Goal: Information Seeking & Learning: Learn about a topic

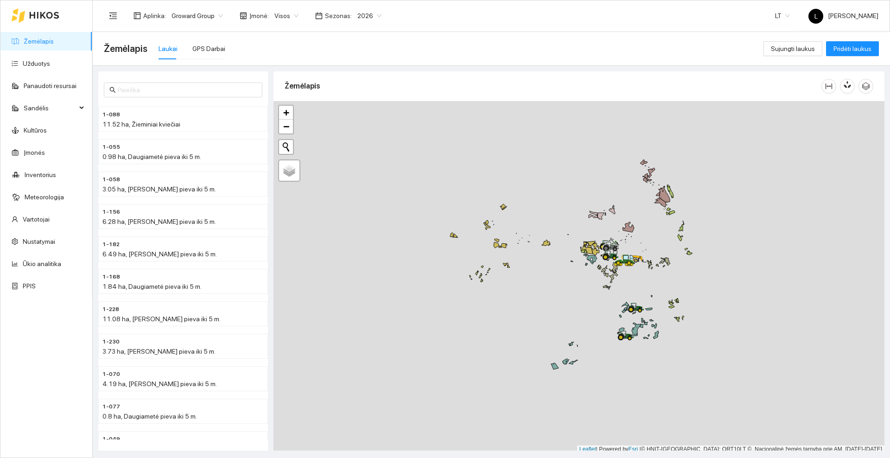
scroll to position [3, 0]
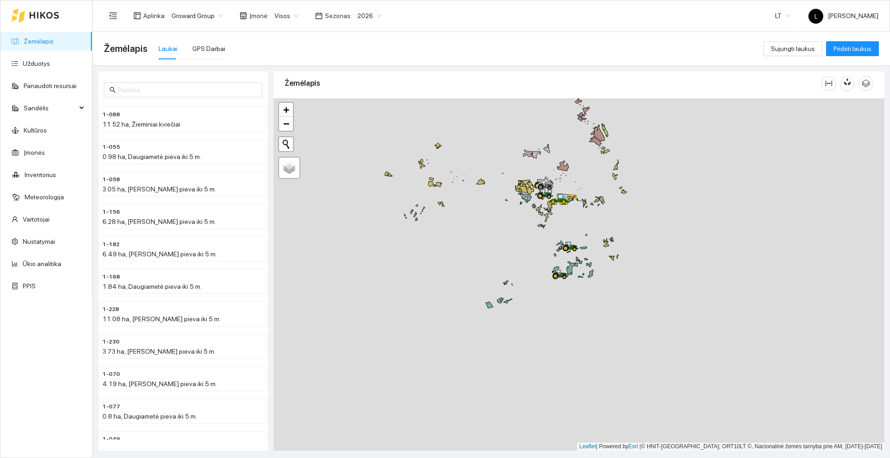
drag, startPoint x: 559, startPoint y: 292, endPoint x: 486, endPoint y: 221, distance: 102.0
click at [486, 221] on div at bounding box center [579, 274] width 611 height 352
click at [50, 67] on link "Užduotys" at bounding box center [36, 63] width 27 height 7
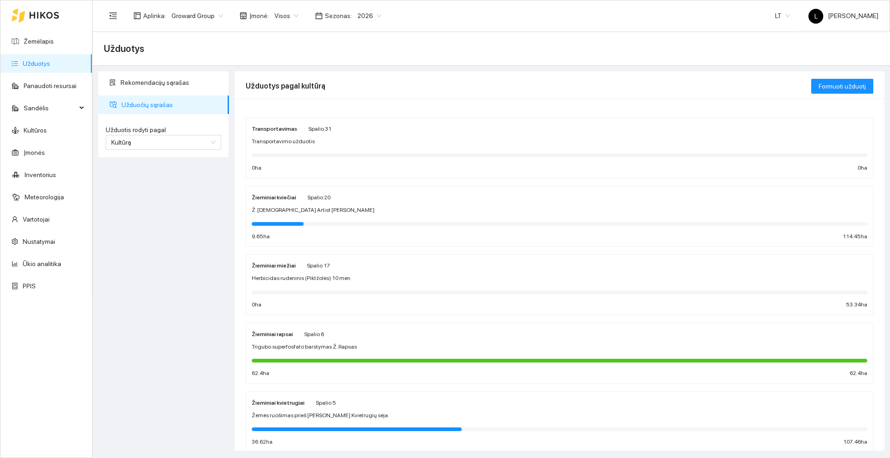
click at [361, 276] on div "Herbicidas rudeninis (Piktžolės) 10 men" at bounding box center [560, 278] width 616 height 9
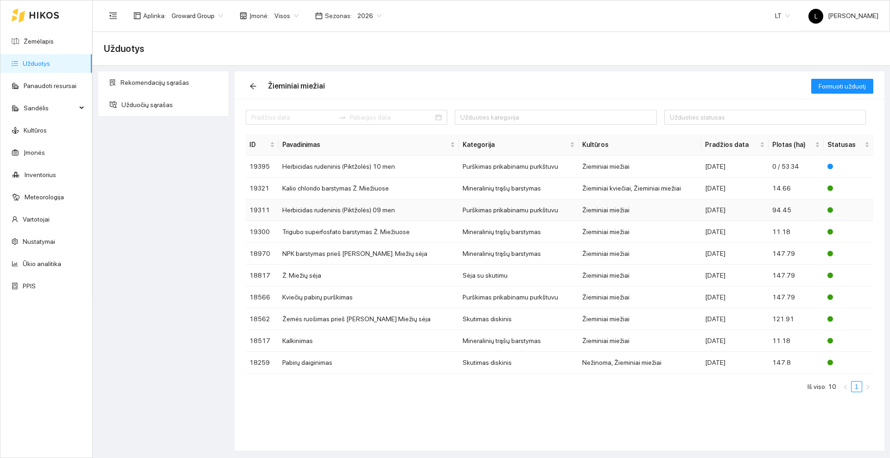
click at [352, 209] on td "Herbicidas rudeninis (Piktžolės) 09 men" at bounding box center [369, 210] width 181 height 22
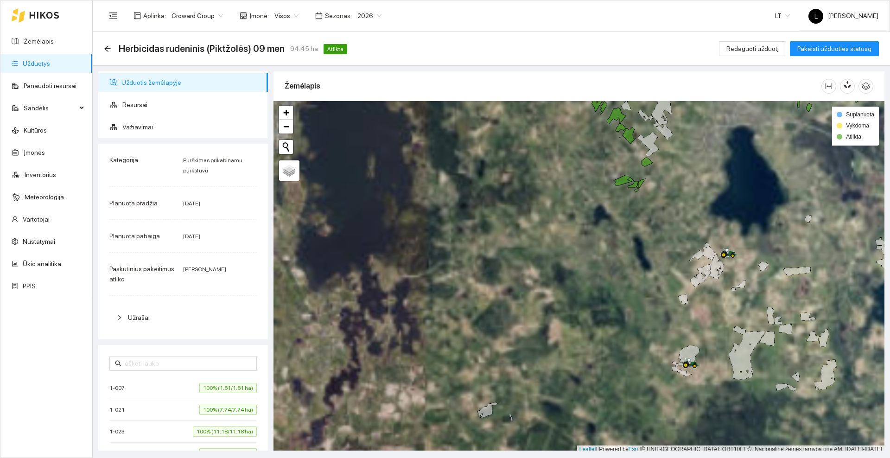
scroll to position [3, 0]
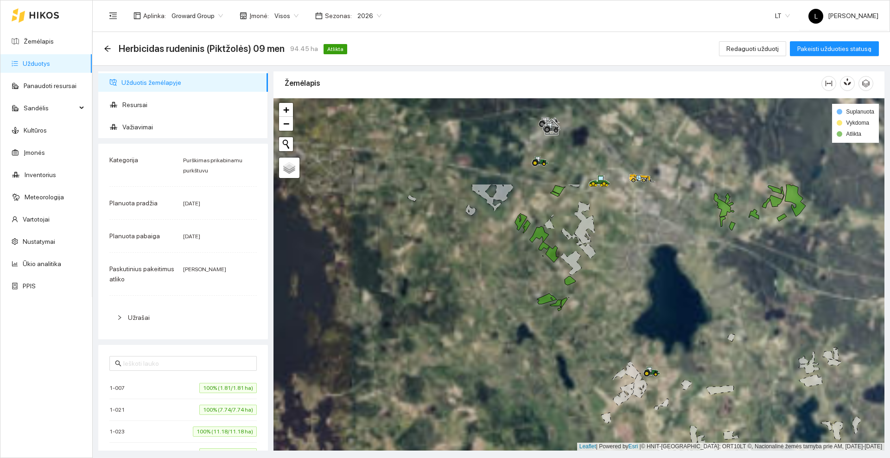
drag, startPoint x: 685, startPoint y: 189, endPoint x: 609, endPoint y: 310, distance: 143.5
click at [609, 310] on div at bounding box center [579, 274] width 611 height 352
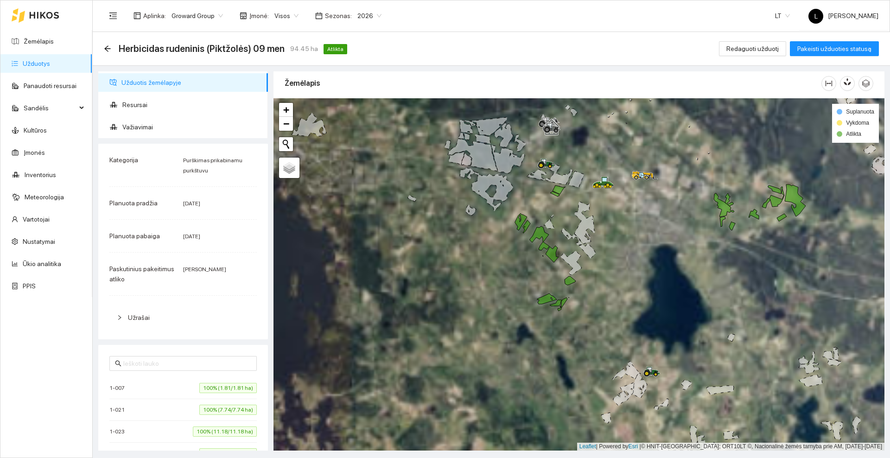
drag, startPoint x: 634, startPoint y: 264, endPoint x: 625, endPoint y: 246, distance: 21.0
click at [625, 246] on div at bounding box center [579, 274] width 611 height 352
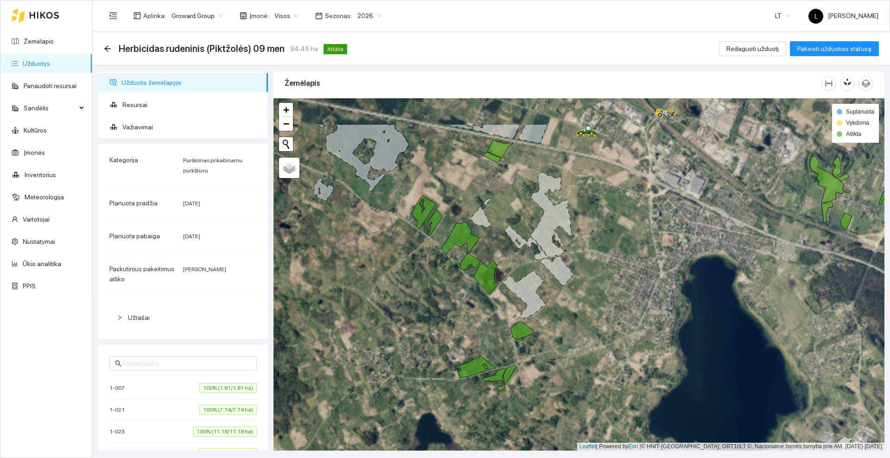
drag, startPoint x: 608, startPoint y: 251, endPoint x: 587, endPoint y: 307, distance: 59.3
click at [587, 307] on div at bounding box center [579, 274] width 611 height 352
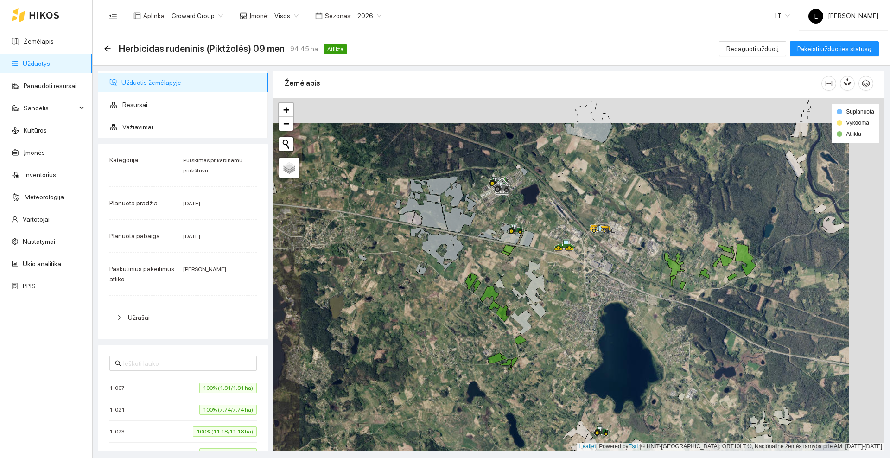
drag, startPoint x: 635, startPoint y: 273, endPoint x: 588, endPoint y: 302, distance: 55.2
click at [588, 302] on div at bounding box center [579, 274] width 611 height 352
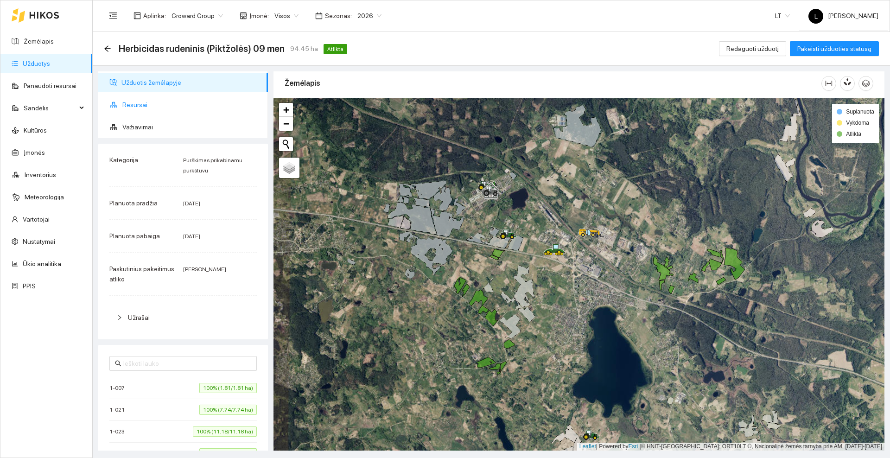
click at [133, 99] on span "Resursai" at bounding box center [191, 105] width 138 height 19
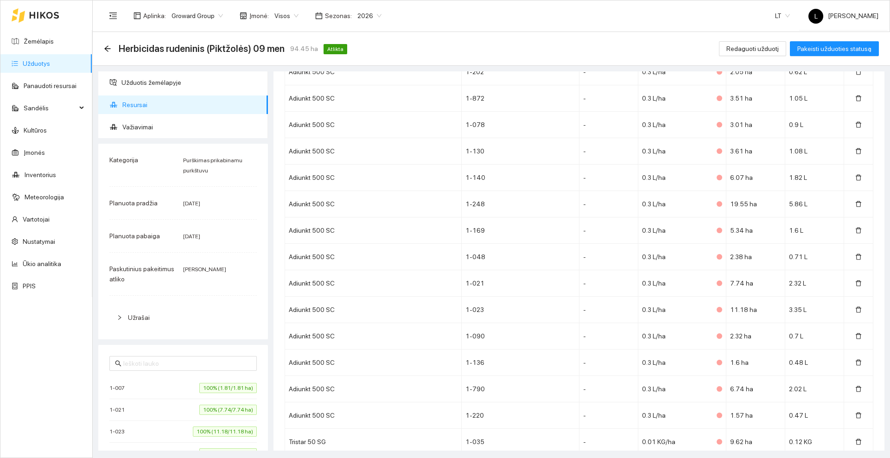
scroll to position [4831, 0]
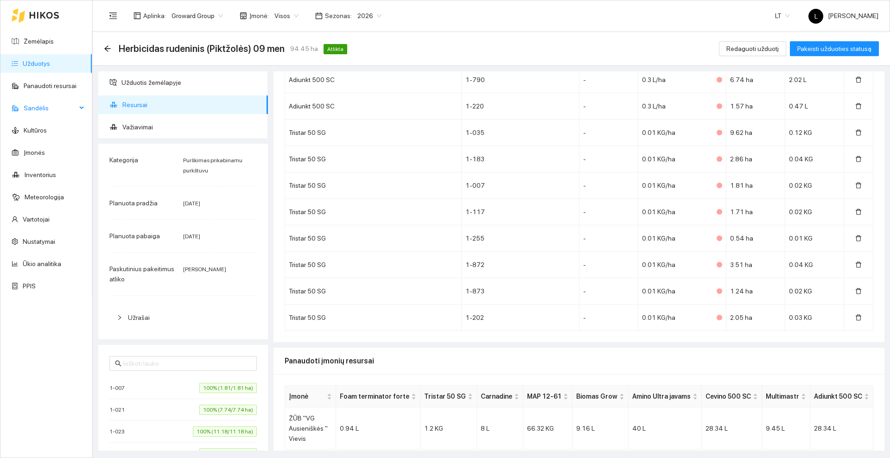
click at [74, 106] on span "Sandėlis" at bounding box center [50, 108] width 53 height 19
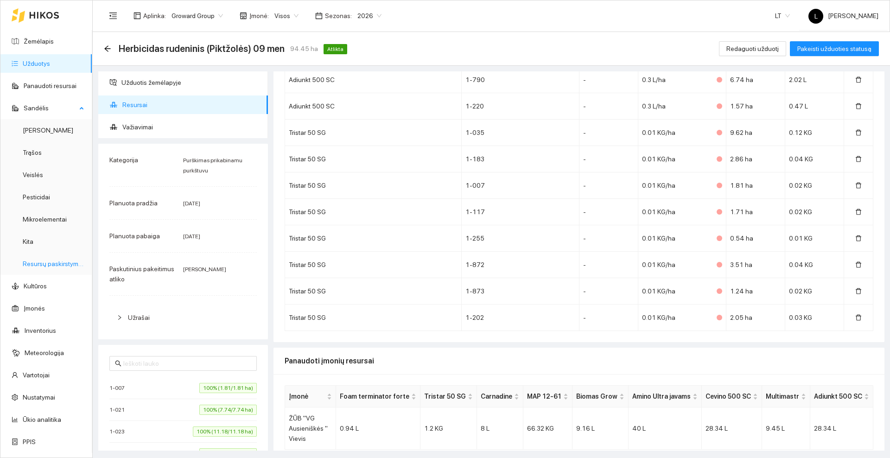
click at [45, 265] on link "Resursų paskirstymas" at bounding box center [54, 263] width 63 height 7
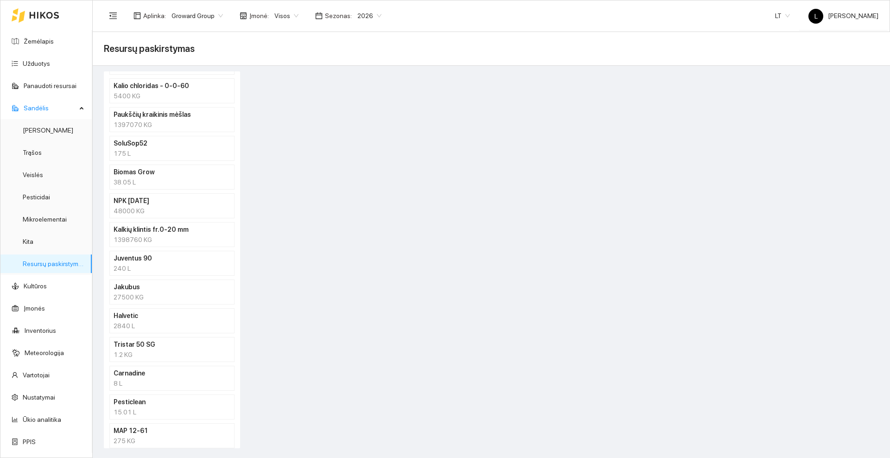
scroll to position [319, 0]
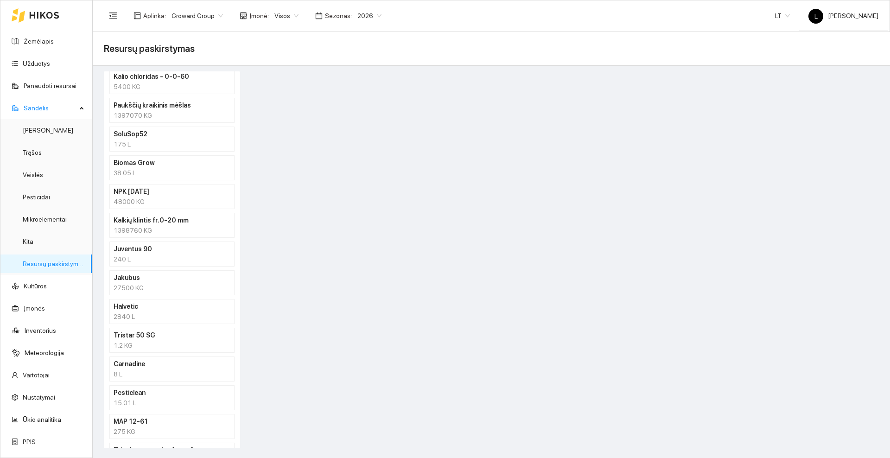
click at [168, 340] on div "1.2 KG" at bounding box center [172, 345] width 117 height 10
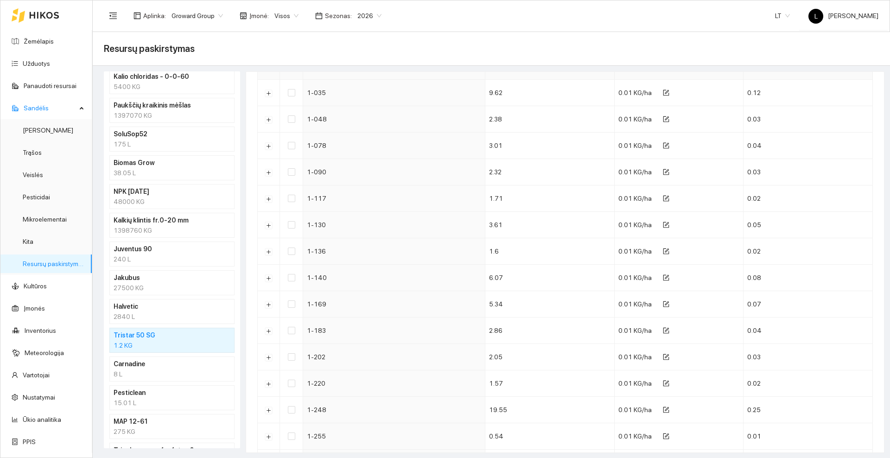
scroll to position [232, 0]
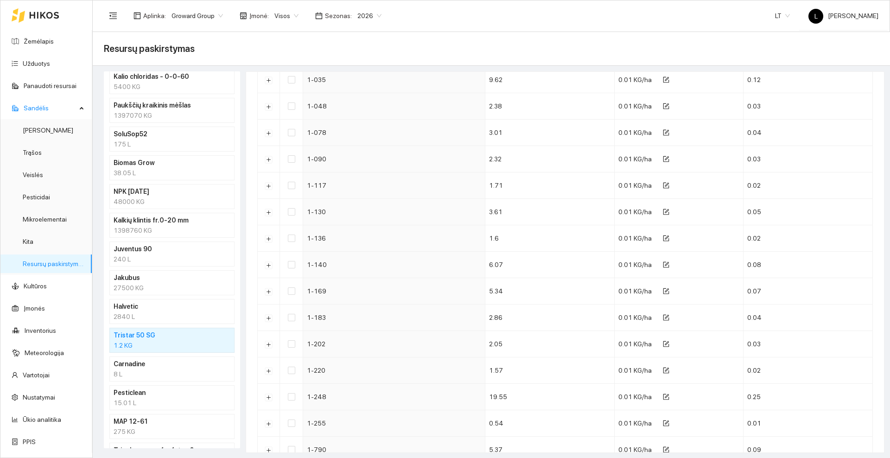
click at [154, 283] on div "27500 KG" at bounding box center [172, 288] width 117 height 10
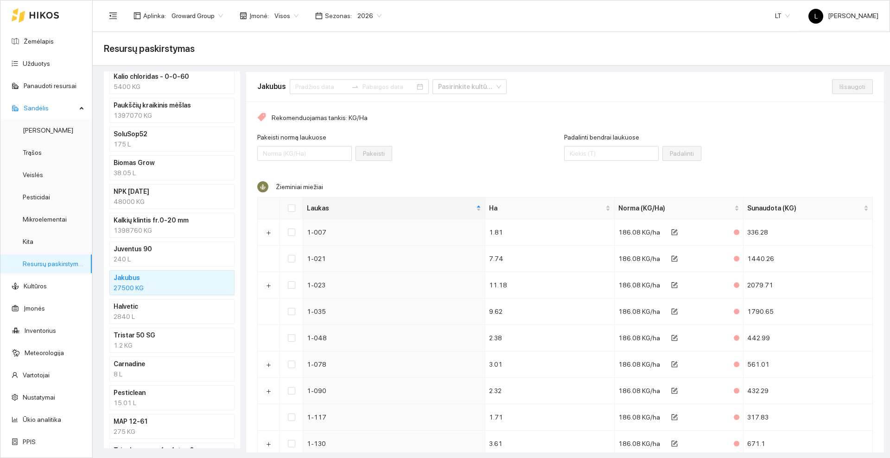
click at [148, 341] on div "1.2 KG" at bounding box center [172, 345] width 117 height 10
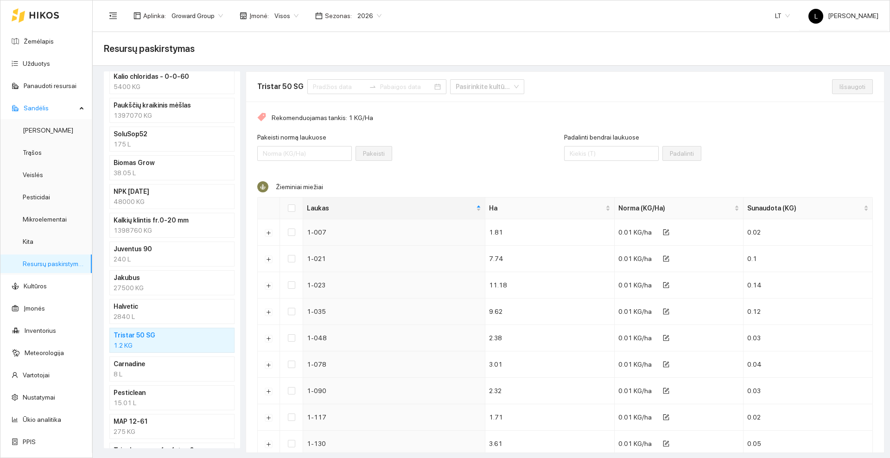
click at [144, 314] on div "2840 L" at bounding box center [172, 317] width 117 height 10
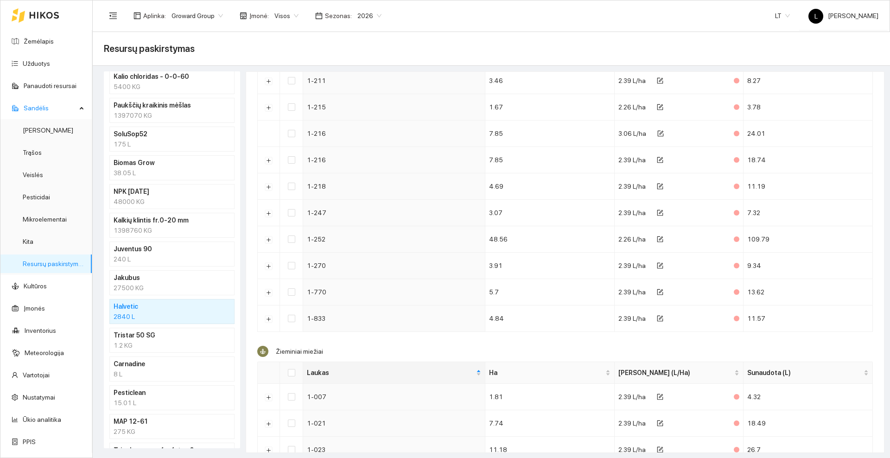
scroll to position [754, 0]
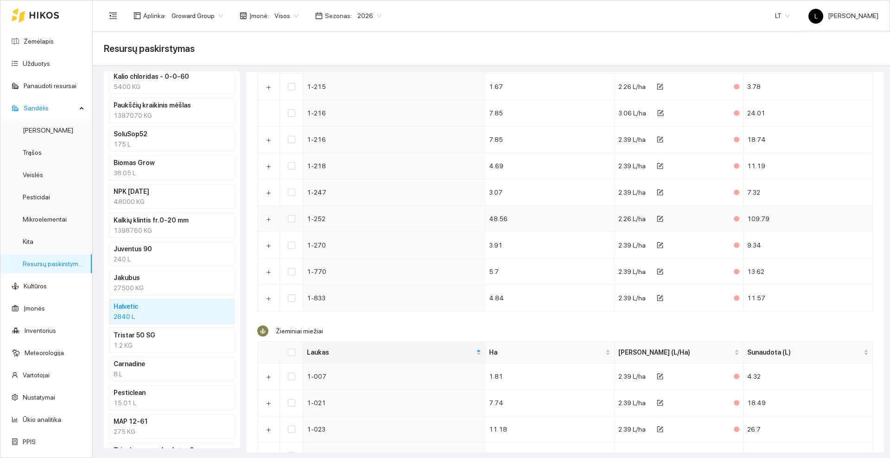
click at [619, 223] on div "2.26 L/ha" at bounding box center [632, 219] width 27 height 10
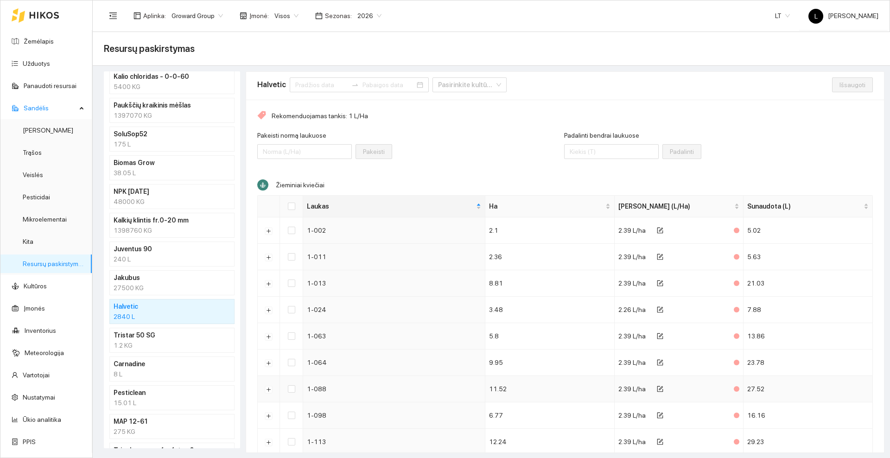
scroll to position [0, 0]
click at [465, 143] on div "Pakeisti normą laukuose Pakeisti" at bounding box center [410, 152] width 307 height 40
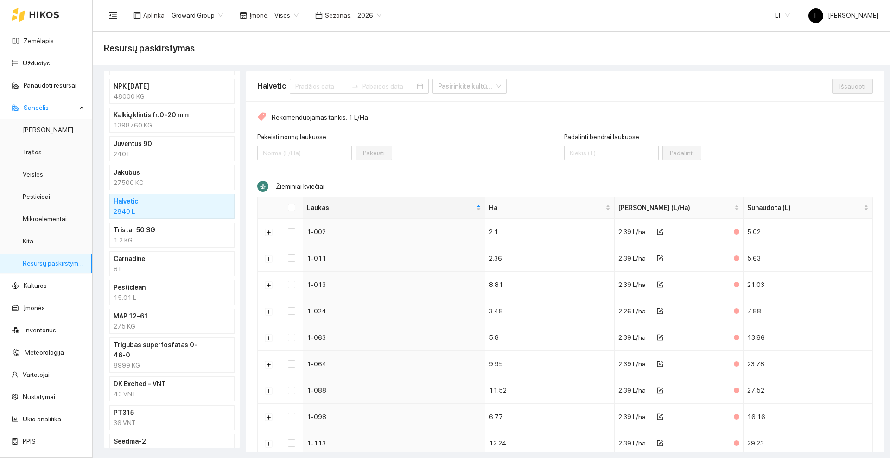
scroll to position [434, 0]
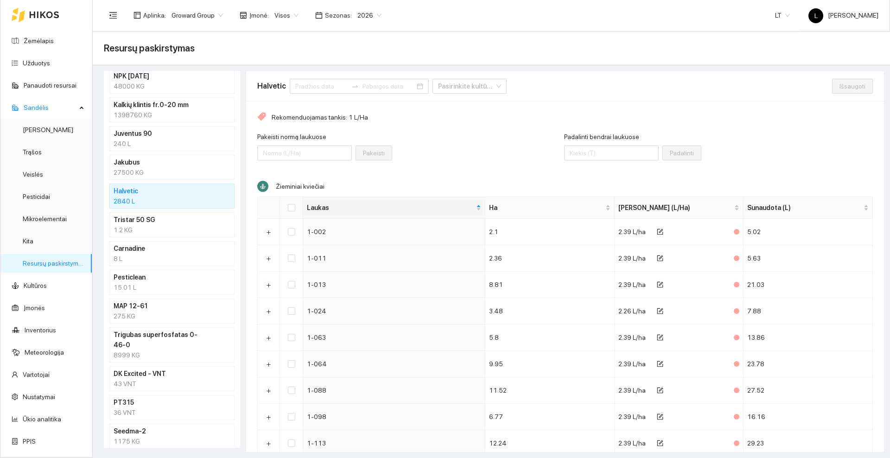
click at [153, 350] on div "8999 KG" at bounding box center [172, 355] width 117 height 10
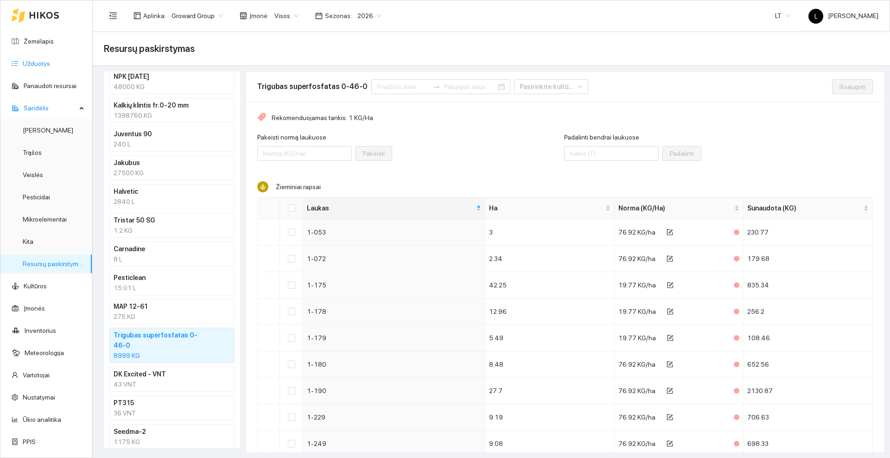
click at [24, 62] on link "Užduotys" at bounding box center [36, 63] width 27 height 7
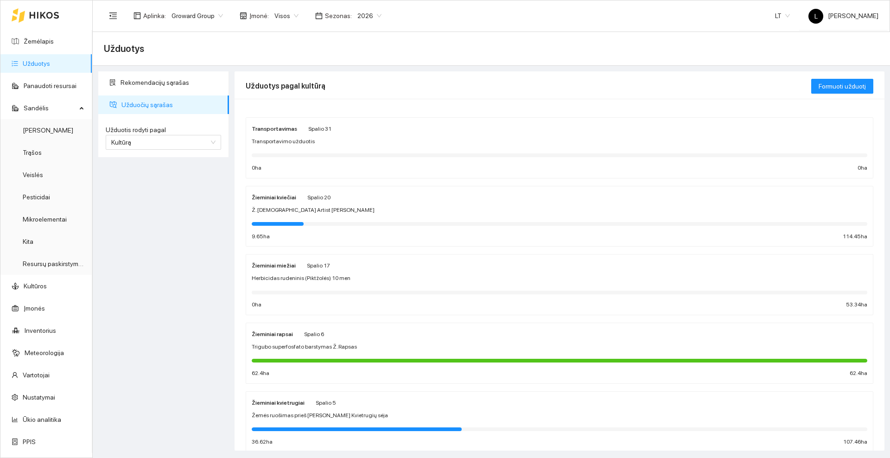
click at [364, 272] on div "Žieminiai miežiai Spalio 17 Herbicidas rudeninis (Piktžolės) 10 men 0 ha 53.34 …" at bounding box center [560, 284] width 616 height 49
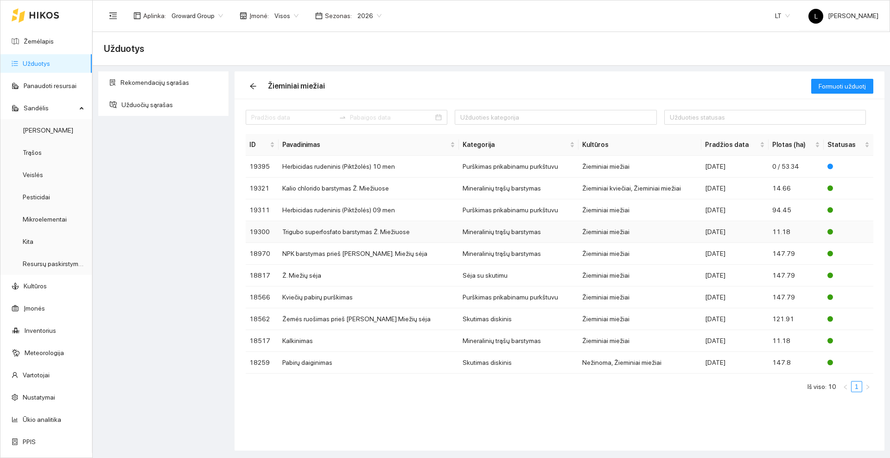
click at [327, 233] on td "Trigubo superfosfato barstymas Ž. Miežiuose" at bounding box center [369, 232] width 181 height 22
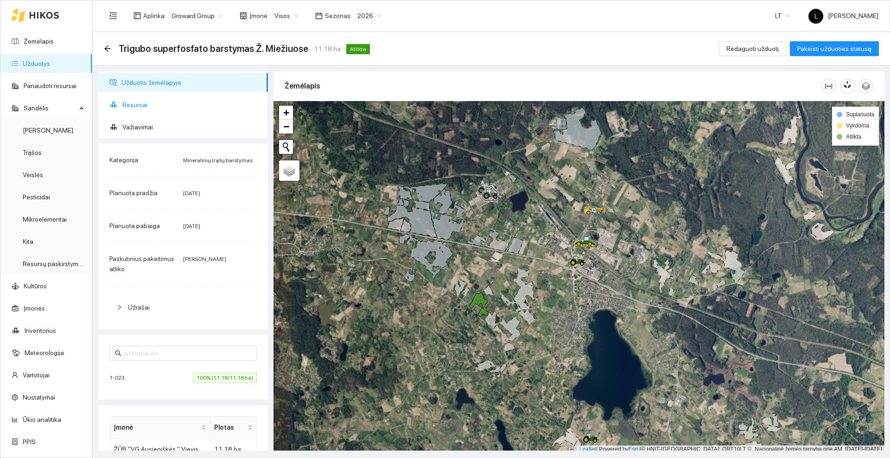
click at [131, 107] on span "Resursai" at bounding box center [191, 105] width 138 height 19
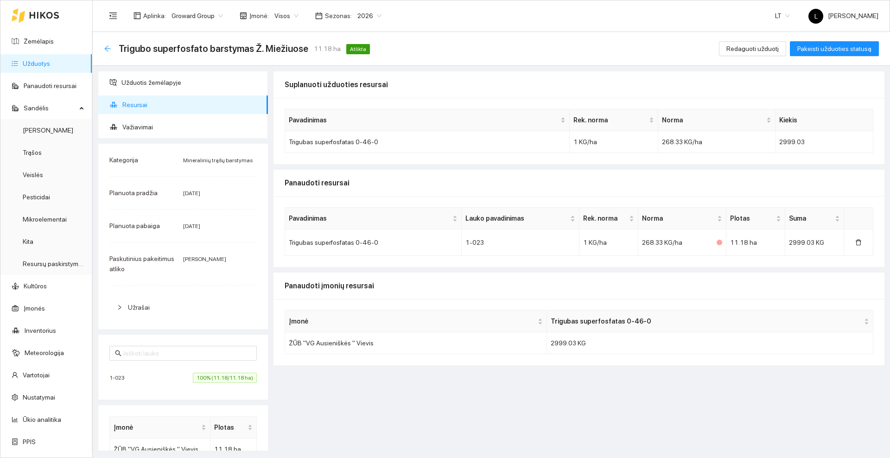
click at [105, 46] on icon "arrow-left" at bounding box center [107, 48] width 7 height 7
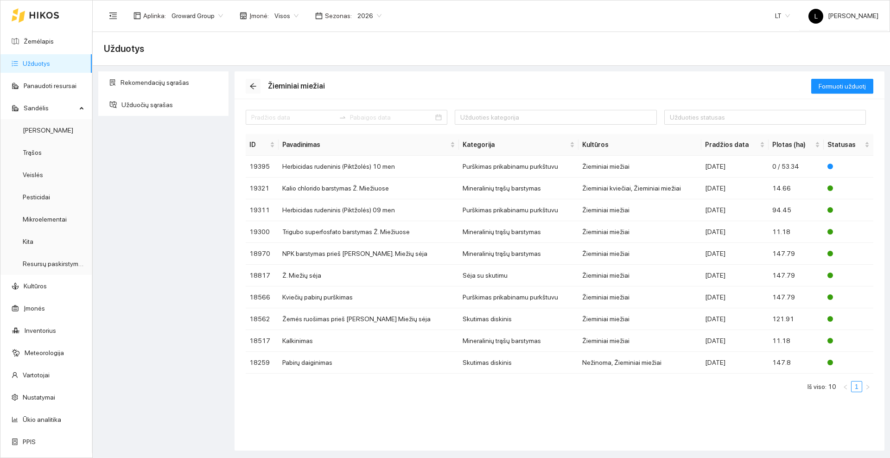
click at [255, 88] on icon "arrow-left" at bounding box center [253, 86] width 7 height 7
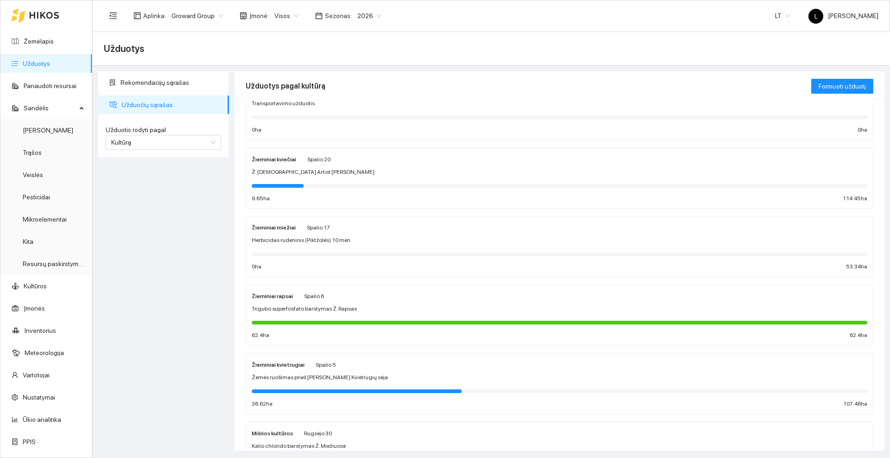
scroll to position [58, 0]
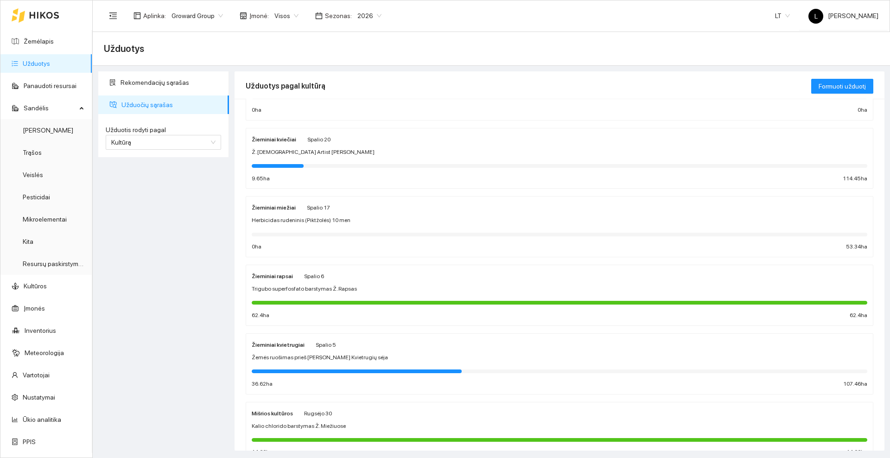
click at [228, 233] on div "Rekomendacijų sąrašas Užduočių sąrašas Užduotis rodyti pagal Kultūrą Užduotis r…" at bounding box center [164, 260] width 136 height 379
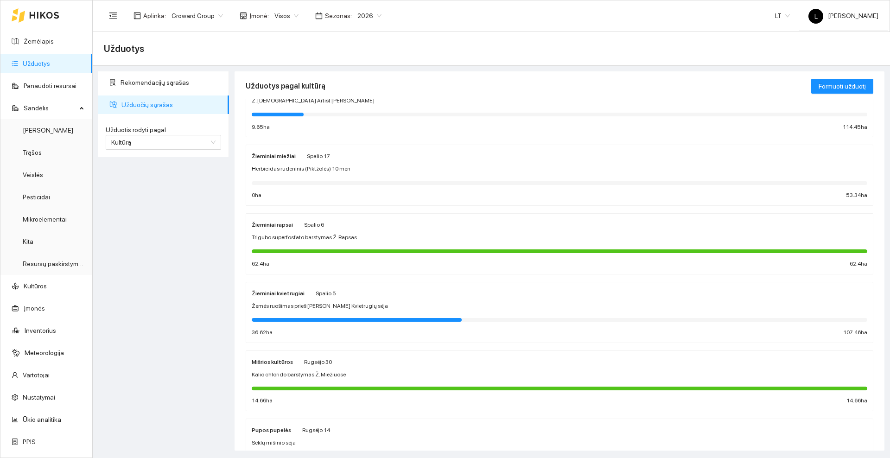
scroll to position [116, 0]
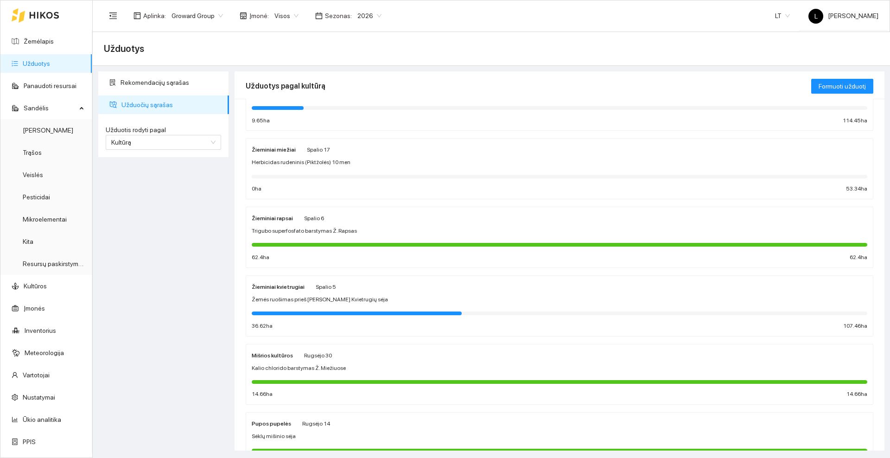
click at [368, 151] on div "Žieminiai miežiai [DATE]" at bounding box center [560, 149] width 616 height 10
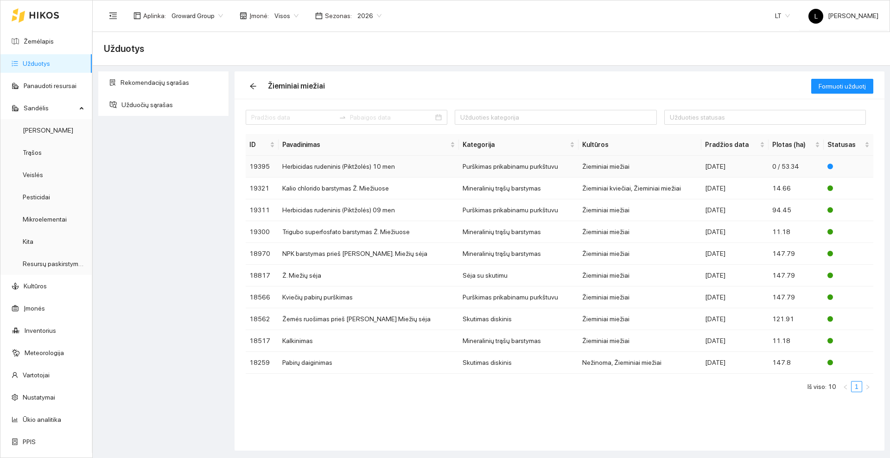
click at [356, 167] on td "Herbicidas rudeninis (Piktžolės) 10 men" at bounding box center [369, 167] width 181 height 22
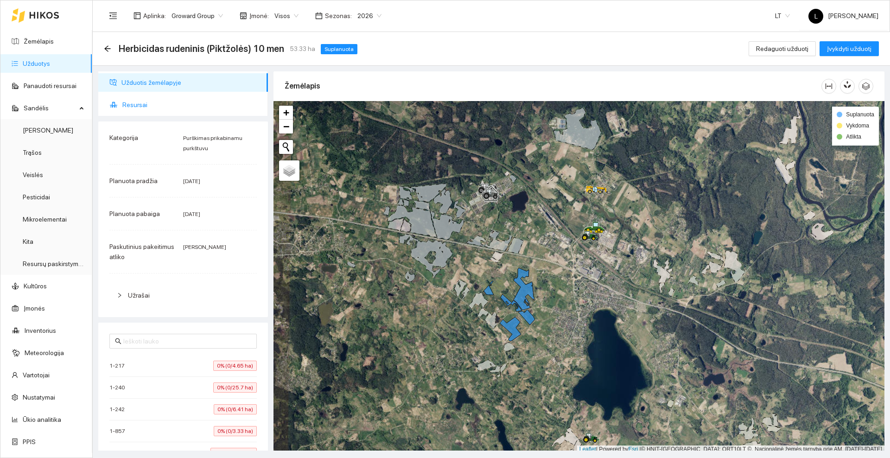
click at [136, 109] on span "Resursai" at bounding box center [191, 105] width 138 height 19
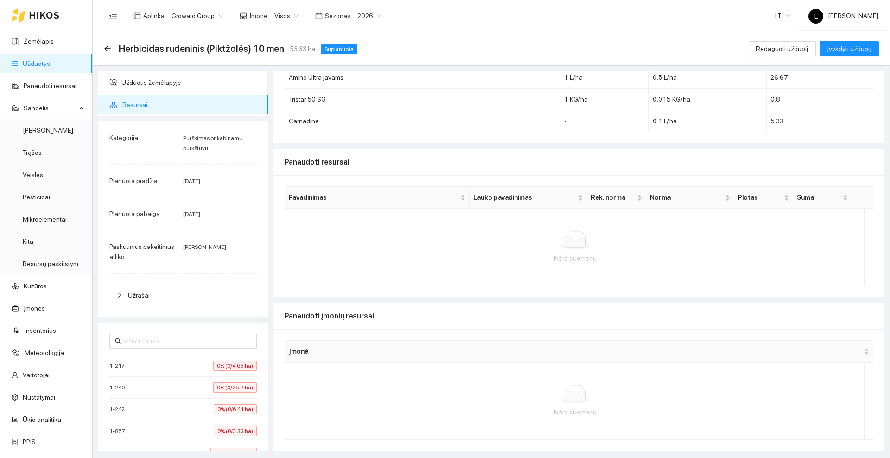
scroll to position [196, 0]
click at [44, 18] on icon at bounding box center [44, 15] width 30 height 7
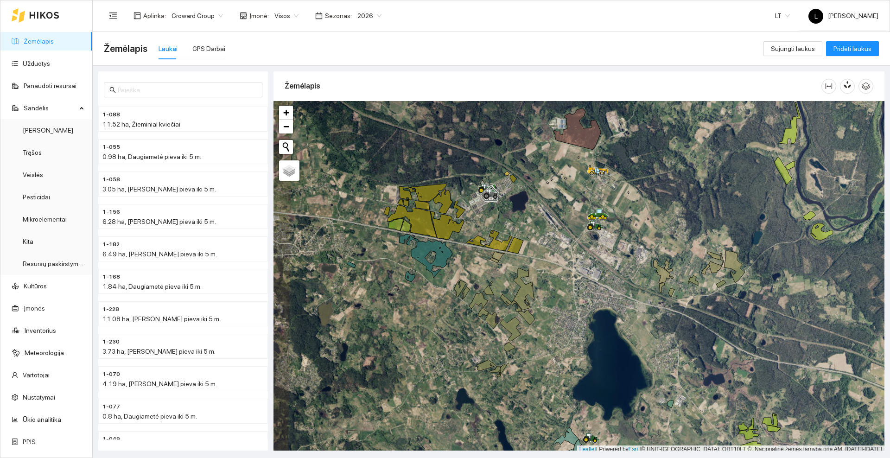
scroll to position [3, 0]
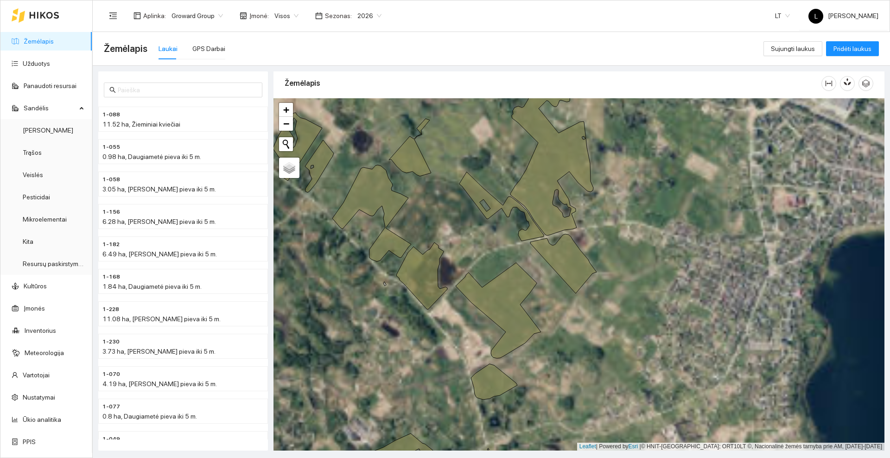
drag, startPoint x: 525, startPoint y: 340, endPoint x: 571, endPoint y: 312, distance: 54.3
click at [571, 312] on div at bounding box center [579, 274] width 611 height 352
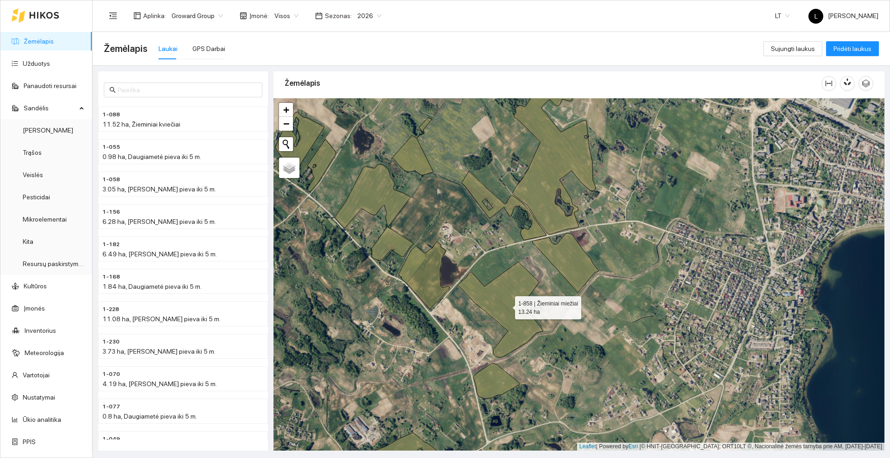
click at [512, 304] on icon at bounding box center [500, 310] width 85 height 96
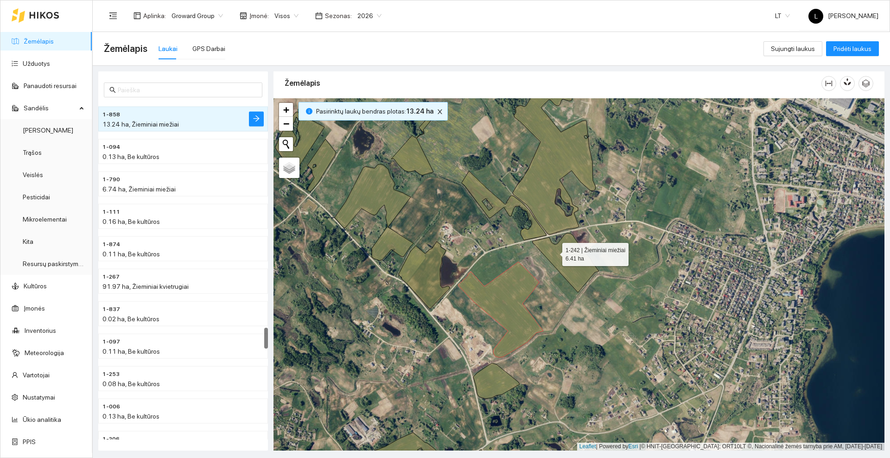
click at [554, 252] on icon at bounding box center [566, 262] width 66 height 59
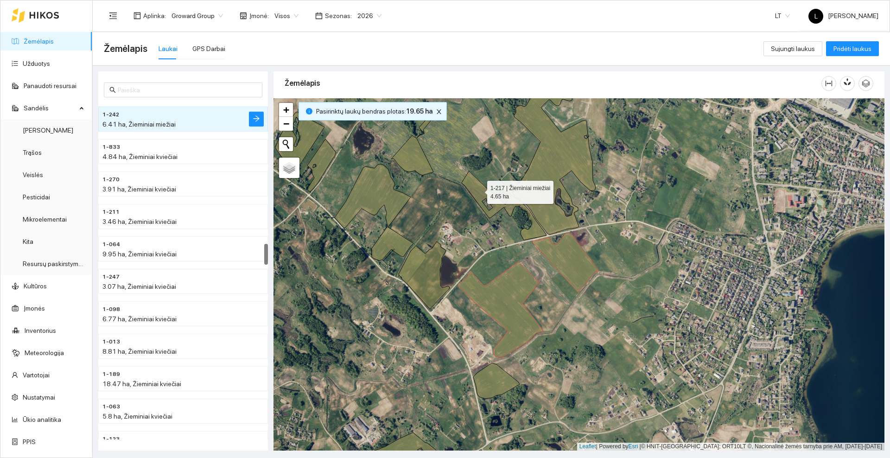
click at [479, 190] on icon at bounding box center [504, 205] width 84 height 69
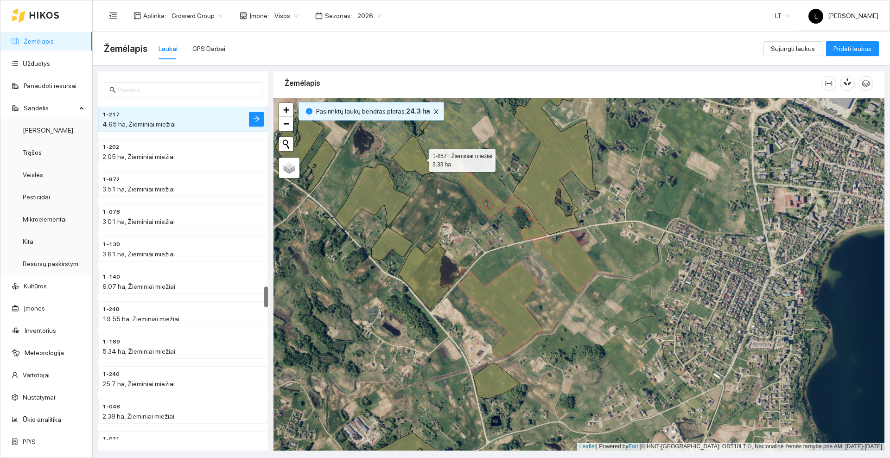
click at [421, 158] on icon at bounding box center [412, 147] width 42 height 58
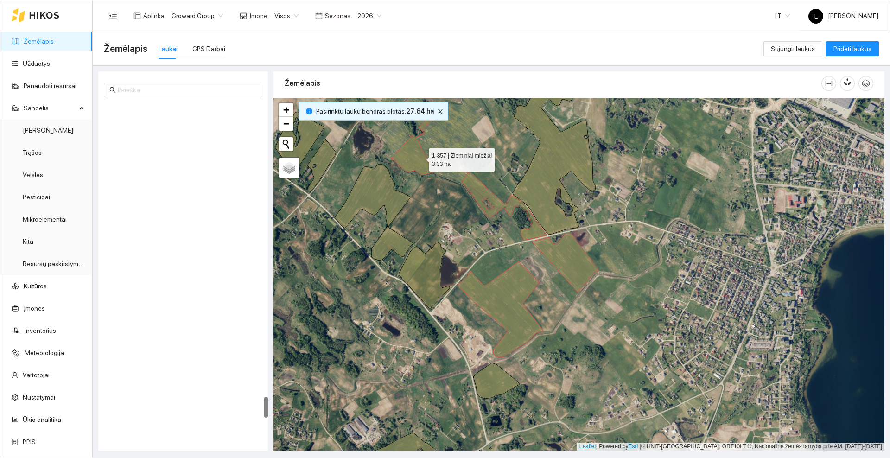
scroll to position [4667, 0]
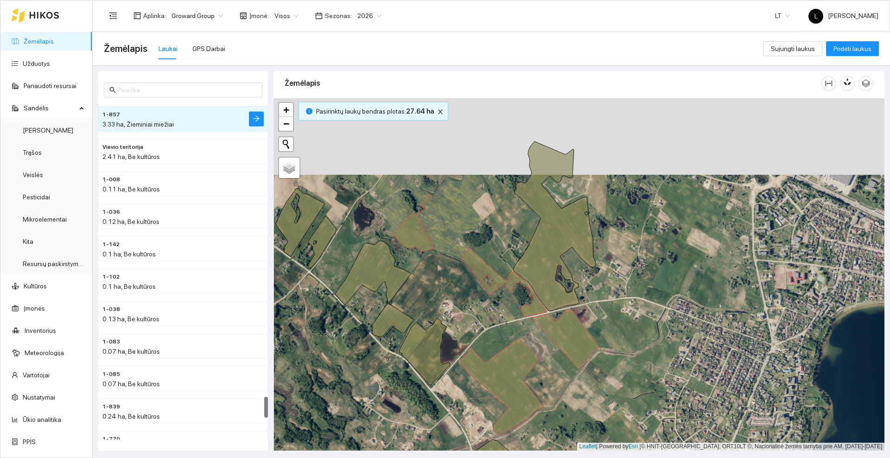
drag, startPoint x: 462, startPoint y: 141, endPoint x: 463, endPoint y: 218, distance: 76.5
click at [463, 218] on div at bounding box center [579, 274] width 611 height 352
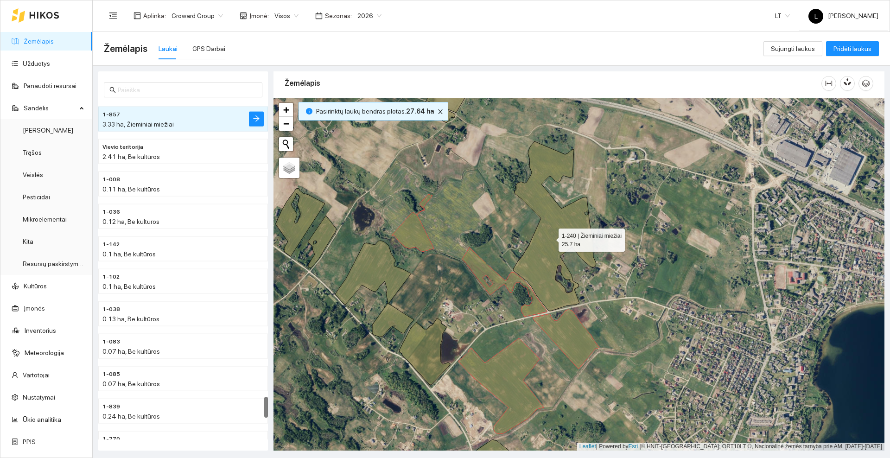
click at [551, 238] on icon at bounding box center [554, 226] width 83 height 170
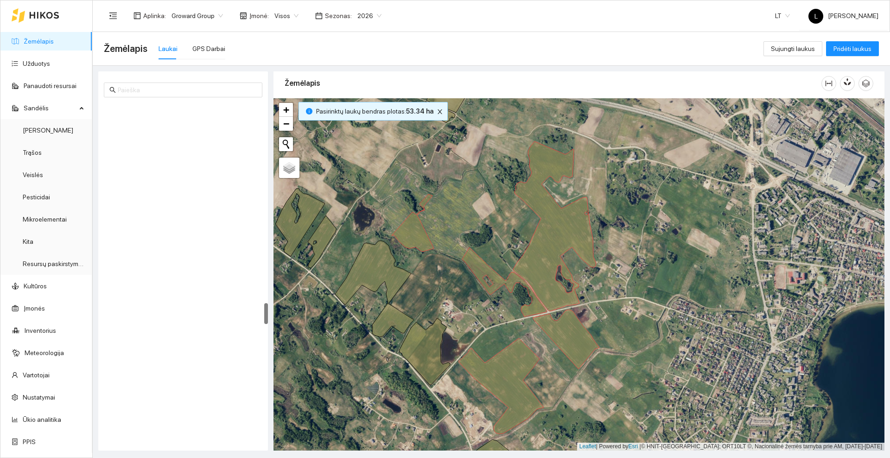
scroll to position [3176, 0]
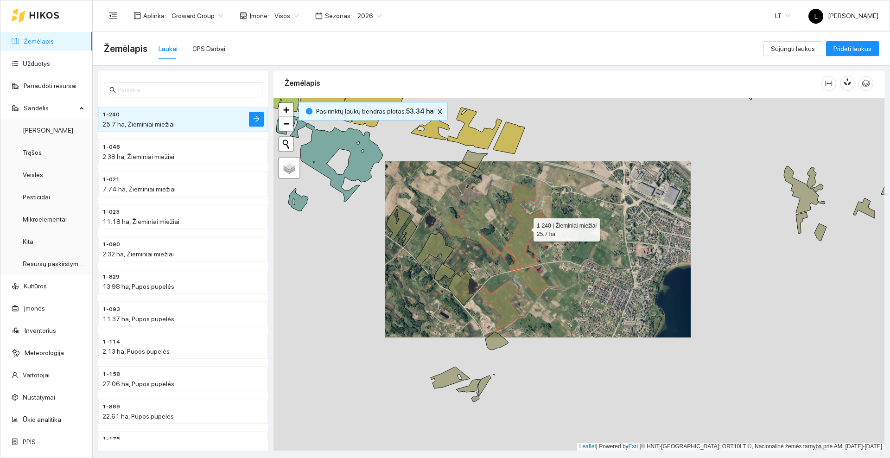
click at [437, 110] on icon "close" at bounding box center [440, 112] width 6 height 6
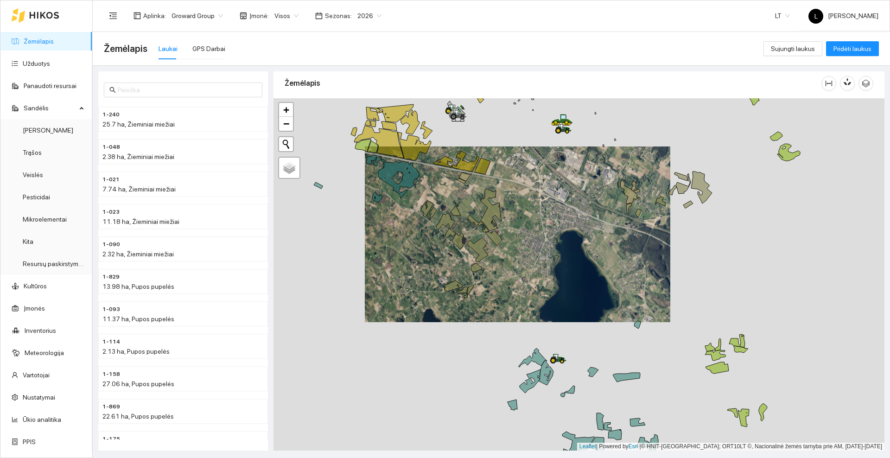
click at [43, 15] on icon at bounding box center [44, 15] width 29 height 6
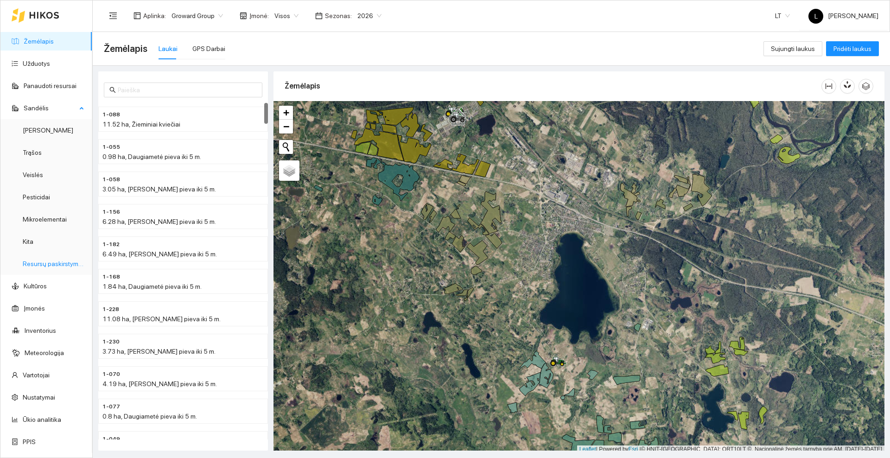
click at [52, 263] on link "Resursų paskirstymas" at bounding box center [54, 263] width 63 height 7
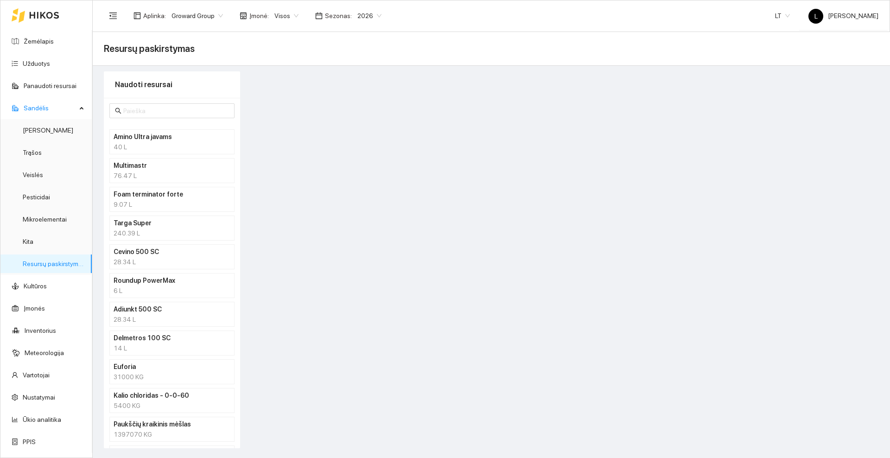
click at [155, 230] on div "240.39 L" at bounding box center [172, 233] width 117 height 10
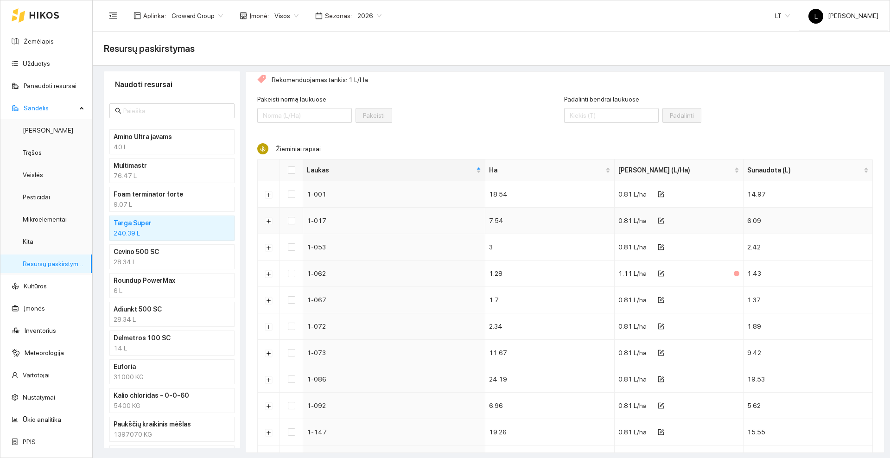
scroll to position [58, 0]
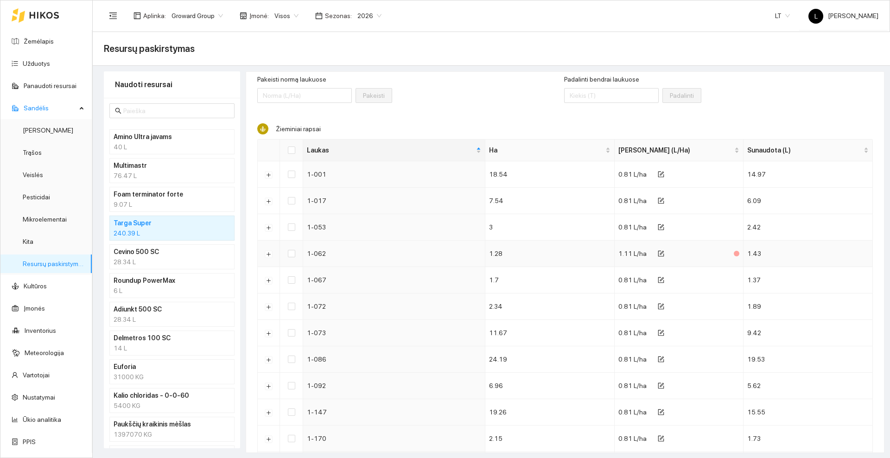
click at [321, 253] on td "1-062" at bounding box center [394, 254] width 182 height 26
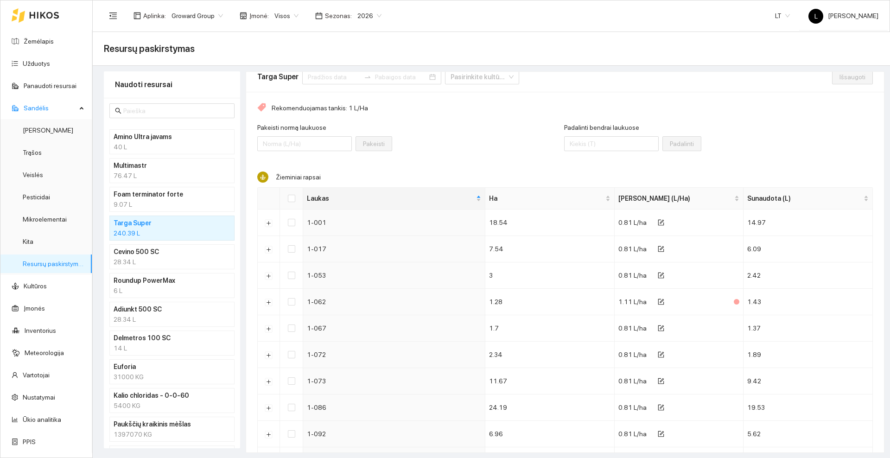
scroll to position [0, 0]
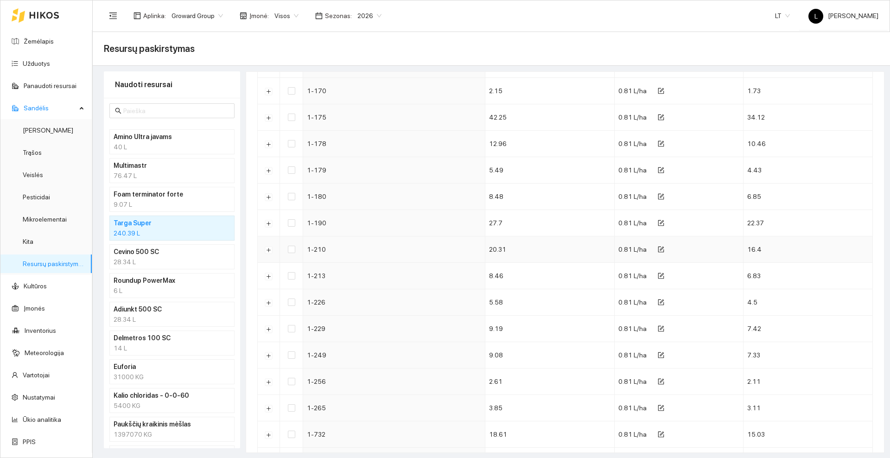
scroll to position [558, 0]
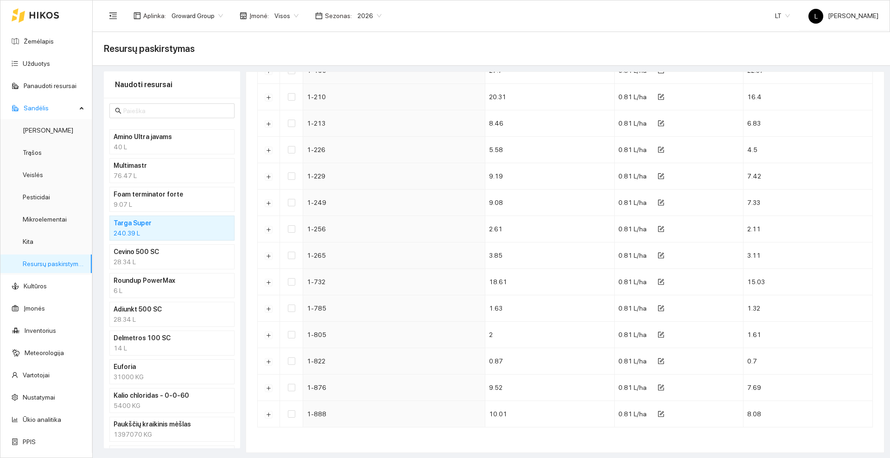
click at [148, 370] on h4 "Euforia" at bounding box center [160, 367] width 93 height 10
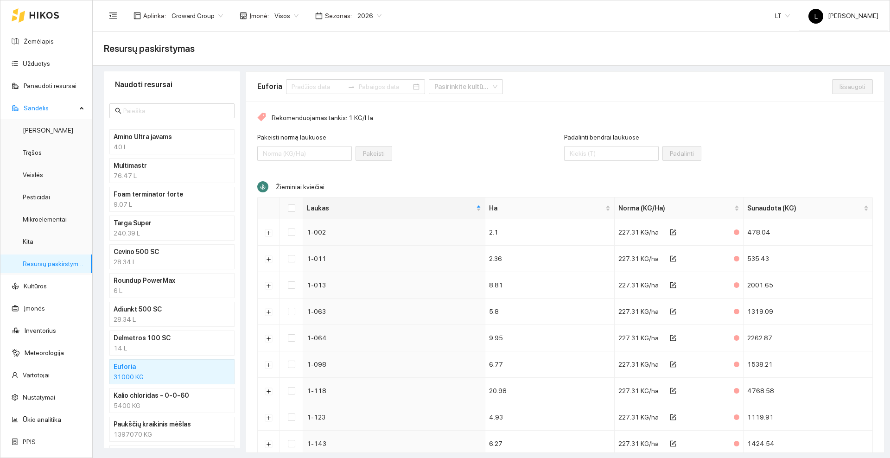
click at [165, 314] on h4 "Adiunkt 500 SC" at bounding box center [160, 309] width 93 height 10
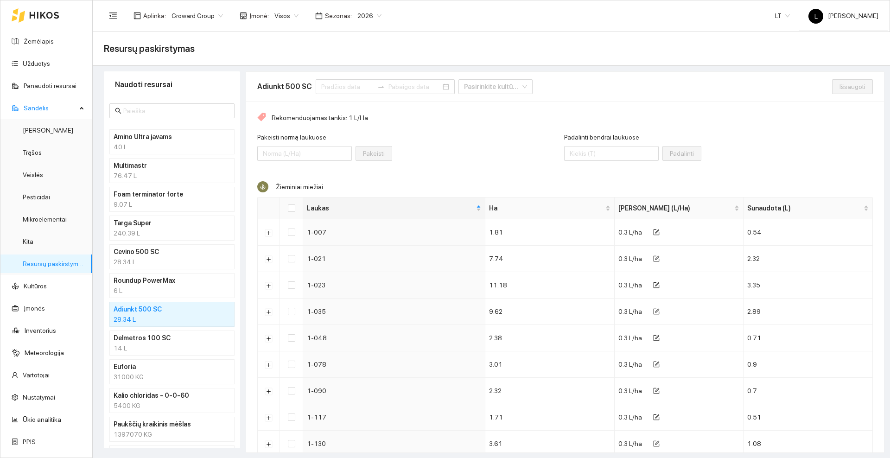
click at [164, 343] on h4 "Delmetros 100 SC" at bounding box center [160, 338] width 93 height 10
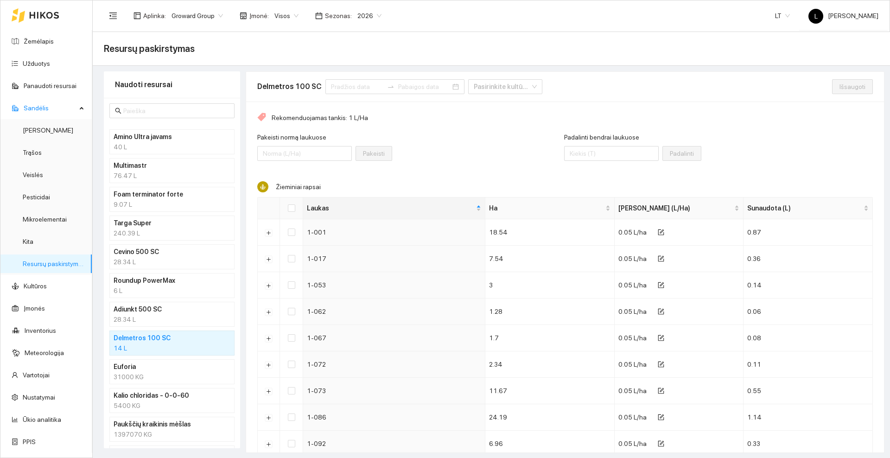
click at [163, 255] on h4 "Cevino 500 SC" at bounding box center [160, 252] width 93 height 10
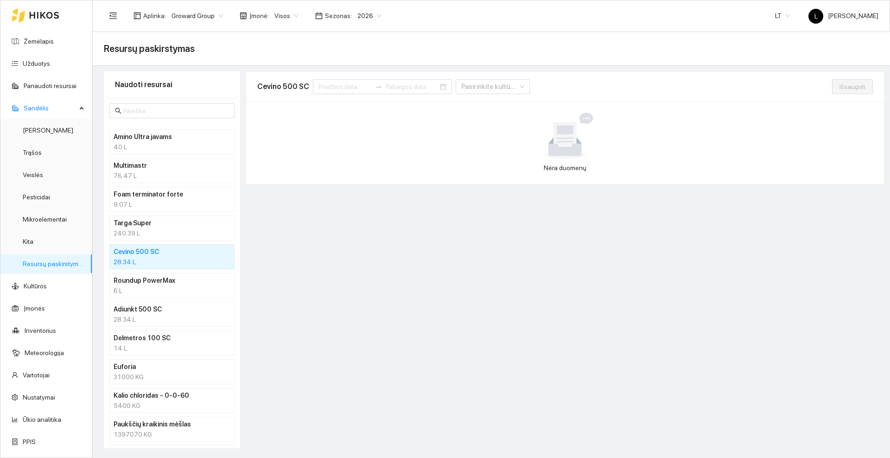
click at [164, 220] on h4 "Targa Super" at bounding box center [160, 223] width 93 height 10
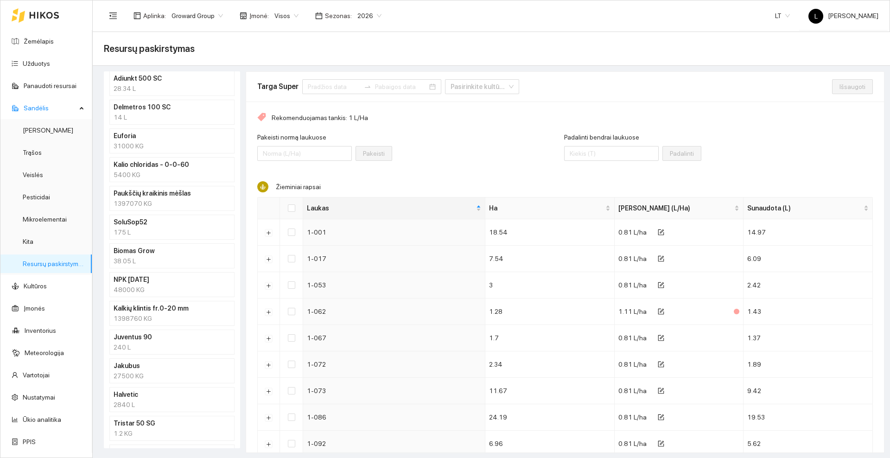
scroll to position [232, 0]
click at [159, 226] on div "175 L" at bounding box center [172, 231] width 117 height 10
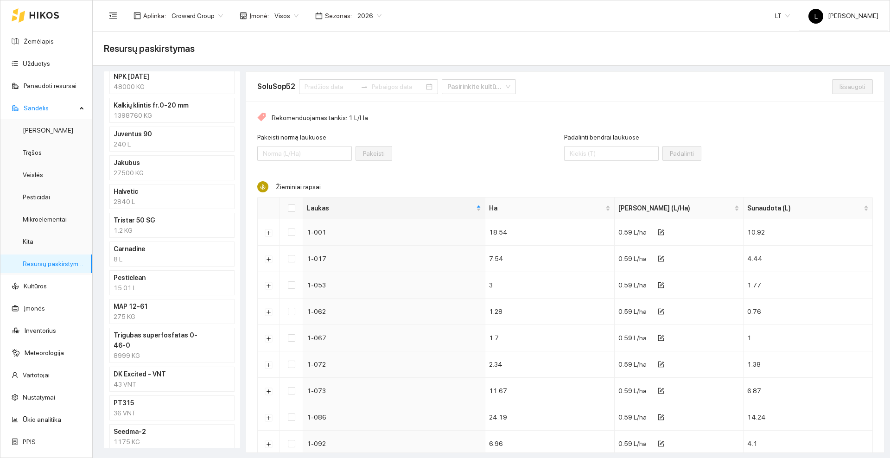
scroll to position [0, 0]
click at [160, 350] on div "8999 KG" at bounding box center [172, 355] width 117 height 10
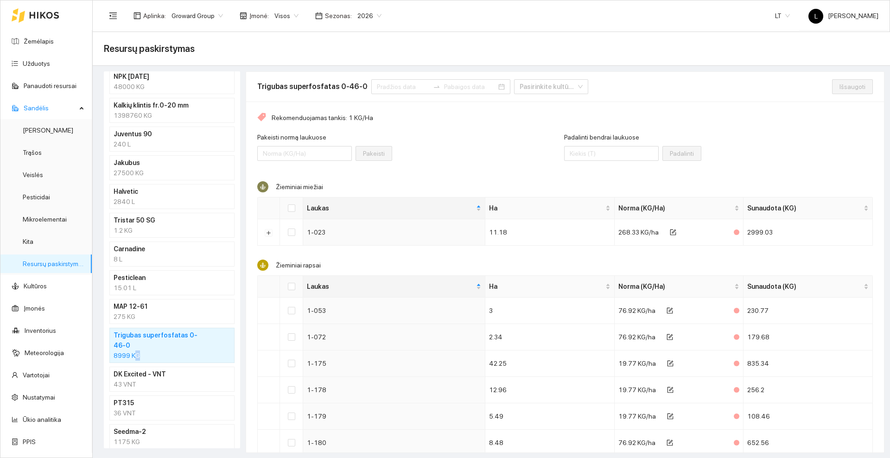
drag, startPoint x: 139, startPoint y: 352, endPoint x: 130, endPoint y: 353, distance: 9.3
click at [132, 352] on li "Trigubas superfosfatas 0-46-0 8999 KG" at bounding box center [171, 345] width 125 height 35
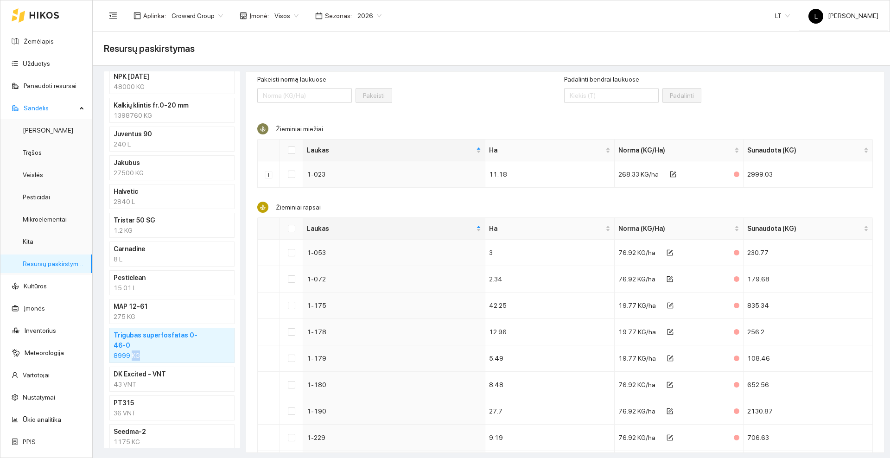
scroll to position [116, 0]
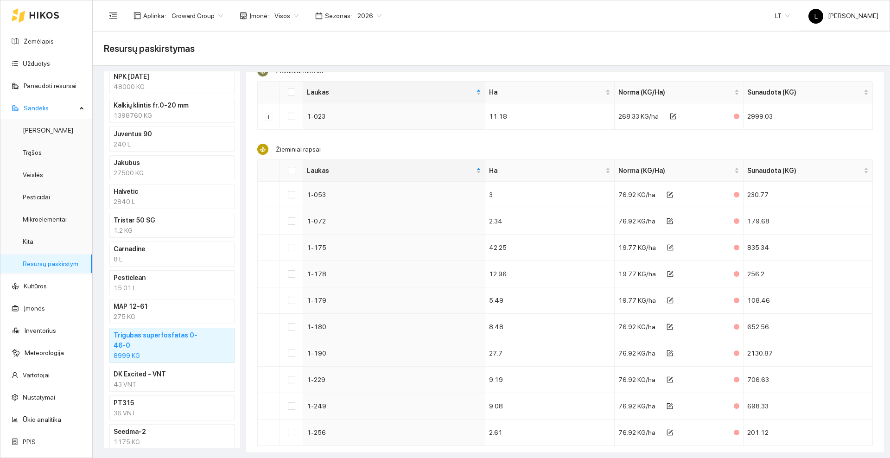
click at [145, 379] on div "43 VNT" at bounding box center [172, 384] width 117 height 10
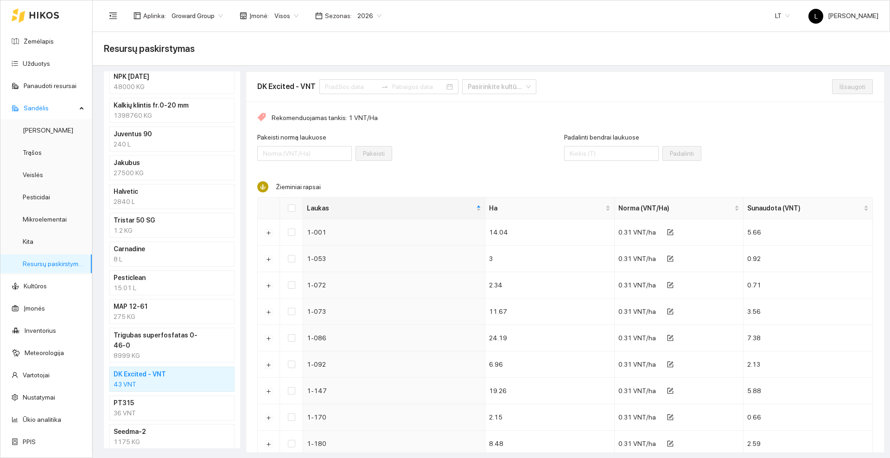
click at [141, 332] on h4 "Trigubas superfosfatas 0-46-0" at bounding box center [160, 340] width 93 height 20
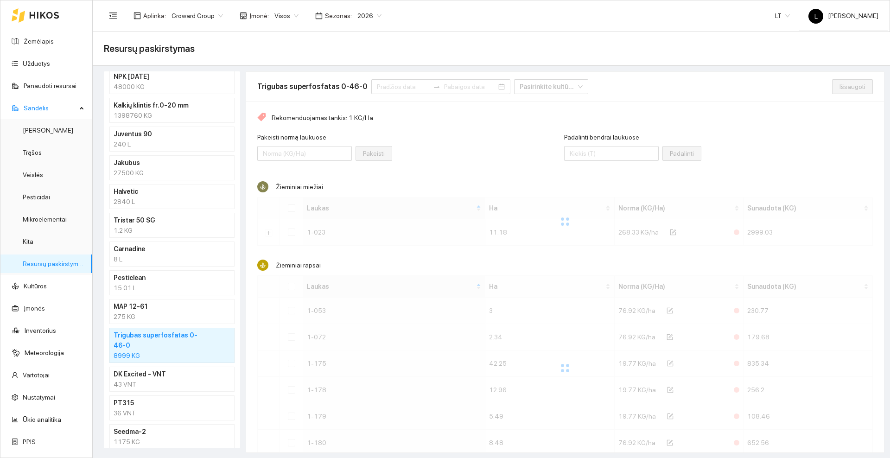
click at [138, 308] on h4 "MAP 12-61" at bounding box center [160, 306] width 93 height 10
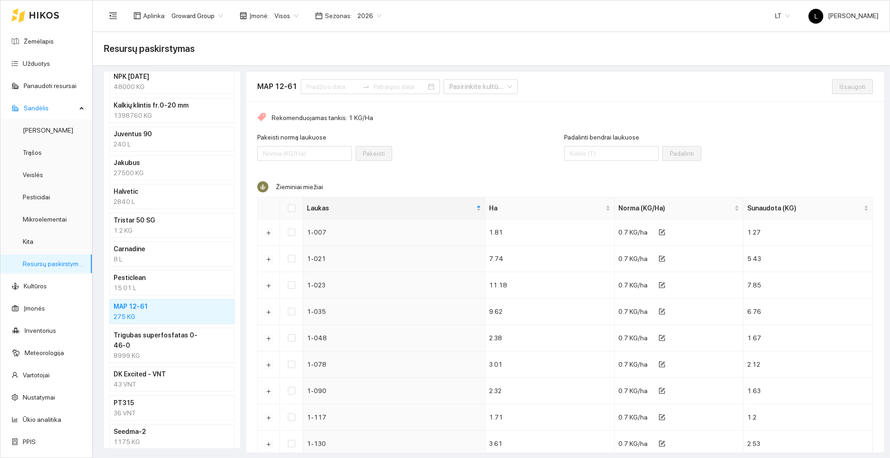
click at [154, 285] on div "15.01 L" at bounding box center [172, 288] width 117 height 10
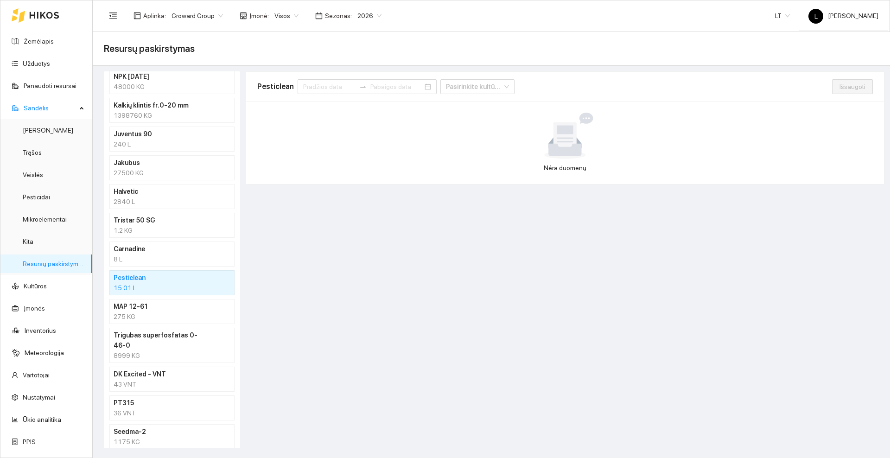
click at [157, 254] on div "8 L" at bounding box center [172, 259] width 117 height 10
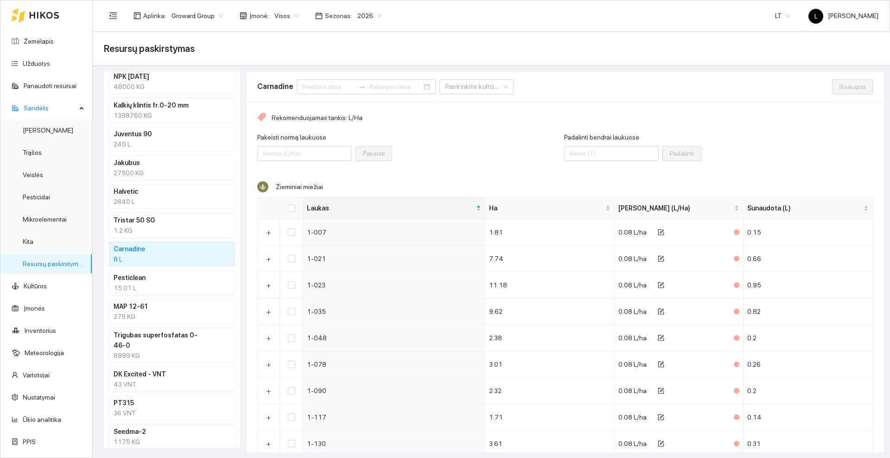
click at [152, 146] on div "240 L" at bounding box center [172, 144] width 117 height 10
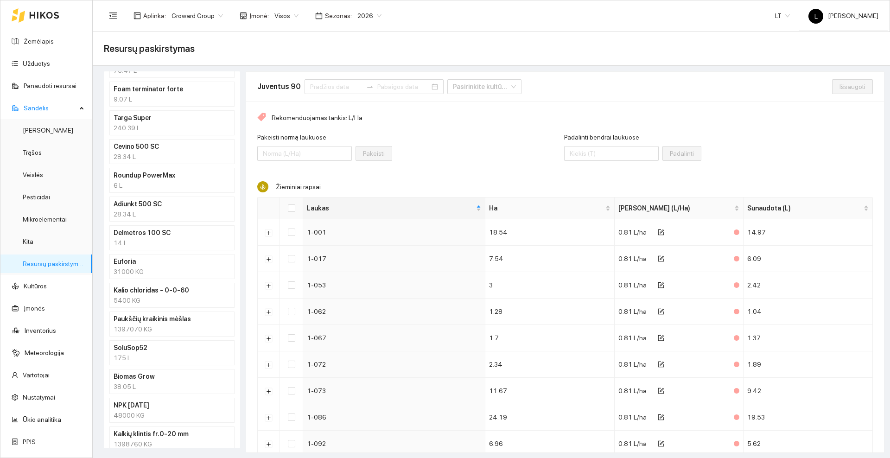
scroll to position [86, 0]
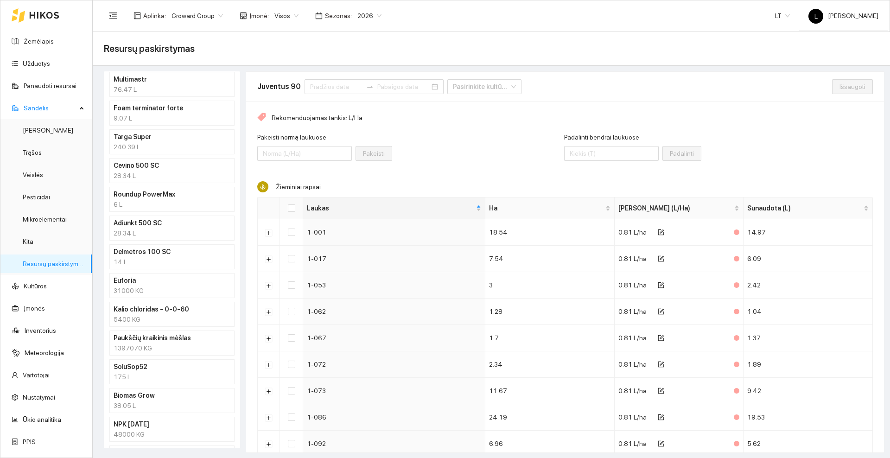
click at [146, 145] on div "240.39 L" at bounding box center [172, 147] width 117 height 10
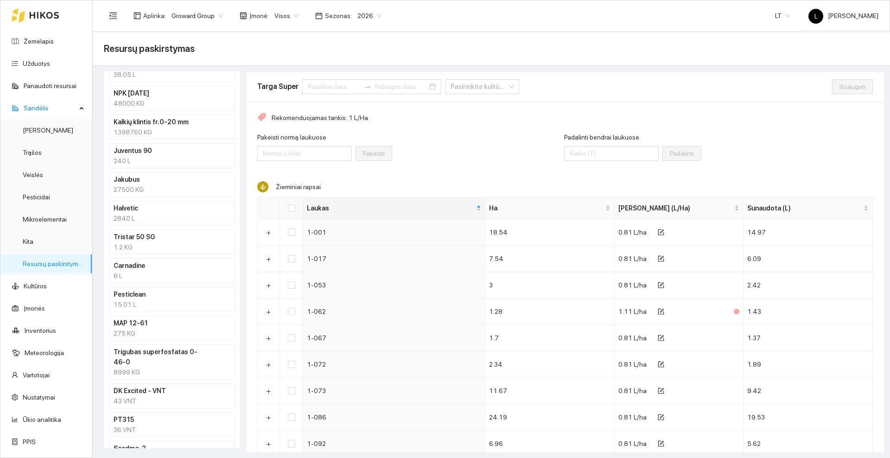
scroll to position [434, 0]
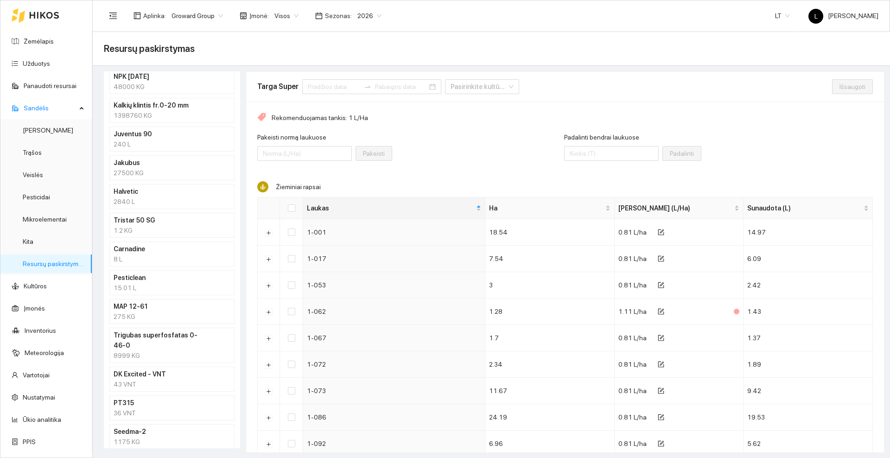
click at [146, 340] on h4 "Trigubas superfosfatas 0-46-0" at bounding box center [160, 340] width 93 height 20
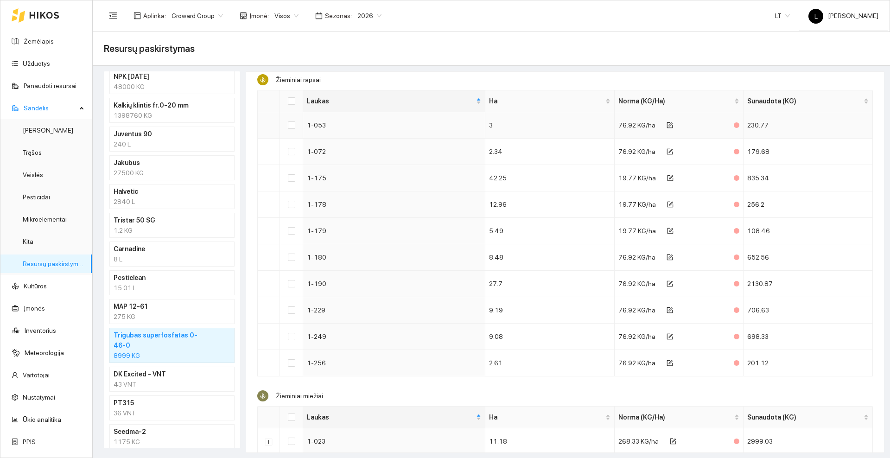
scroll to position [135, 0]
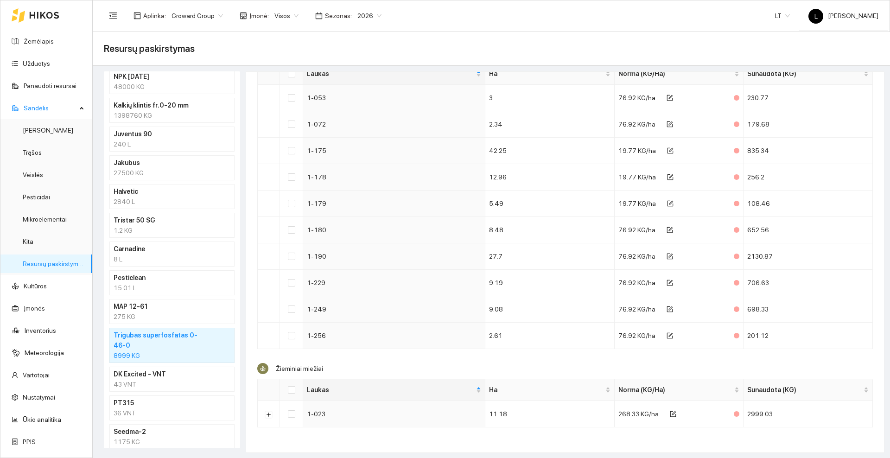
click at [143, 437] on div "1175 KG" at bounding box center [172, 442] width 117 height 10
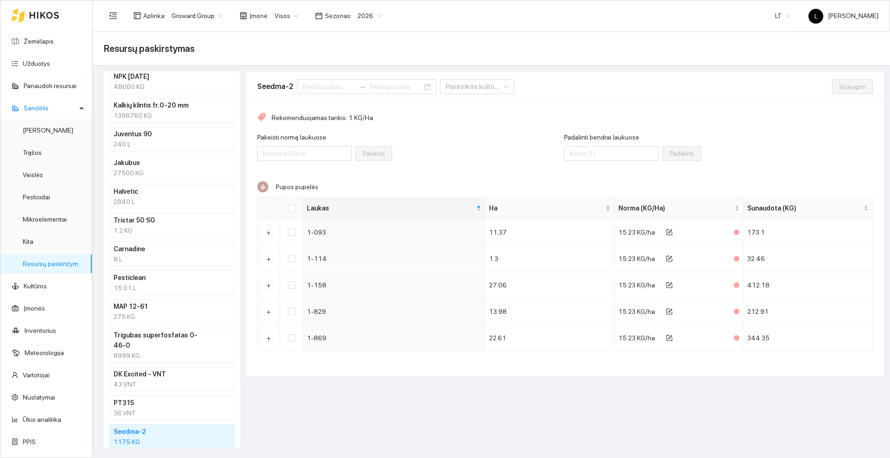
click at [140, 170] on div "27500 KG" at bounding box center [172, 173] width 117 height 10
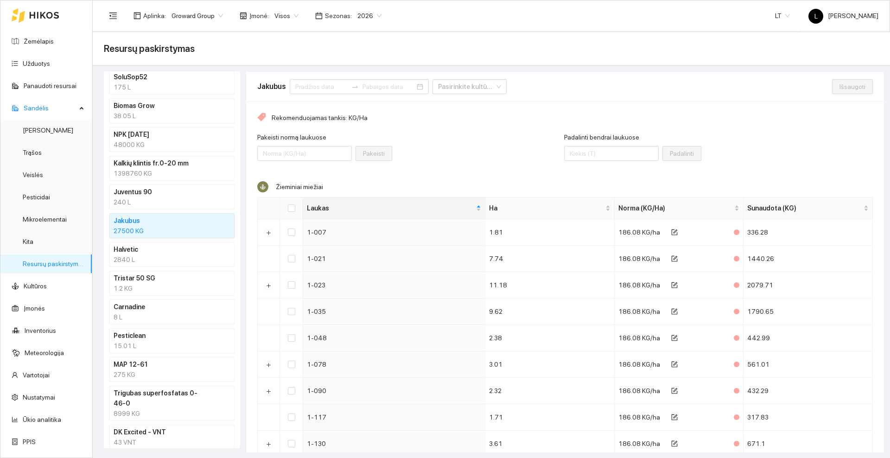
click at [132, 199] on div "240 L" at bounding box center [172, 202] width 117 height 10
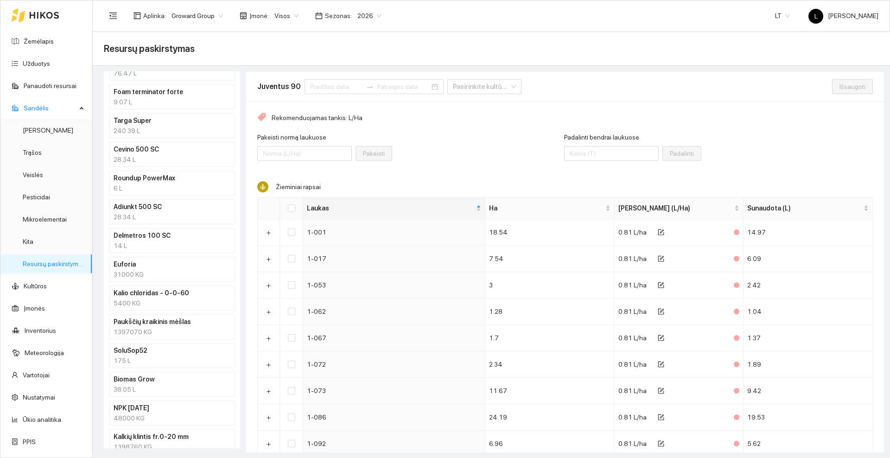
scroll to position [86, 0]
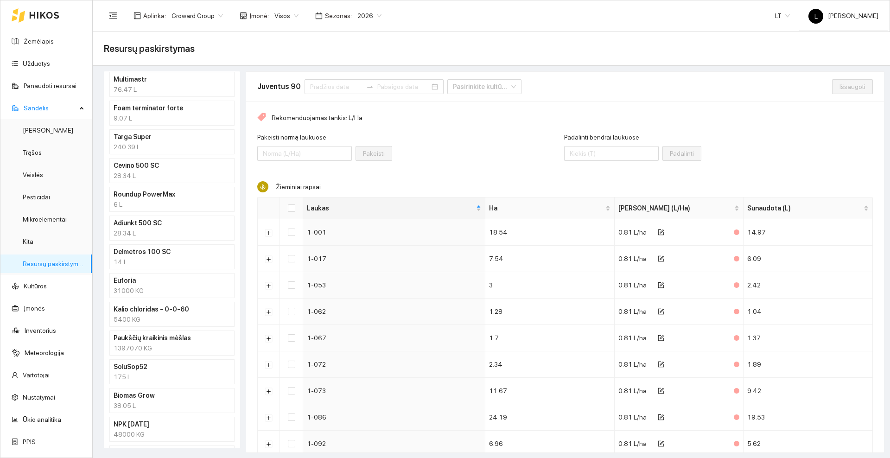
click at [148, 145] on div "240.39 L" at bounding box center [172, 147] width 117 height 10
click at [619, 314] on span "1.11 L/ha" at bounding box center [633, 311] width 28 height 7
click at [142, 83] on h4 "Multimastr" at bounding box center [160, 79] width 93 height 10
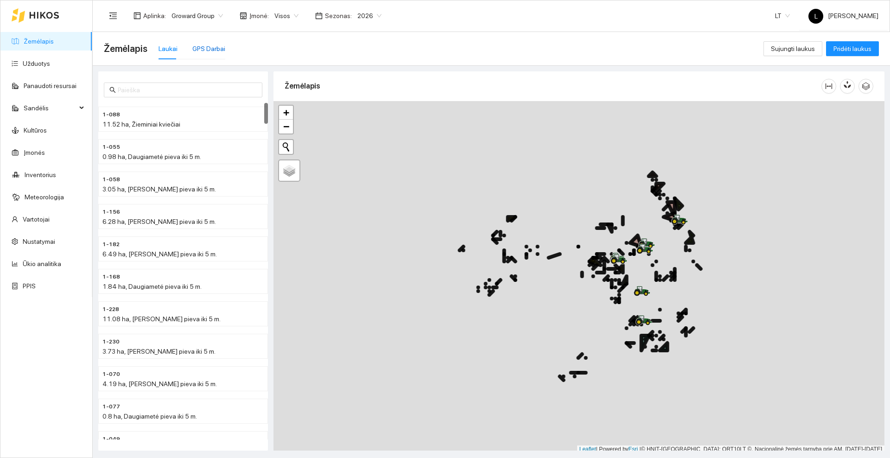
click at [204, 50] on div "GPS Darbai" at bounding box center [208, 49] width 33 height 10
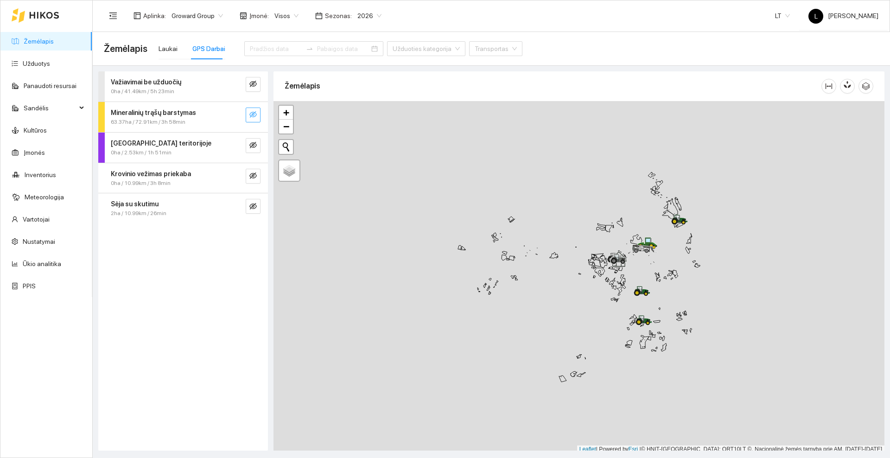
click at [251, 116] on icon "eye-invisible" at bounding box center [253, 114] width 7 height 6
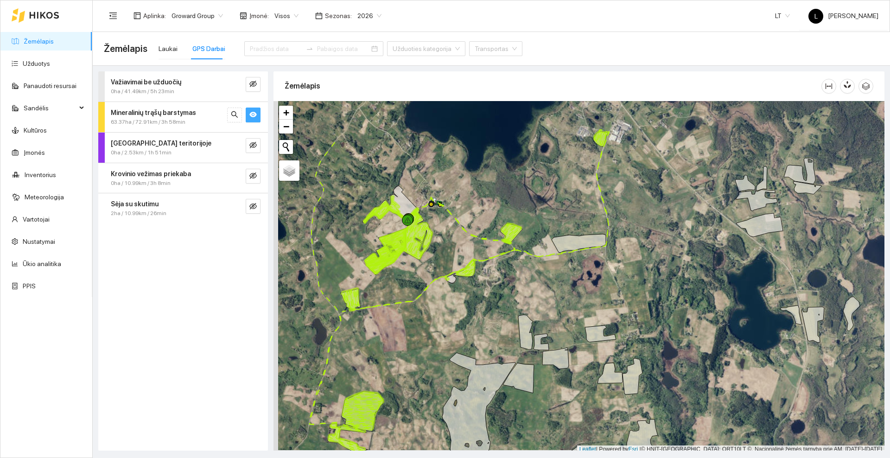
scroll to position [3, 0]
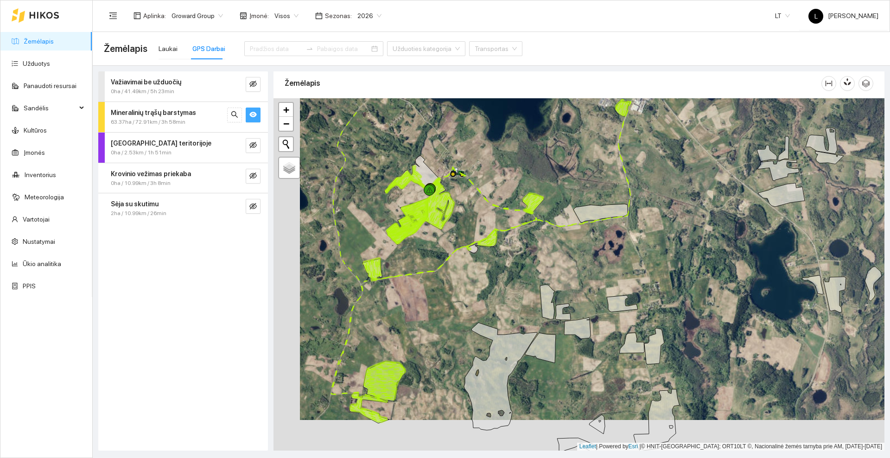
drag, startPoint x: 382, startPoint y: 333, endPoint x: 404, endPoint y: 305, distance: 35.0
click at [404, 305] on div at bounding box center [579, 274] width 611 height 352
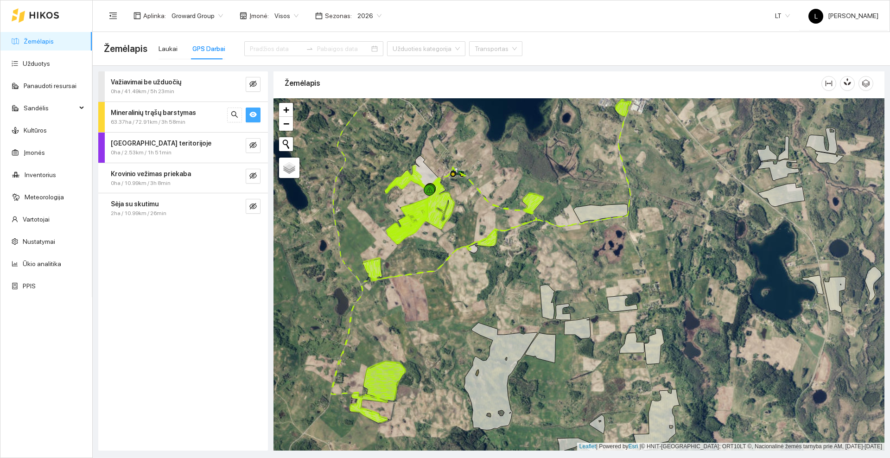
click at [254, 115] on icon "eye" at bounding box center [253, 114] width 7 height 7
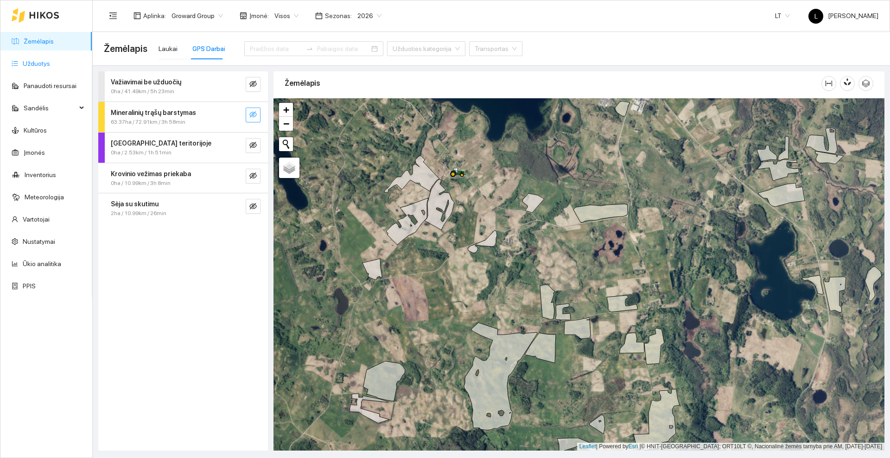
click at [48, 66] on link "Užduotys" at bounding box center [36, 63] width 27 height 7
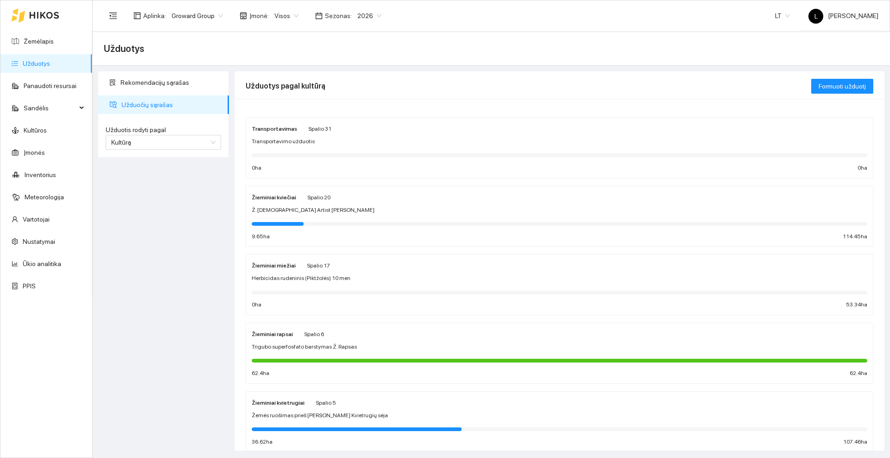
click at [348, 201] on div "Žieminiai kviečiai Spalio 20" at bounding box center [560, 197] width 616 height 10
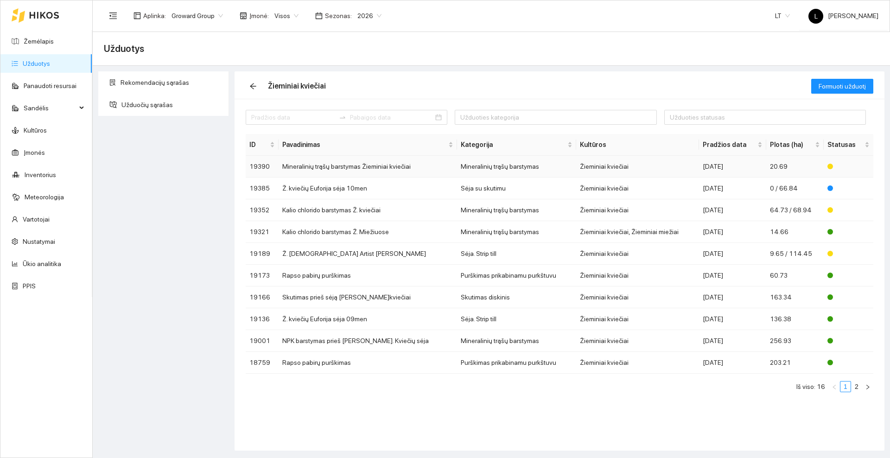
click at [341, 168] on td "Mineralinių trąšų barstymas Žieminiai kviečiai" at bounding box center [368, 167] width 179 height 22
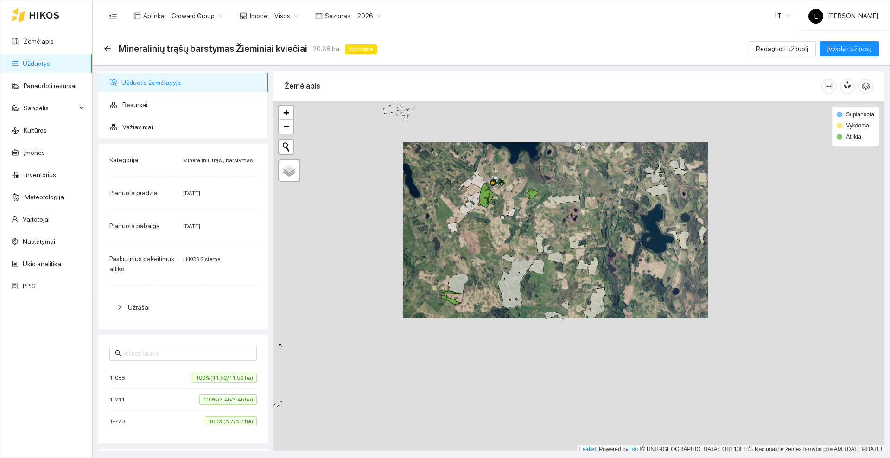
scroll to position [3, 0]
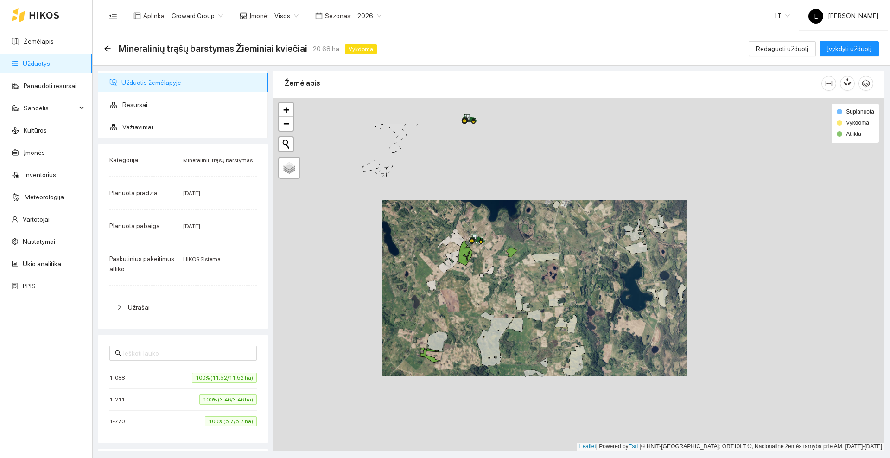
drag, startPoint x: 526, startPoint y: 166, endPoint x: 505, endPoint y: 227, distance: 64.2
click at [505, 227] on div at bounding box center [579, 274] width 611 height 352
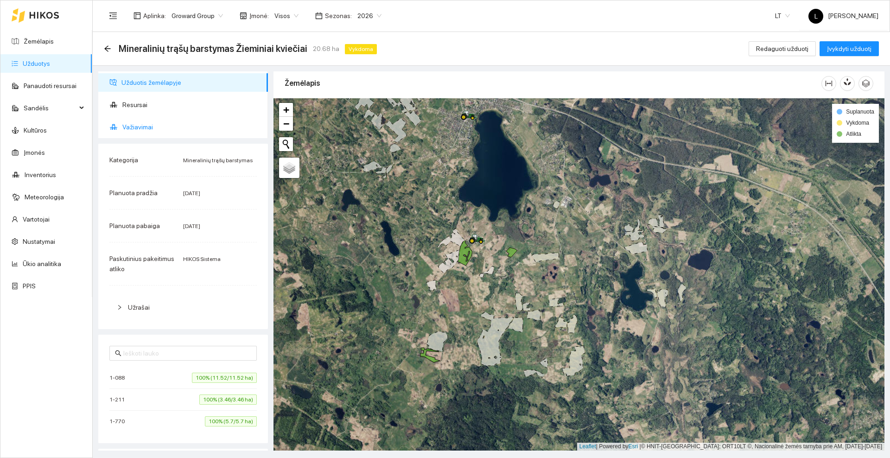
click at [133, 127] on span "Važiavimai" at bounding box center [191, 127] width 138 height 19
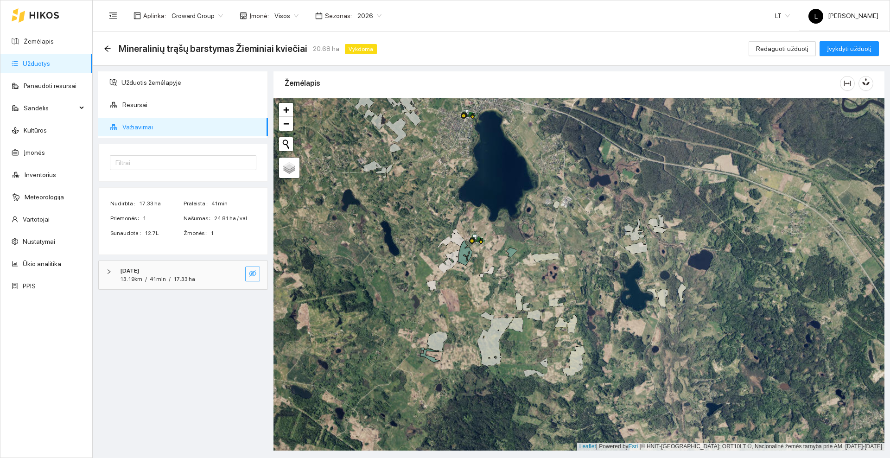
click at [254, 275] on icon "eye-invisible" at bounding box center [252, 273] width 7 height 6
click at [254, 275] on icon "eye" at bounding box center [252, 274] width 7 height 6
click at [105, 45] on icon "arrow-left" at bounding box center [107, 48] width 7 height 7
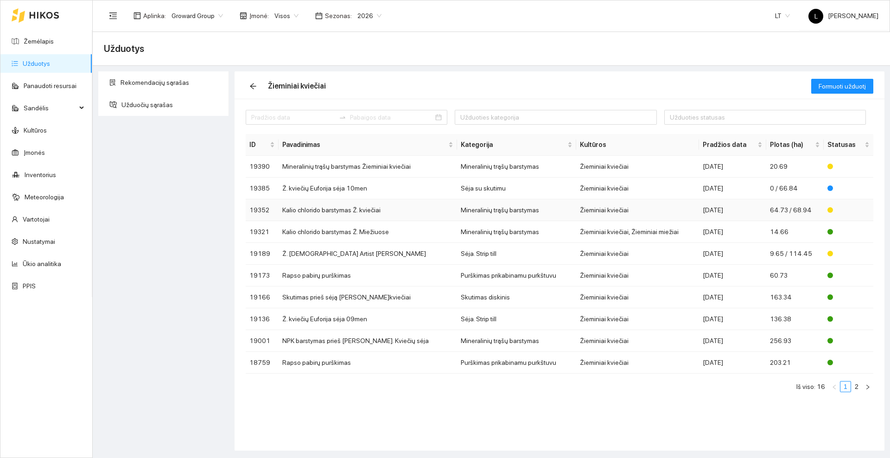
click at [337, 210] on td "Kalio chlorido barstymas Ž. kviečiai" at bounding box center [368, 210] width 179 height 22
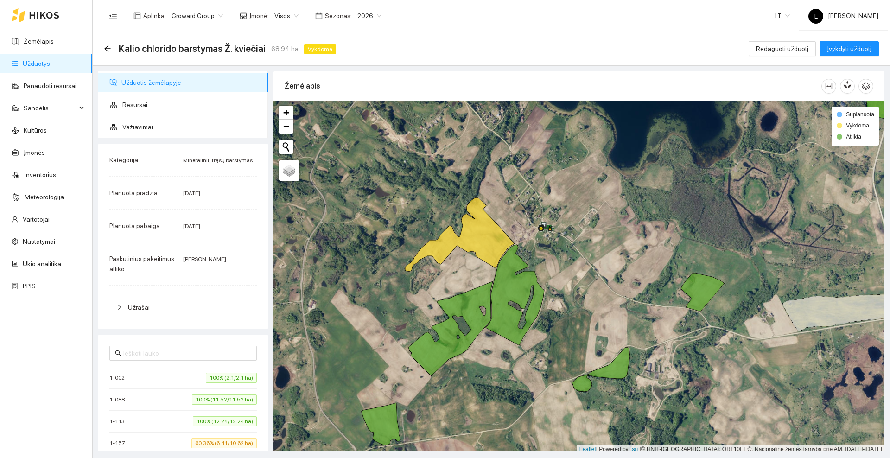
scroll to position [3, 0]
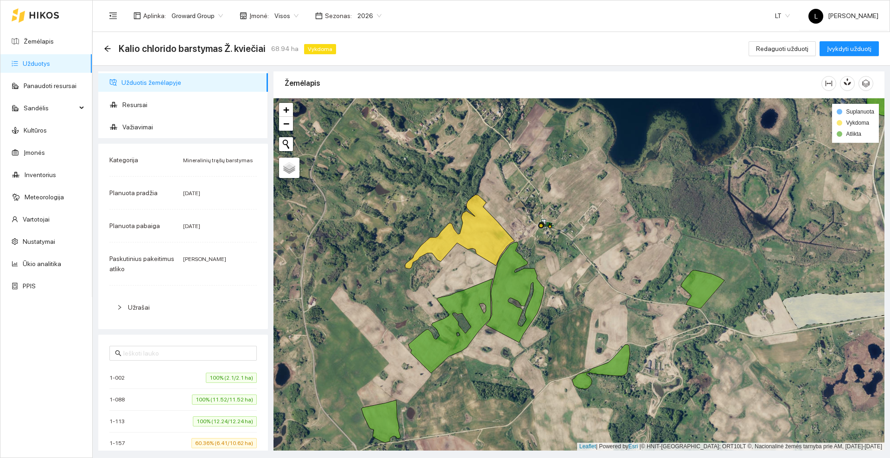
drag, startPoint x: 410, startPoint y: 215, endPoint x: 419, endPoint y: 144, distance: 71.5
click at [419, 144] on div at bounding box center [579, 274] width 611 height 352
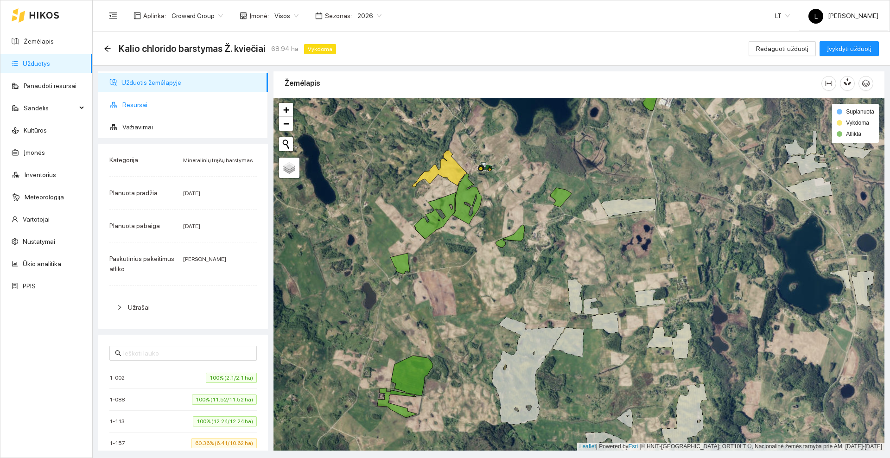
click at [147, 107] on span "Resursai" at bounding box center [191, 105] width 138 height 19
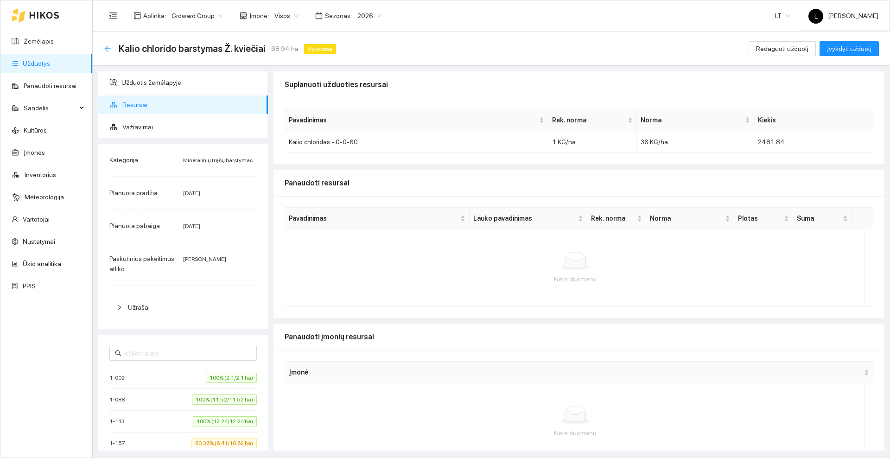
click at [108, 50] on icon "arrow-left" at bounding box center [107, 48] width 7 height 7
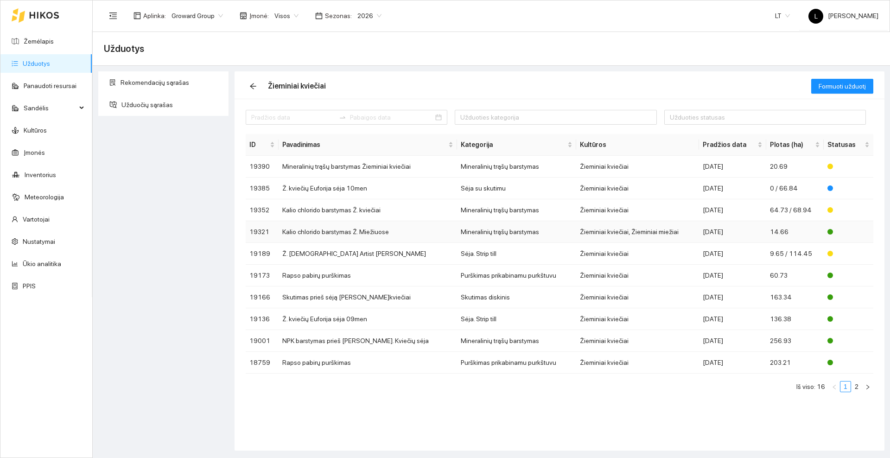
click at [330, 232] on td "Kalio chlorido barstymas Ž. Miežiuose" at bounding box center [368, 232] width 179 height 22
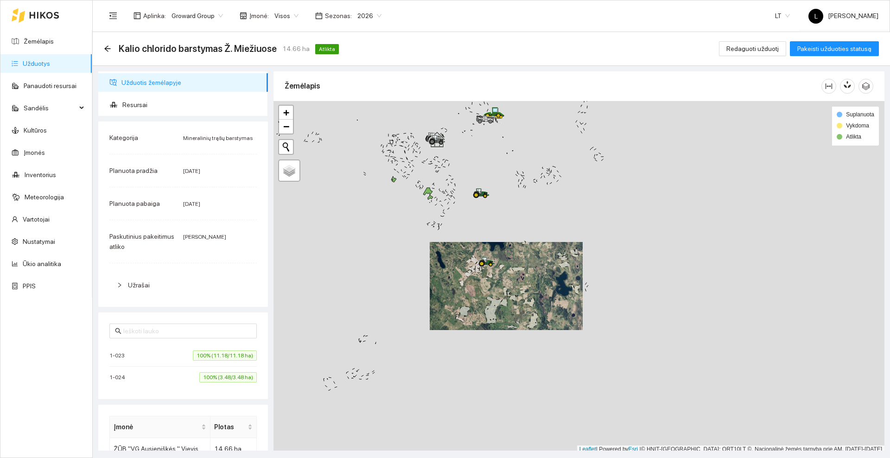
scroll to position [3, 0]
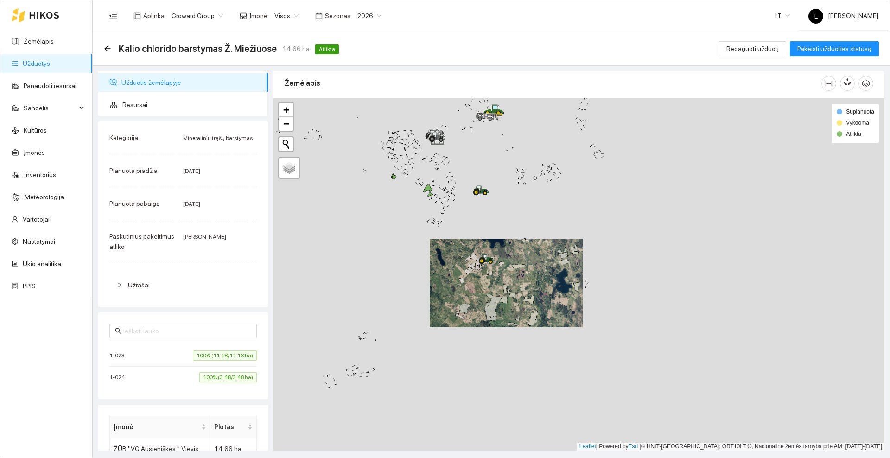
drag, startPoint x: 396, startPoint y: 224, endPoint x: 467, endPoint y: 278, distance: 89.6
click at [467, 278] on div at bounding box center [579, 274] width 611 height 352
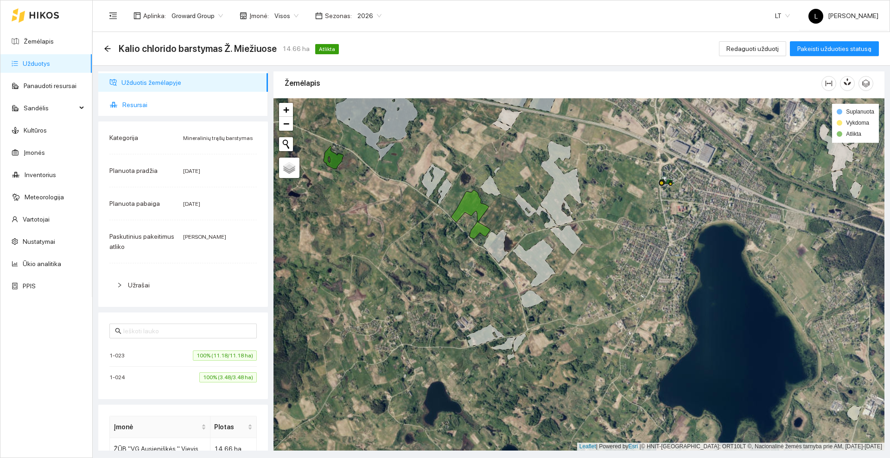
click at [138, 101] on span "Resursai" at bounding box center [191, 105] width 138 height 19
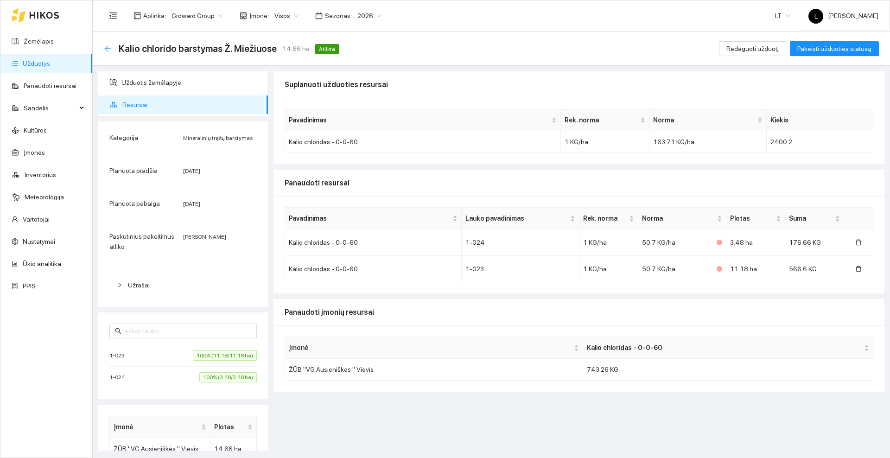
click at [108, 48] on icon "arrow-left" at bounding box center [107, 48] width 7 height 7
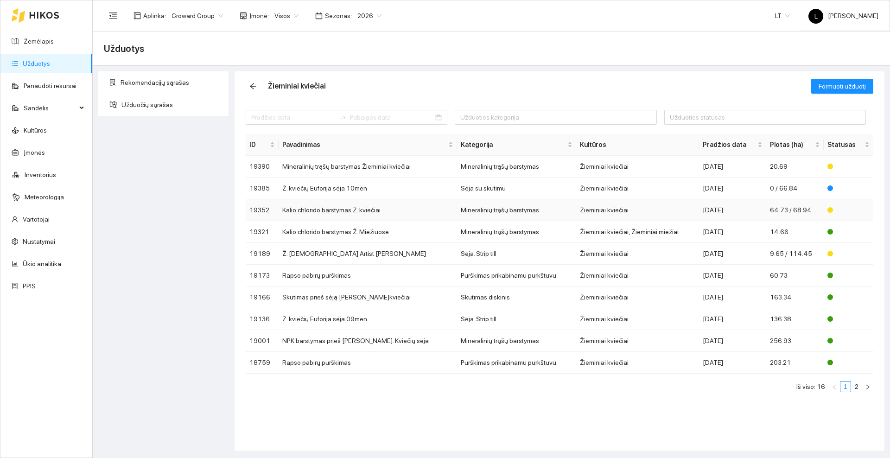
click at [346, 213] on td "Kalio chlorido barstymas Ž. kviečiai" at bounding box center [368, 210] width 179 height 22
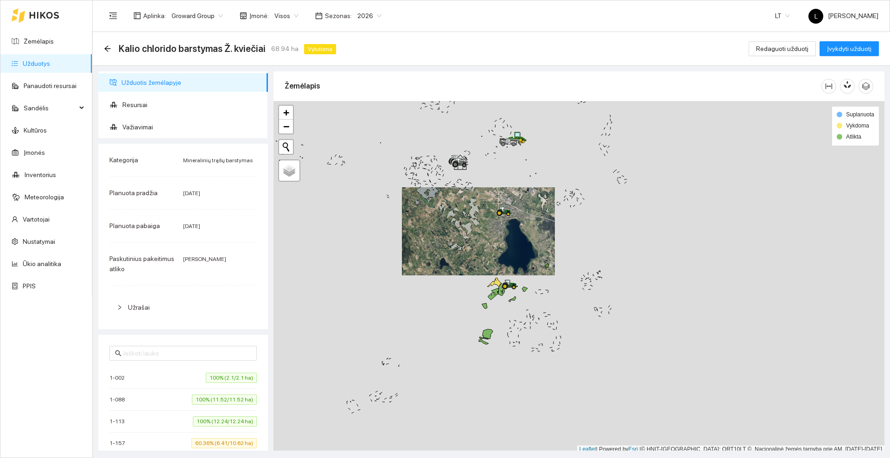
scroll to position [3, 0]
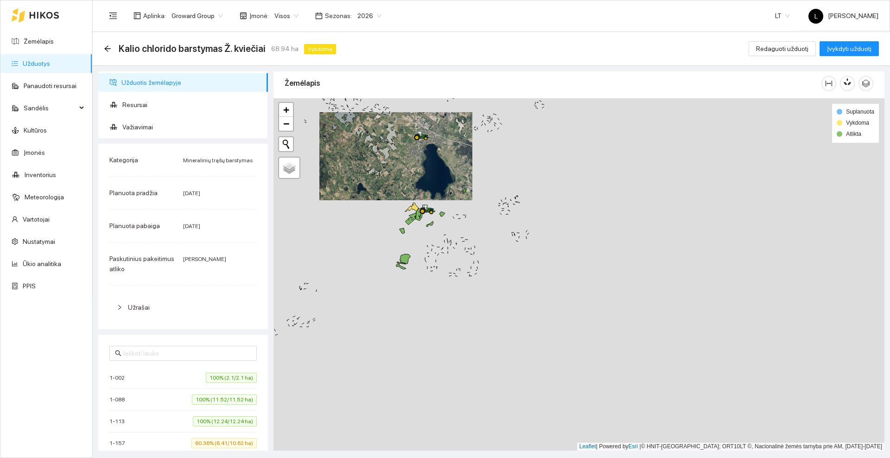
drag, startPoint x: 578, startPoint y: 251, endPoint x: 496, endPoint y: 179, distance: 109.8
click at [496, 179] on div at bounding box center [579, 274] width 611 height 352
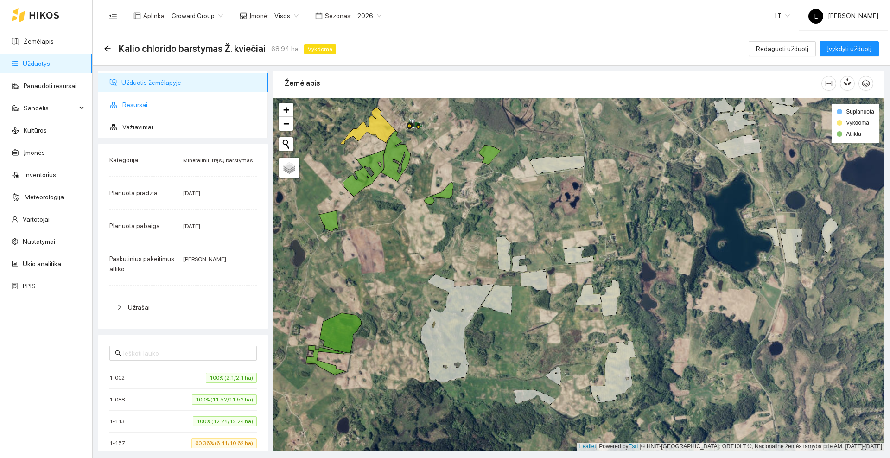
click at [149, 101] on span "Resursai" at bounding box center [191, 105] width 138 height 19
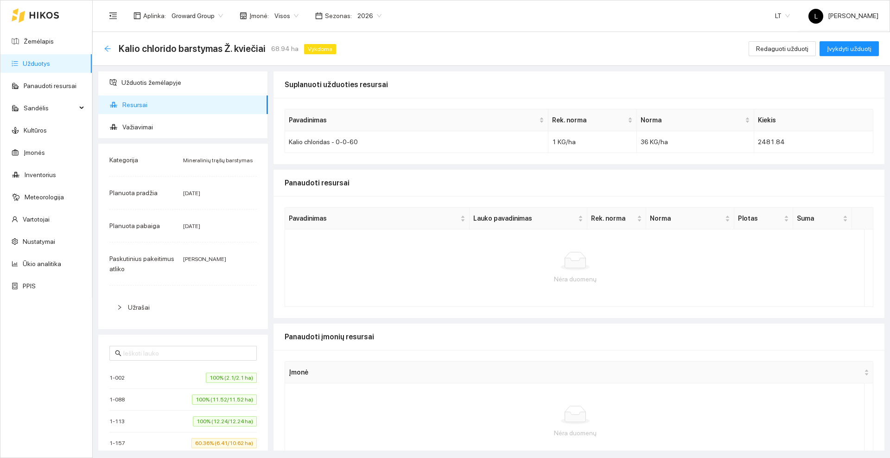
click at [107, 49] on icon "arrow-left" at bounding box center [107, 48] width 7 height 7
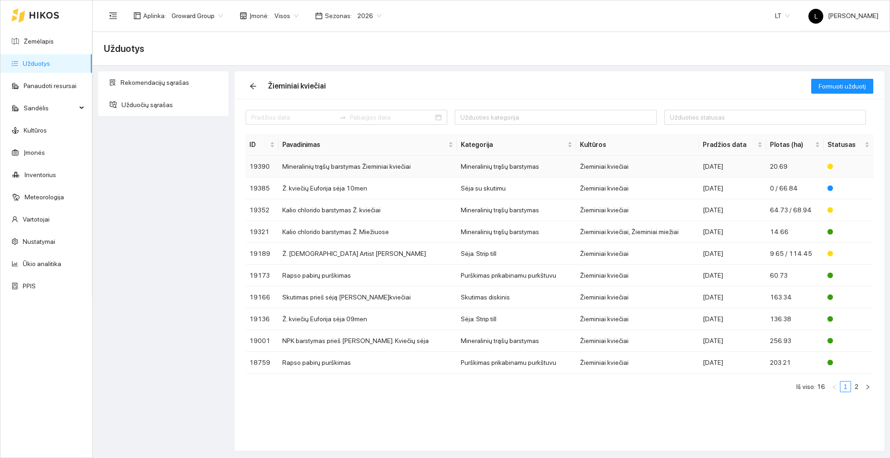
click at [407, 165] on td "Mineralinių trąšų barstymas Žieminiai kviečiai" at bounding box center [368, 167] width 179 height 22
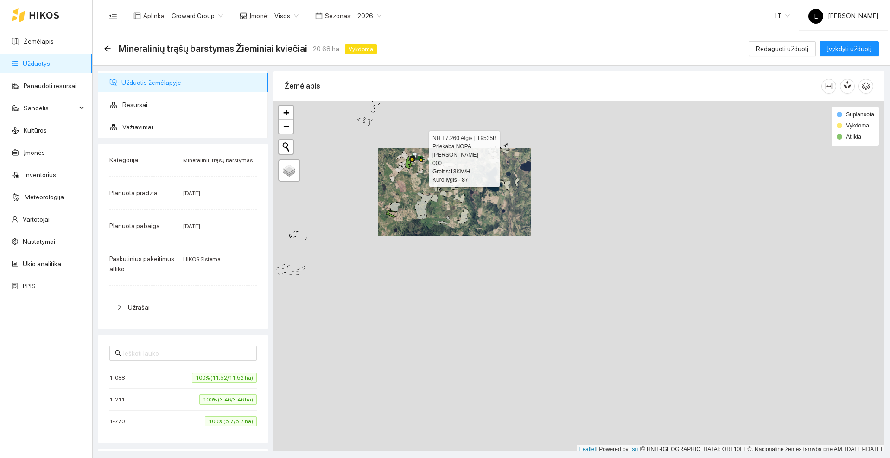
scroll to position [3, 0]
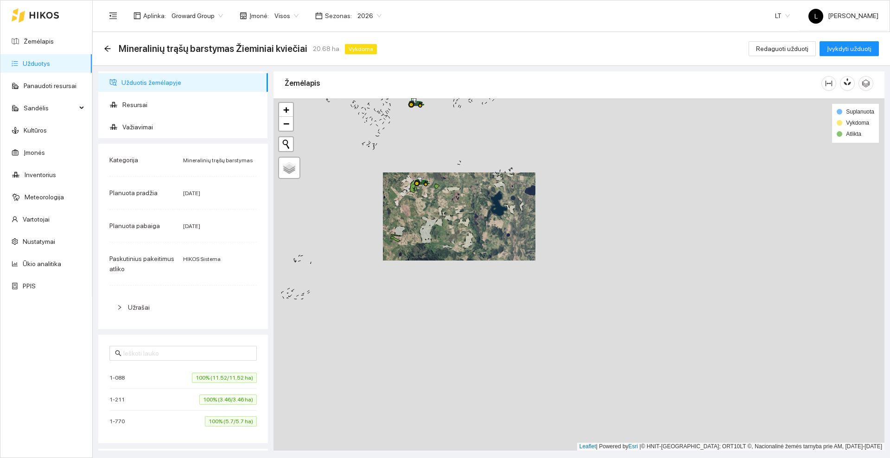
drag, startPoint x: 426, startPoint y: 155, endPoint x: 433, endPoint y: 191, distance: 36.4
click at [433, 191] on div at bounding box center [579, 274] width 611 height 352
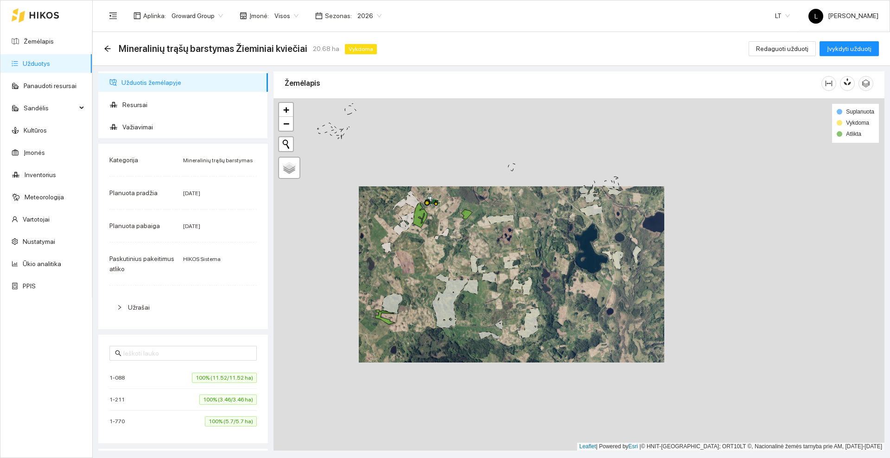
drag, startPoint x: 475, startPoint y: 146, endPoint x: 480, endPoint y: 186, distance: 41.1
click at [480, 186] on div at bounding box center [579, 274] width 611 height 352
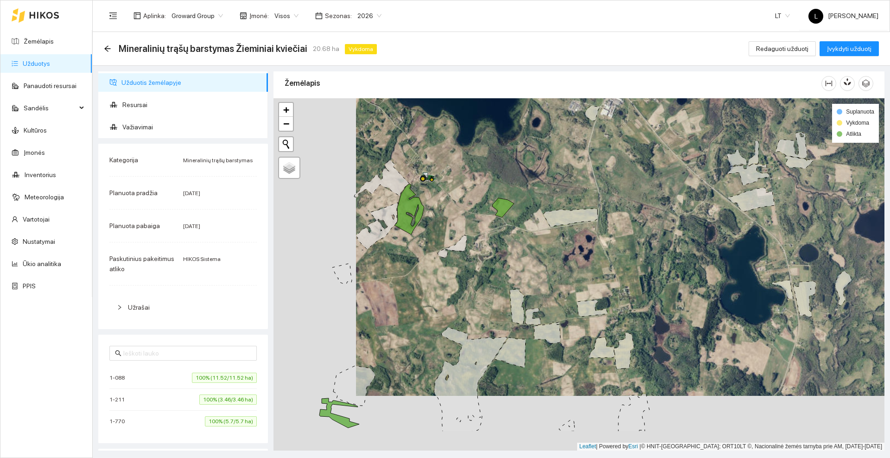
drag, startPoint x: 405, startPoint y: 242, endPoint x: 488, endPoint y: 186, distance: 99.6
click at [488, 186] on div at bounding box center [579, 274] width 611 height 352
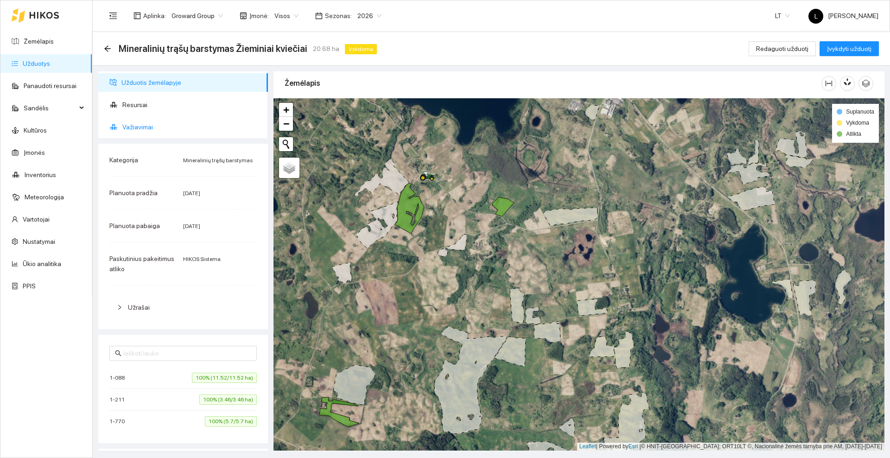
click at [155, 127] on span "Važiavimai" at bounding box center [191, 127] width 138 height 19
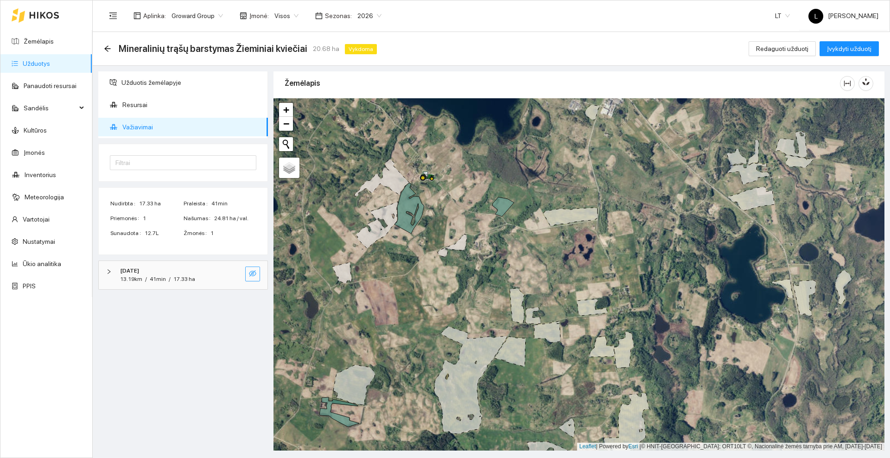
click at [255, 273] on icon "eye-invisible" at bounding box center [252, 273] width 7 height 7
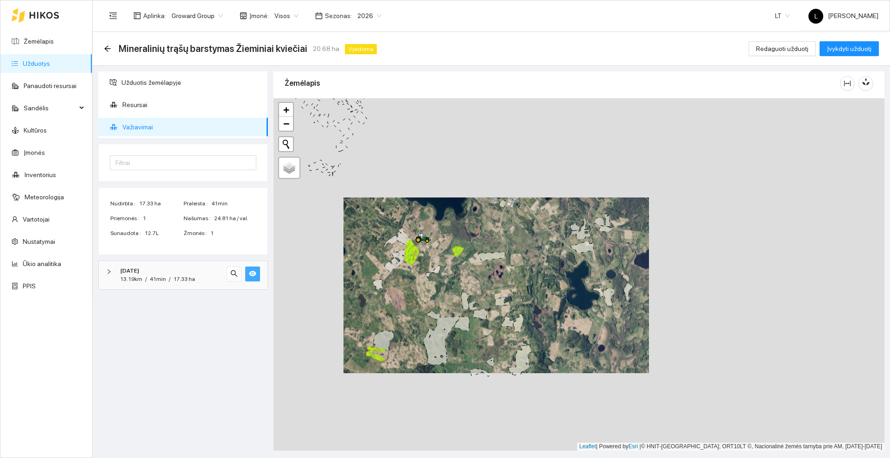
drag, startPoint x: 432, startPoint y: 281, endPoint x: 420, endPoint y: 297, distance: 20.2
click at [420, 297] on div at bounding box center [579, 274] width 611 height 352
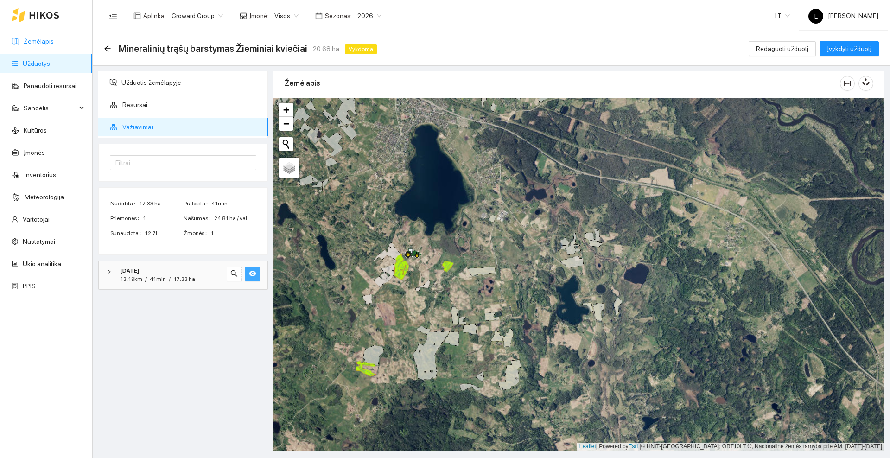
click at [41, 41] on link "Žemėlapis" at bounding box center [39, 41] width 30 height 7
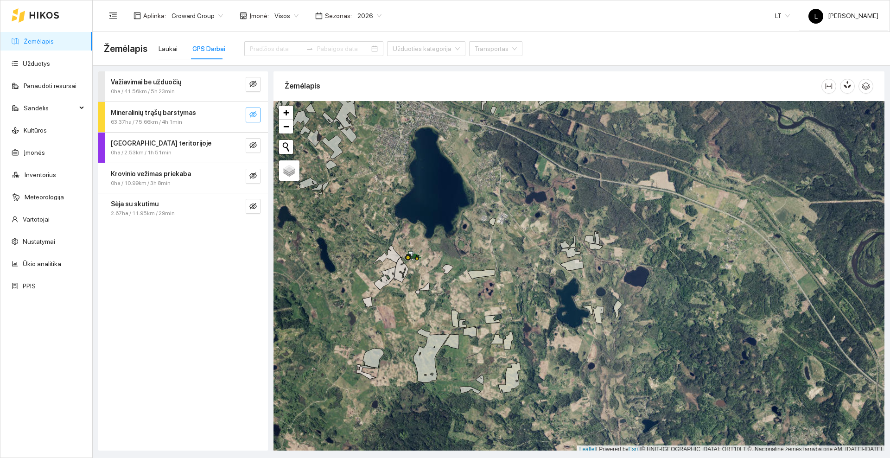
click at [256, 116] on icon "eye-invisible" at bounding box center [253, 114] width 7 height 6
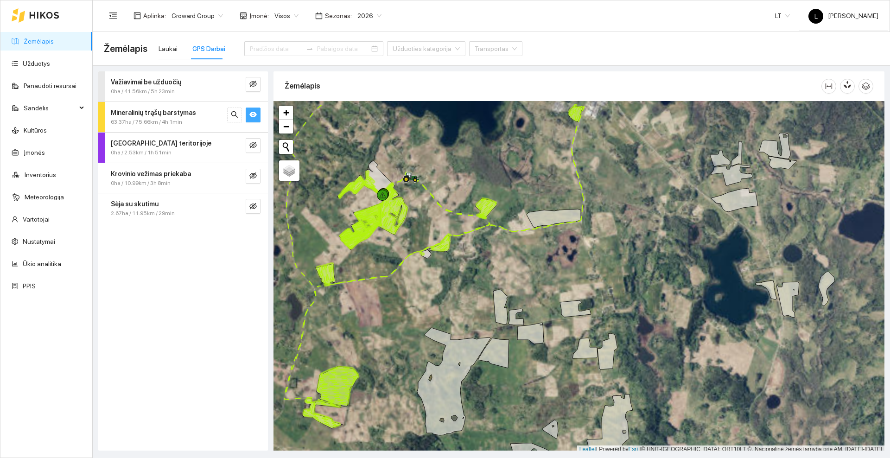
scroll to position [3, 0]
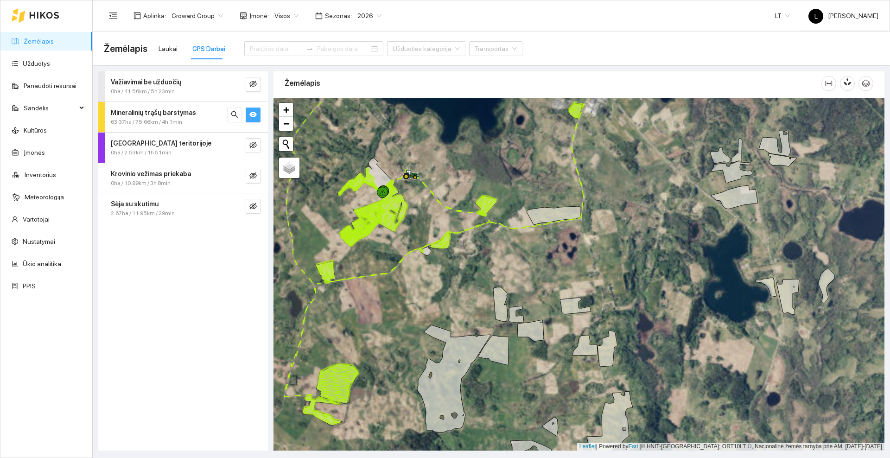
drag, startPoint x: 410, startPoint y: 319, endPoint x: 430, endPoint y: 298, distance: 28.9
click at [430, 298] on div at bounding box center [579, 274] width 611 height 352
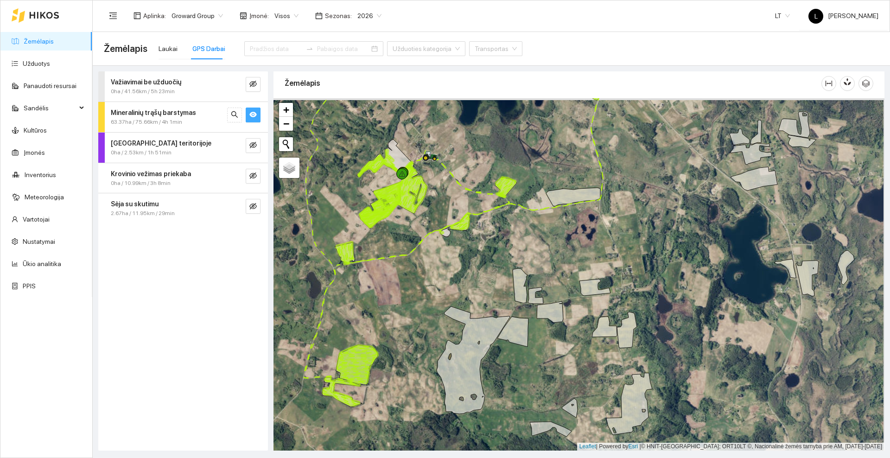
drag, startPoint x: 417, startPoint y: 263, endPoint x: 418, endPoint y: 279, distance: 16.2
click at [403, 289] on div at bounding box center [579, 274] width 611 height 352
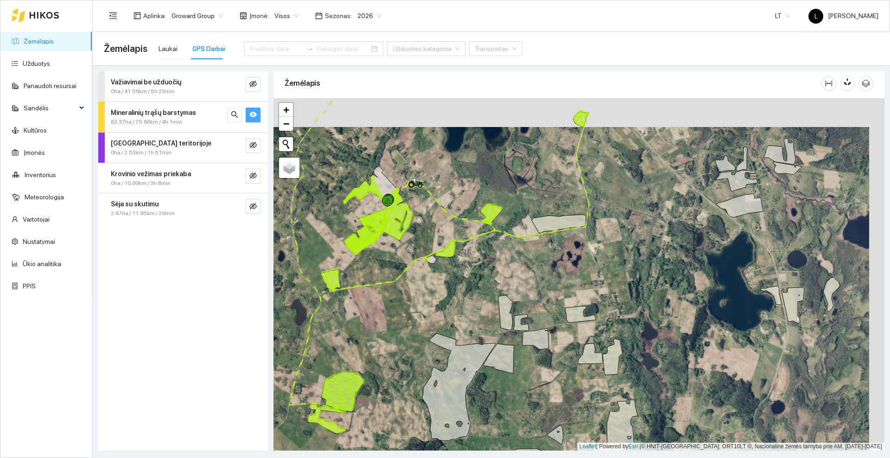
drag, startPoint x: 528, startPoint y: 187, endPoint x: 523, endPoint y: 221, distance: 33.8
click at [523, 221] on div at bounding box center [579, 274] width 611 height 352
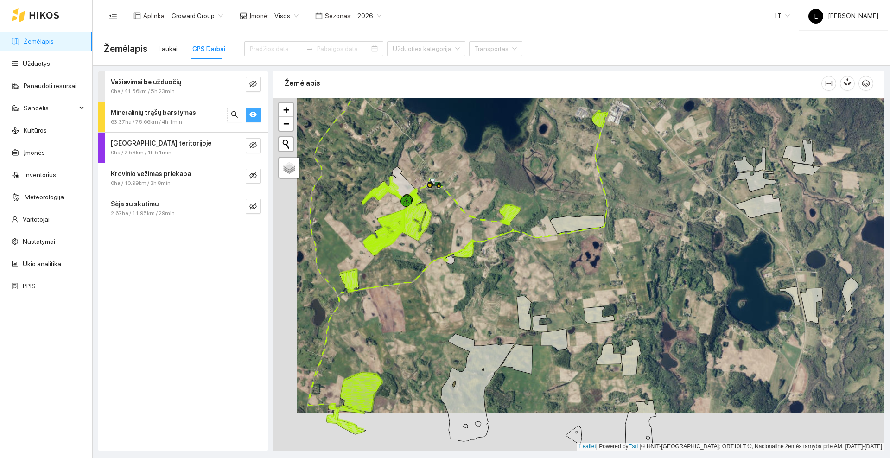
drag, startPoint x: 376, startPoint y: 262, endPoint x: 393, endPoint y: 231, distance: 35.3
click at [393, 231] on div at bounding box center [579, 274] width 611 height 352
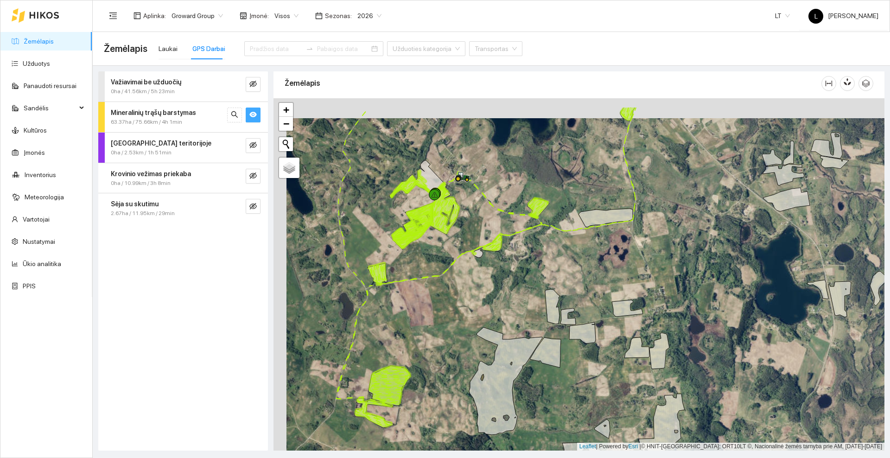
drag, startPoint x: 462, startPoint y: 260, endPoint x: 437, endPoint y: 305, distance: 51.1
click at [437, 305] on div at bounding box center [579, 274] width 611 height 352
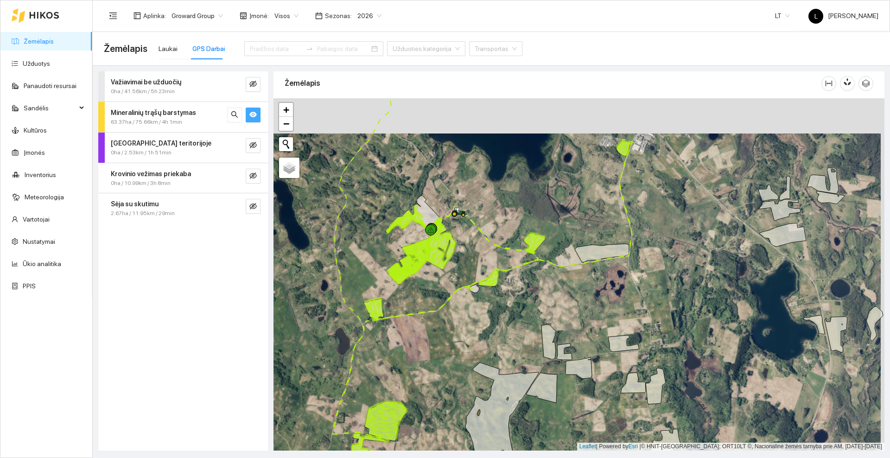
drag, startPoint x: 550, startPoint y: 161, endPoint x: 538, endPoint y: 210, distance: 49.7
click at [538, 210] on div at bounding box center [579, 274] width 611 height 352
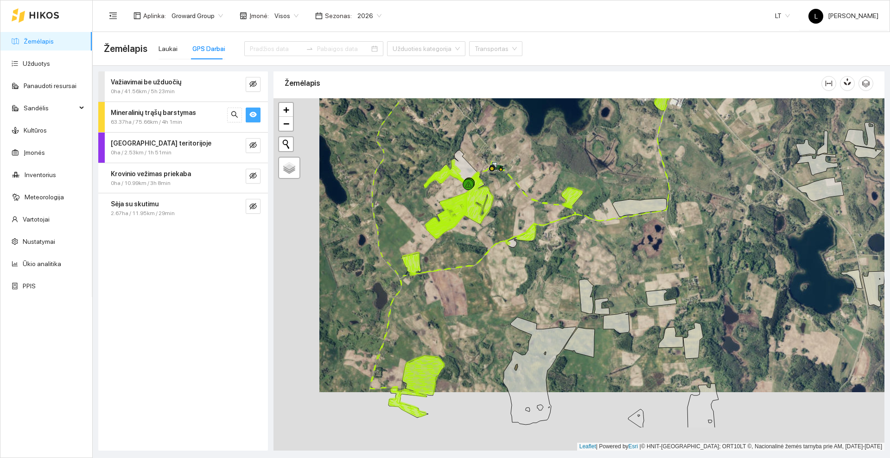
drag, startPoint x: 476, startPoint y: 255, endPoint x: 523, endPoint y: 195, distance: 76.4
click at [523, 195] on div at bounding box center [579, 274] width 611 height 352
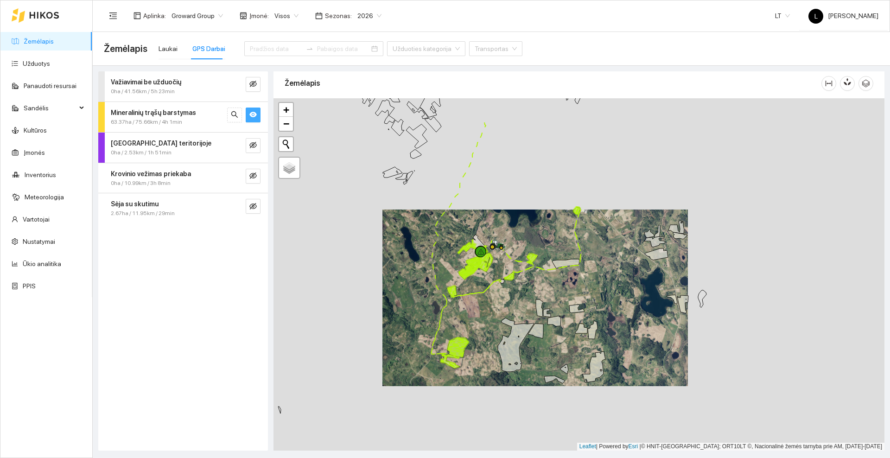
click at [44, 73] on ul "Žemėlapis Užduotys Panaudoti resursai Sandėlis Kultūros Įmonės Inventorius Mete…" at bounding box center [46, 163] width 92 height 267
click at [43, 65] on link "Užduotys" at bounding box center [36, 63] width 27 height 7
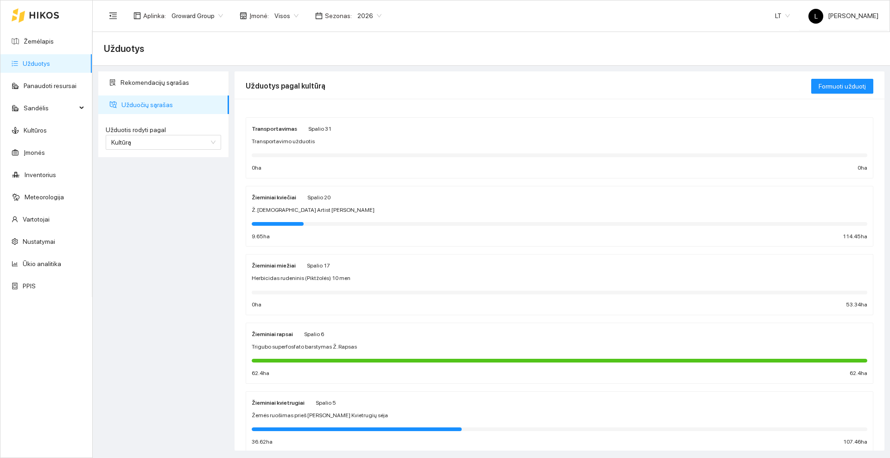
click at [327, 201] on div "Spalio 20" at bounding box center [318, 197] width 23 height 10
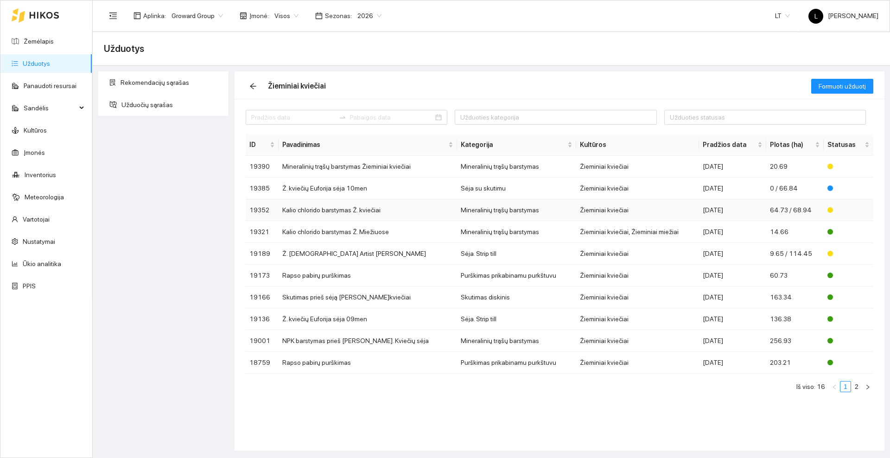
click at [353, 209] on td "Kalio chlorido barstymas Ž. kviečiai" at bounding box center [368, 210] width 179 height 22
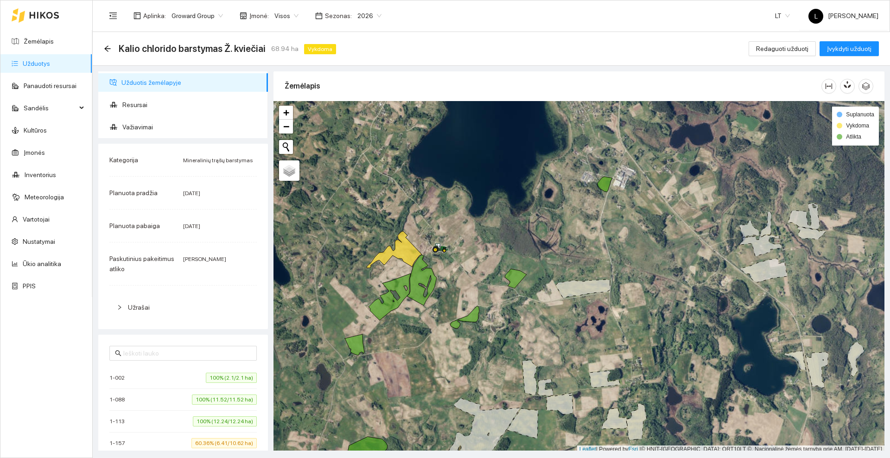
scroll to position [3, 0]
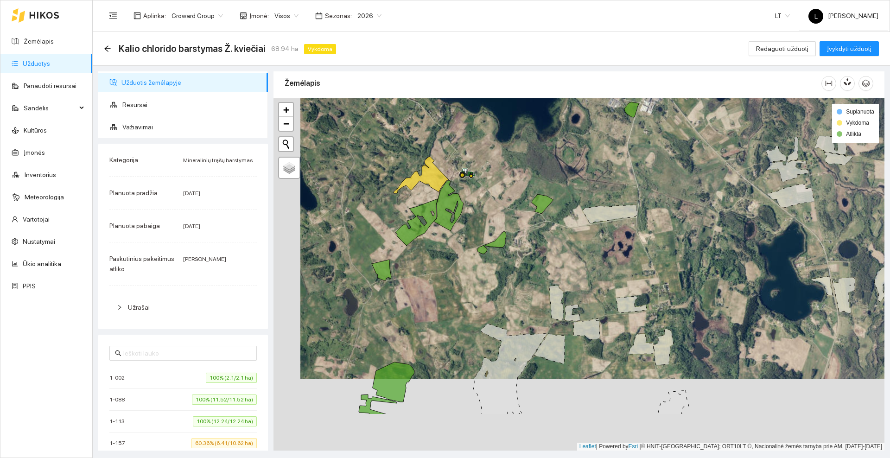
drag, startPoint x: 436, startPoint y: 323, endPoint x: 439, endPoint y: 311, distance: 11.9
click at [439, 311] on div at bounding box center [579, 274] width 611 height 352
click at [155, 129] on span "Važiavimai" at bounding box center [191, 127] width 138 height 19
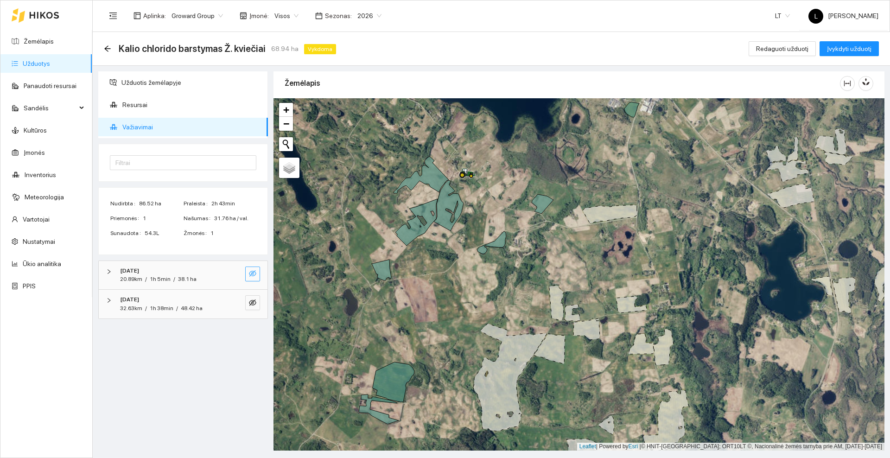
click at [252, 274] on icon "eye-invisible" at bounding box center [252, 273] width 7 height 6
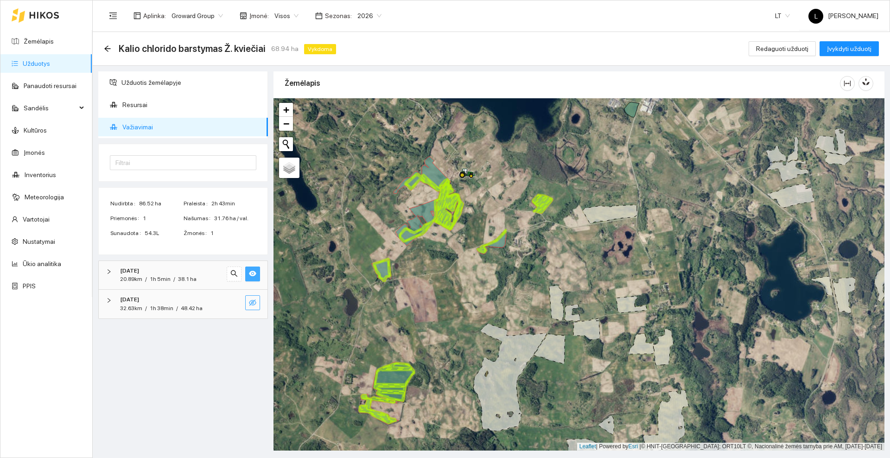
click at [256, 303] on icon "eye-invisible" at bounding box center [252, 303] width 7 height 6
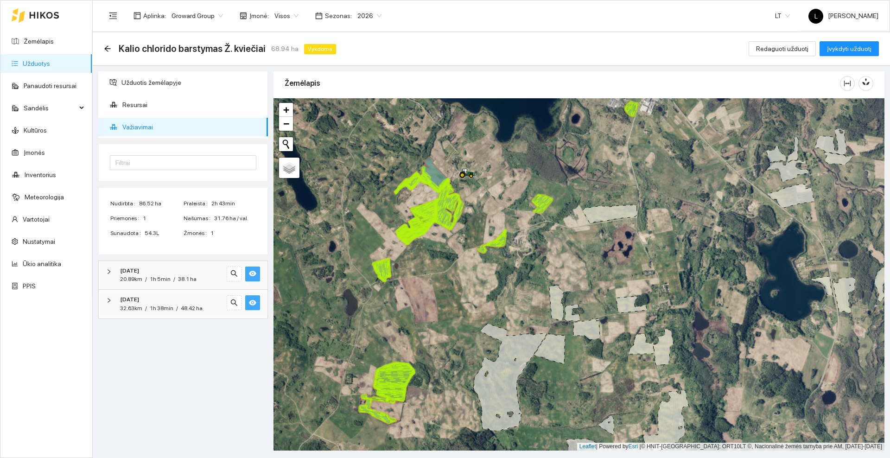
click at [256, 303] on icon "eye" at bounding box center [252, 303] width 7 height 6
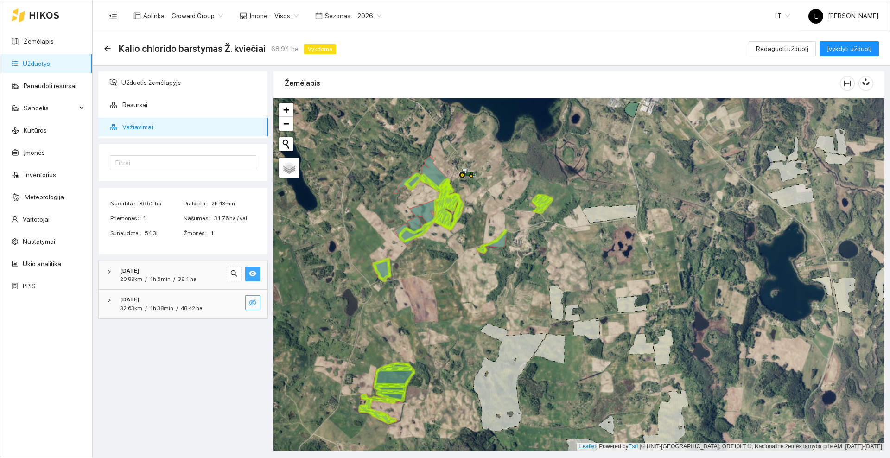
click at [252, 271] on icon "eye" at bounding box center [252, 274] width 7 height 6
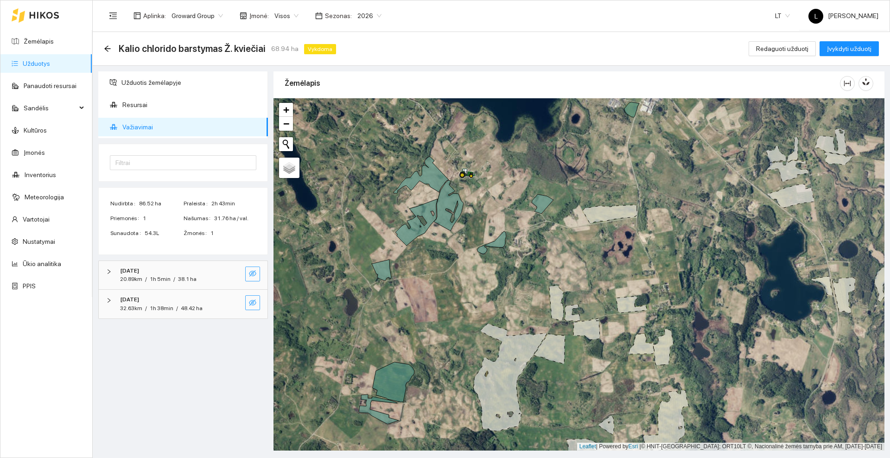
click at [253, 274] on icon "eye-invisible" at bounding box center [252, 273] width 7 height 6
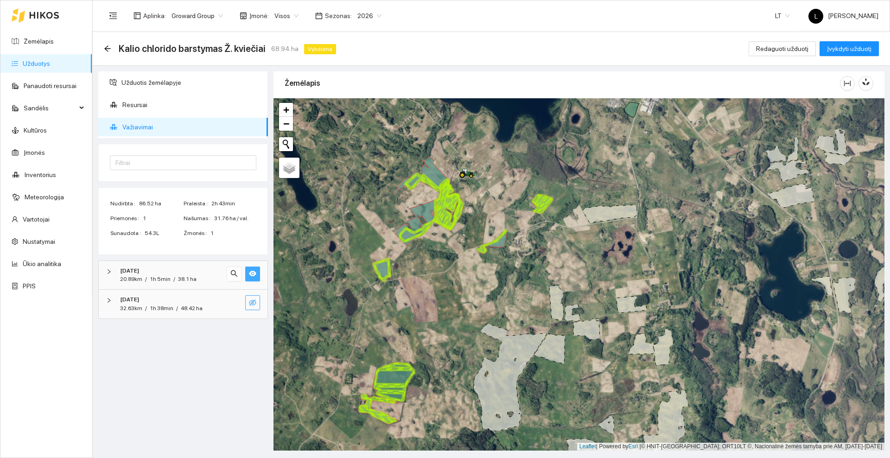
click at [253, 303] on icon "eye-invisible" at bounding box center [253, 303] width 2 height 2
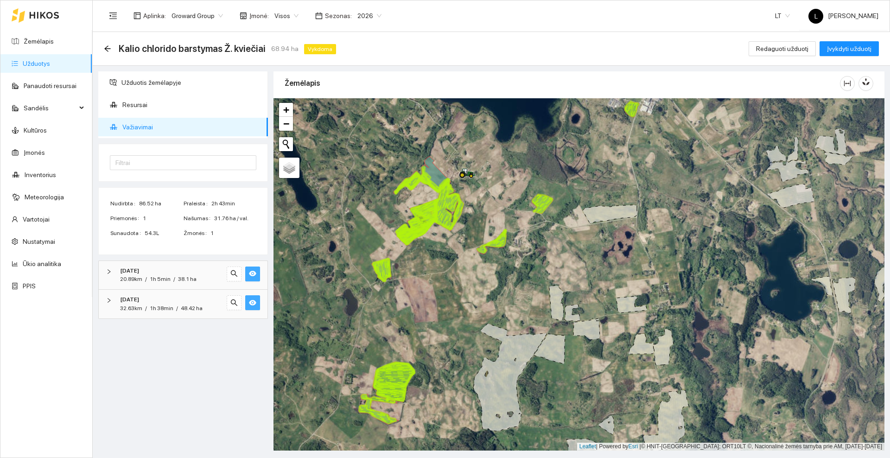
drag, startPoint x: 507, startPoint y: 168, endPoint x: 497, endPoint y: 187, distance: 21.6
click at [490, 198] on div at bounding box center [579, 274] width 611 height 352
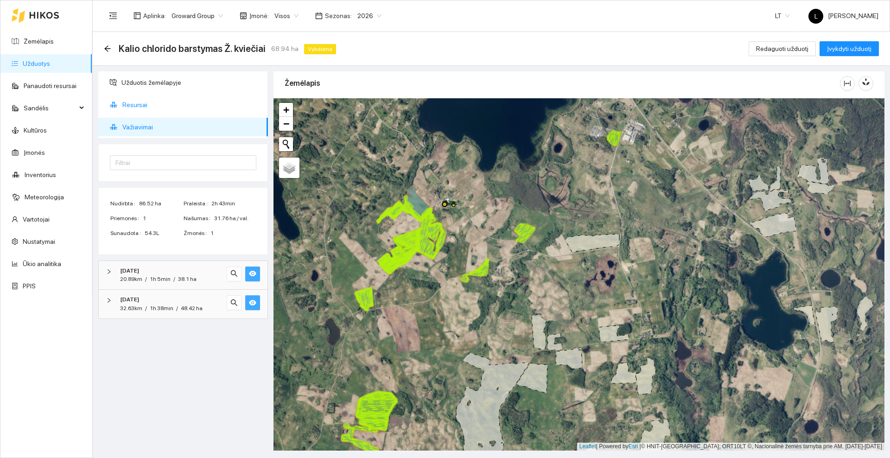
click at [142, 104] on span "Resursai" at bounding box center [191, 105] width 138 height 19
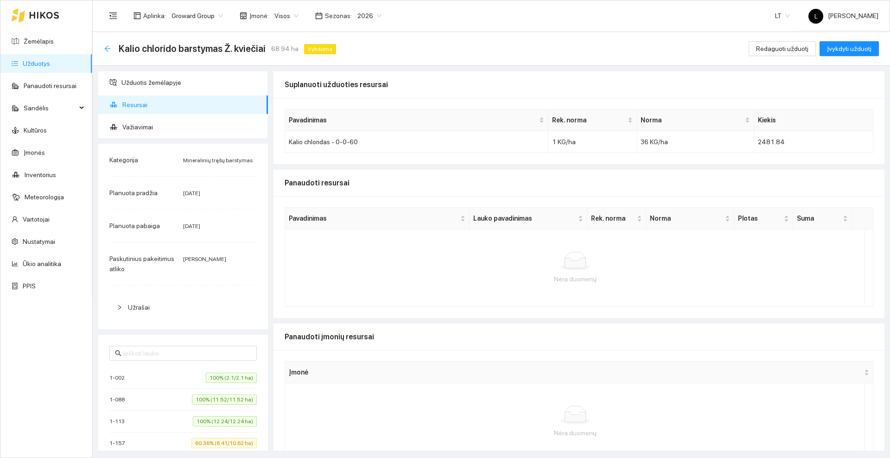
click at [109, 48] on icon "arrow-left" at bounding box center [107, 48] width 7 height 7
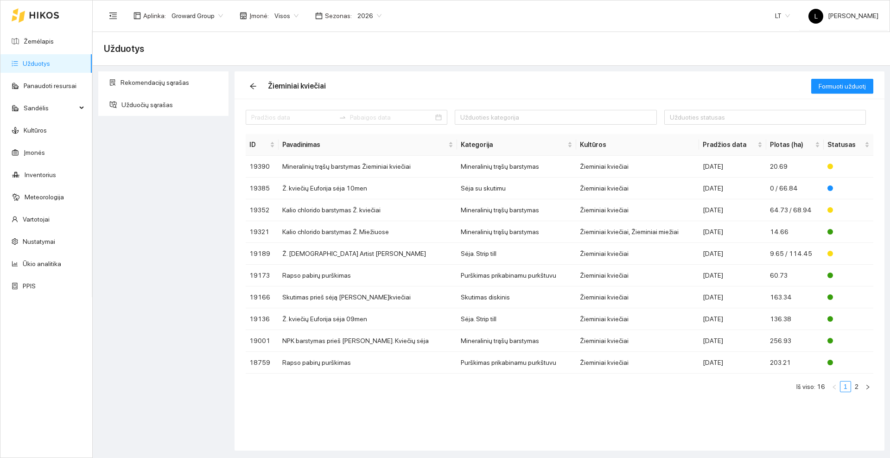
click at [425, 4] on div "Aplinka : Groward Group Įmonė : Visos Sezonas : 2026 LT L Laurynas Joniškis" at bounding box center [491, 15] width 775 height 30
click at [311, 230] on td "Kalio chlorido barstymas Ž. Miežiuose" at bounding box center [368, 232] width 179 height 22
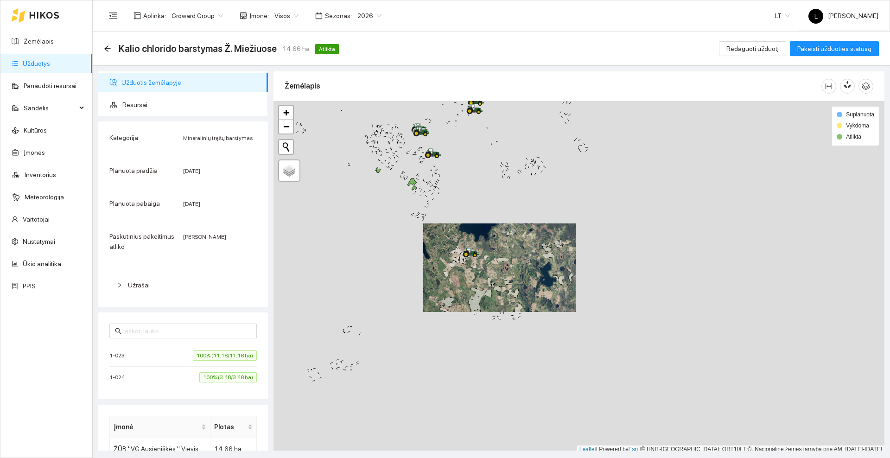
scroll to position [3, 0]
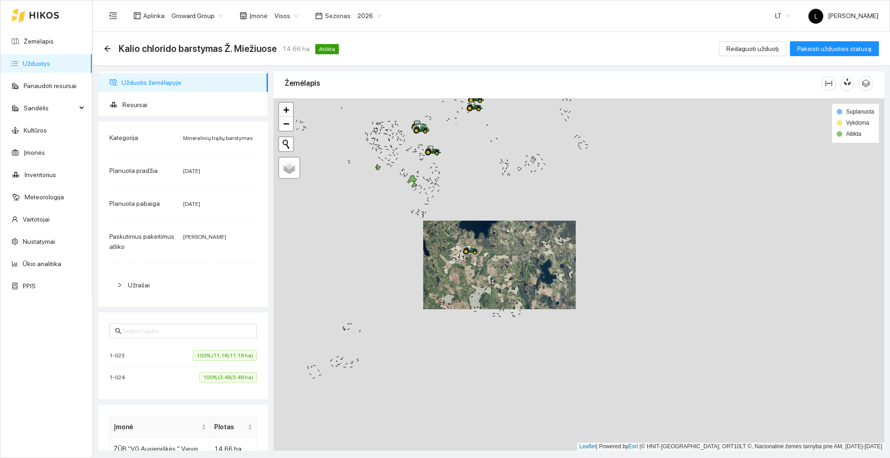
drag, startPoint x: 417, startPoint y: 219, endPoint x: 467, endPoint y: 255, distance: 61.0
click at [467, 256] on div at bounding box center [579, 274] width 611 height 352
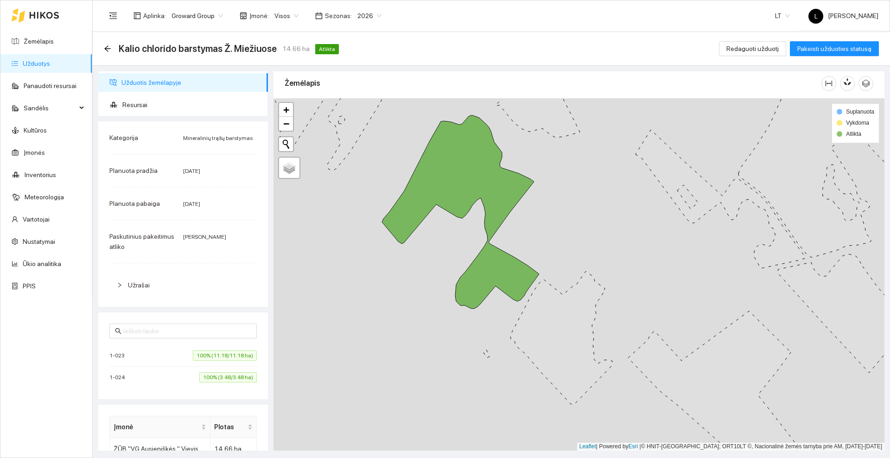
drag, startPoint x: 441, startPoint y: 242, endPoint x: 430, endPoint y: 275, distance: 34.9
click at [430, 275] on div at bounding box center [579, 274] width 611 height 352
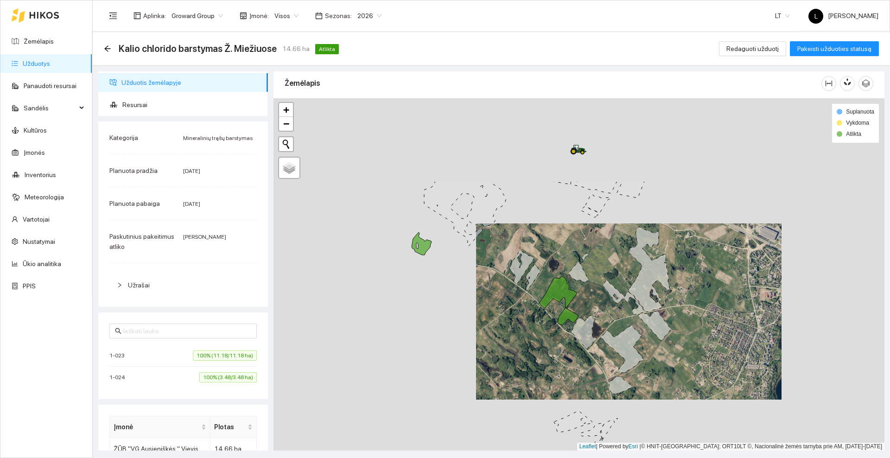
drag, startPoint x: 340, startPoint y: 171, endPoint x: 462, endPoint y: 288, distance: 168.6
click at [462, 289] on div at bounding box center [579, 274] width 611 height 352
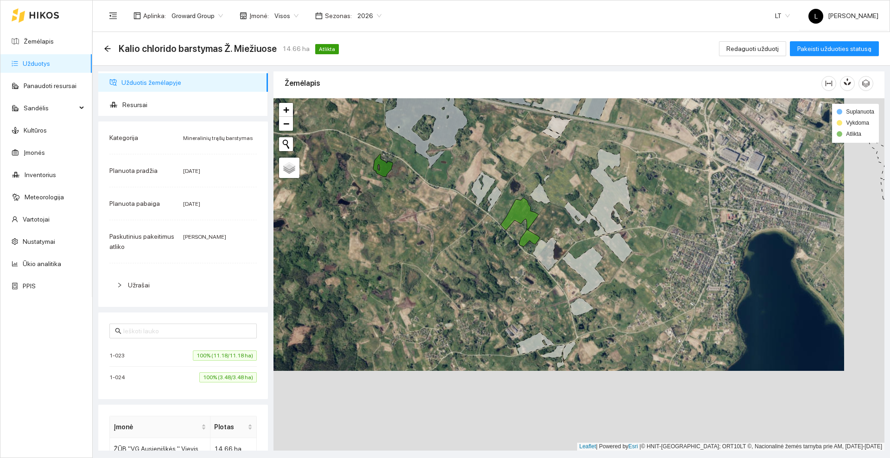
drag, startPoint x: 519, startPoint y: 335, endPoint x: 436, endPoint y: 206, distance: 153.4
click at [436, 206] on div at bounding box center [579, 274] width 611 height 352
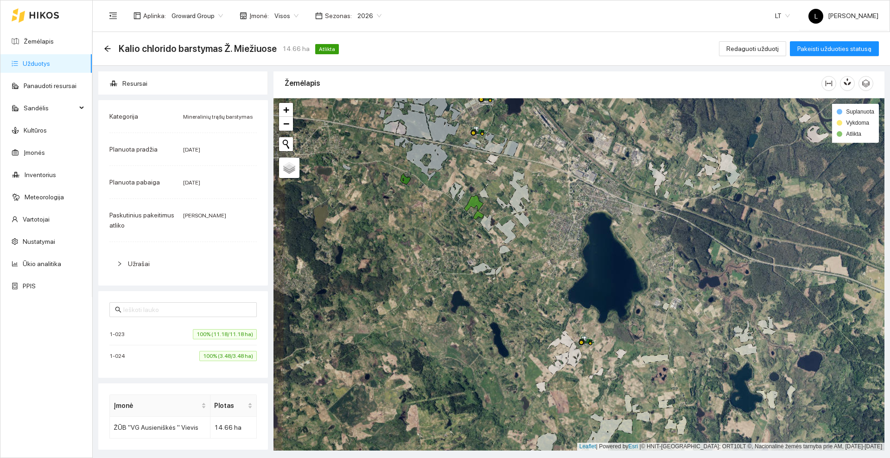
scroll to position [0, 0]
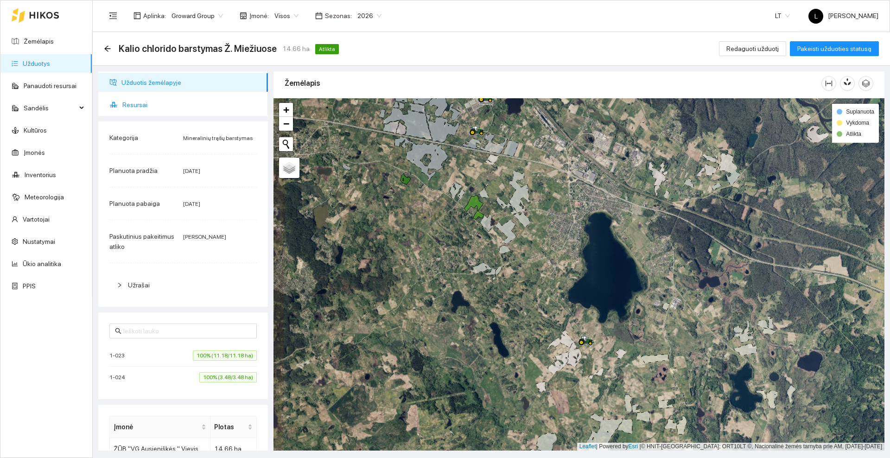
click at [129, 103] on span "Resursai" at bounding box center [191, 105] width 138 height 19
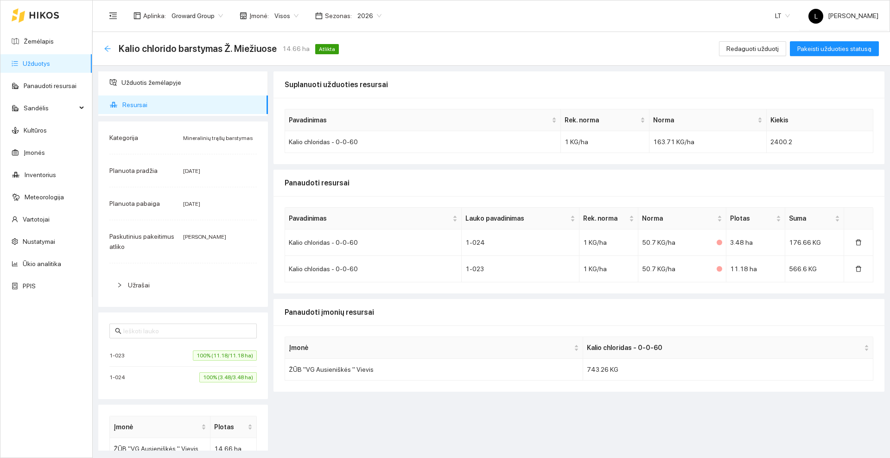
click at [105, 51] on icon "arrow-left" at bounding box center [107, 48] width 7 height 7
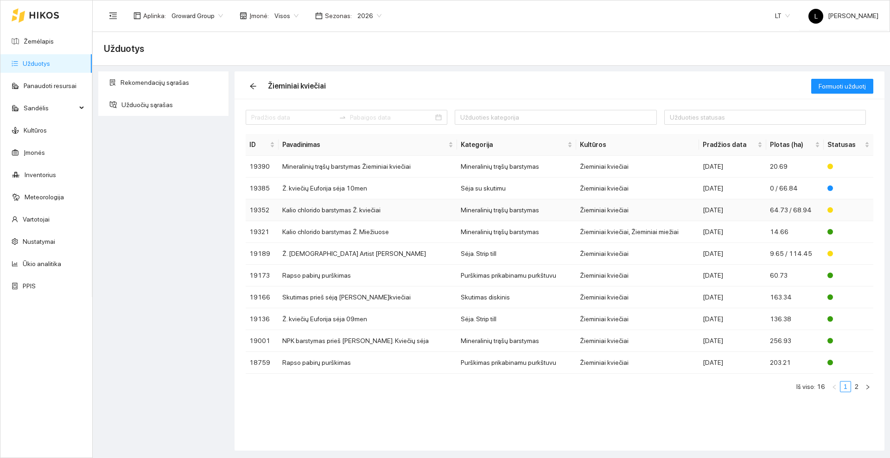
click at [328, 211] on td "Kalio chlorido barstymas Ž. kviečiai" at bounding box center [368, 210] width 179 height 22
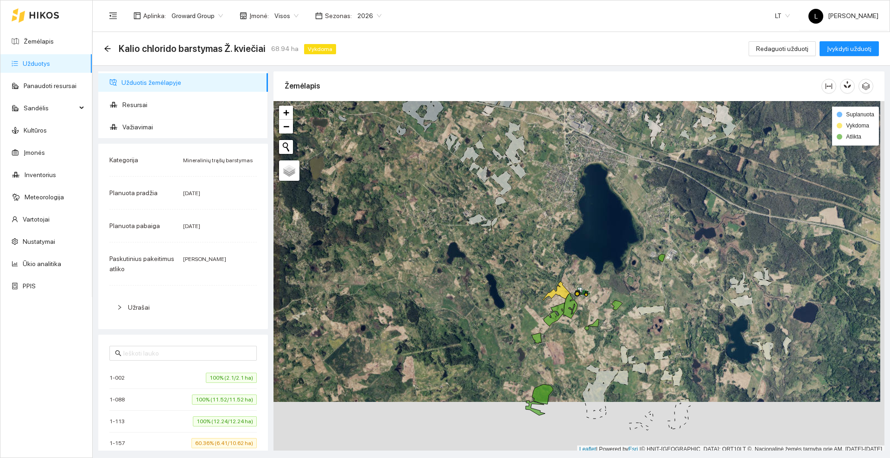
scroll to position [3, 0]
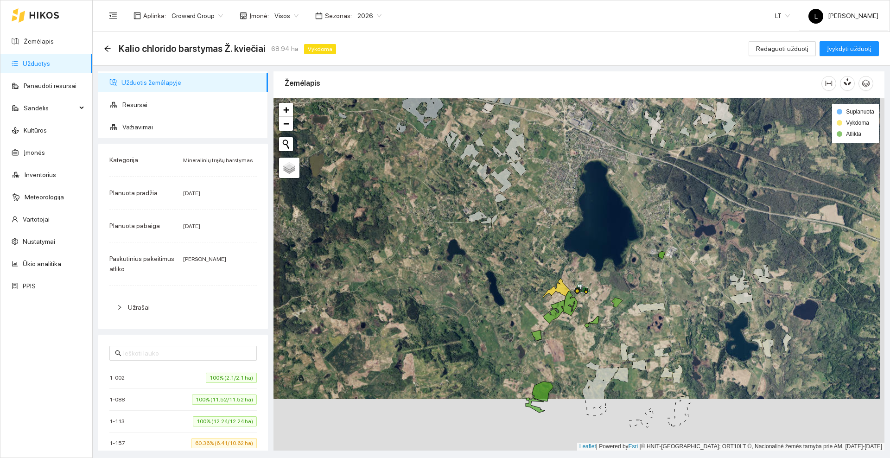
drag, startPoint x: 503, startPoint y: 259, endPoint x: 501, endPoint y: 229, distance: 29.7
click at [501, 229] on div at bounding box center [579, 274] width 611 height 352
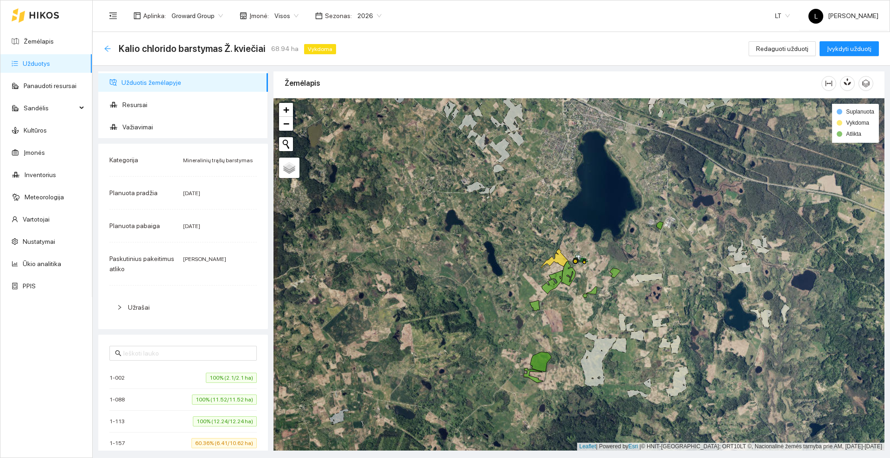
click at [108, 47] on icon "arrow-left" at bounding box center [107, 48] width 7 height 7
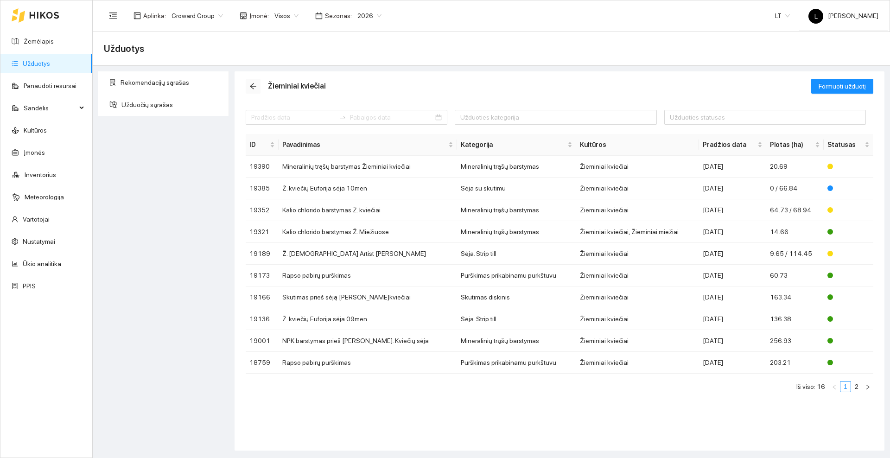
click at [250, 86] on icon "arrow-left" at bounding box center [253, 86] width 6 height 6
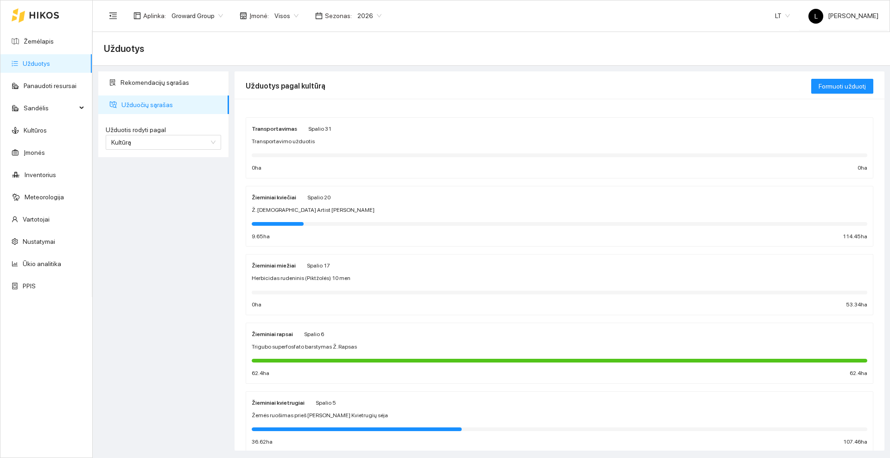
click at [316, 267] on span "Spalio 17" at bounding box center [318, 266] width 23 height 6
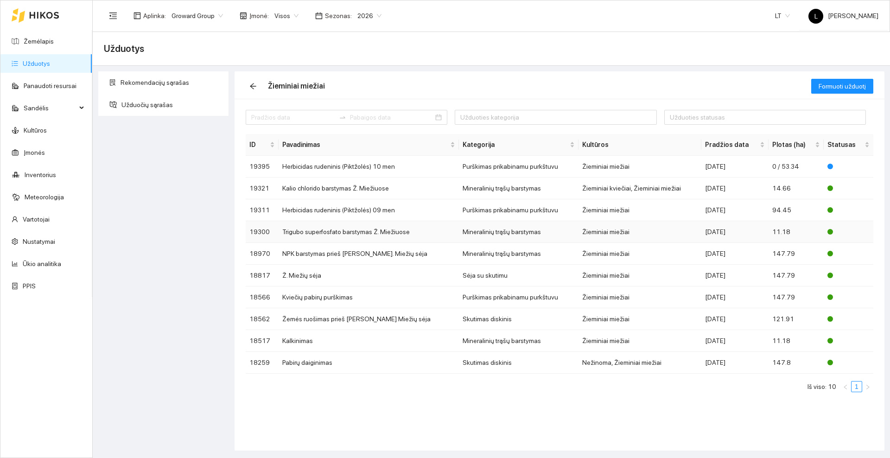
click at [343, 230] on td "Trigubo superfosfato barstymas Ž. Miežiuose" at bounding box center [369, 232] width 181 height 22
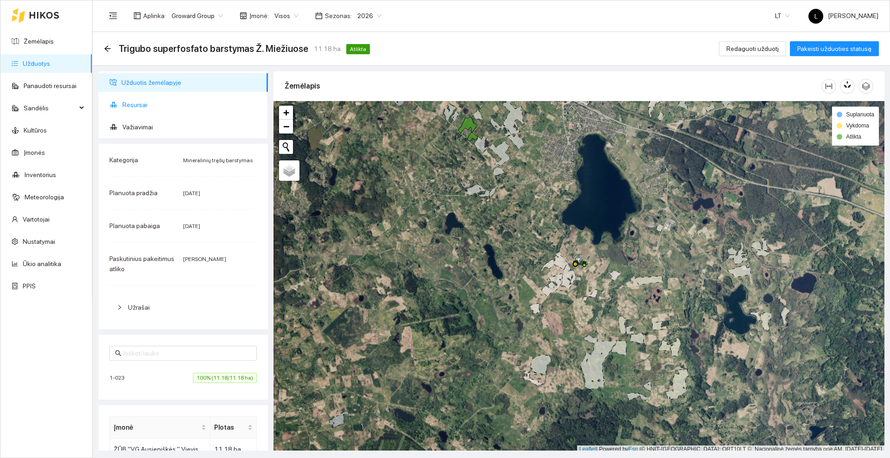
click at [141, 105] on span "Resursai" at bounding box center [191, 105] width 138 height 19
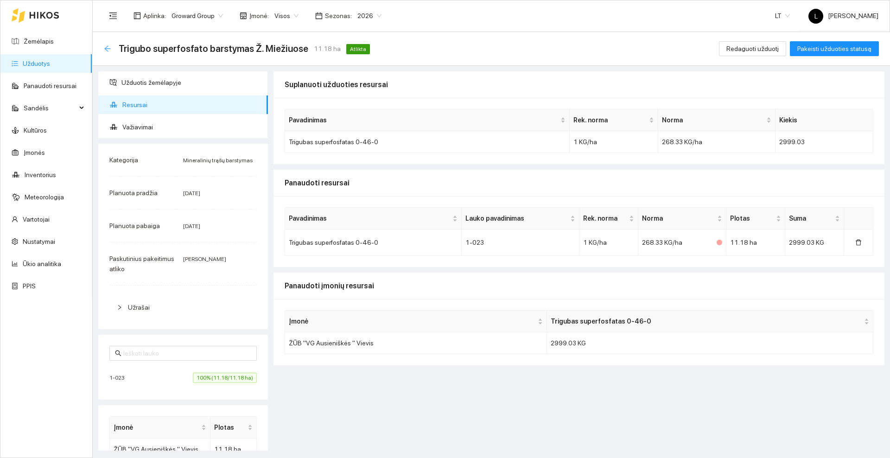
click at [107, 50] on icon "arrow-left" at bounding box center [107, 48] width 7 height 7
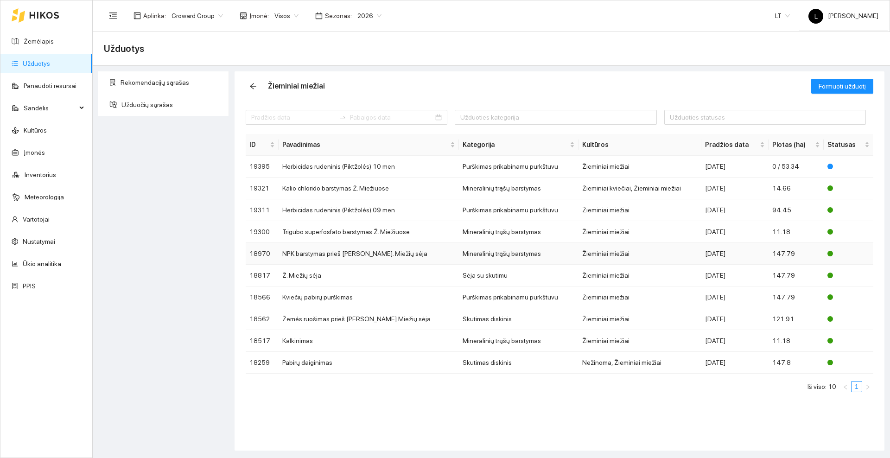
click at [387, 252] on td "NPK barstymas prieš [PERSON_NAME]. Miežių sėja" at bounding box center [369, 254] width 181 height 22
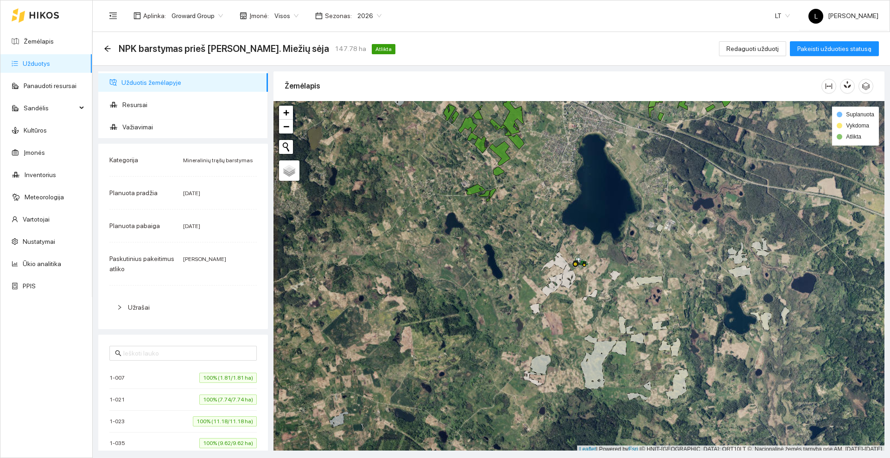
scroll to position [3, 0]
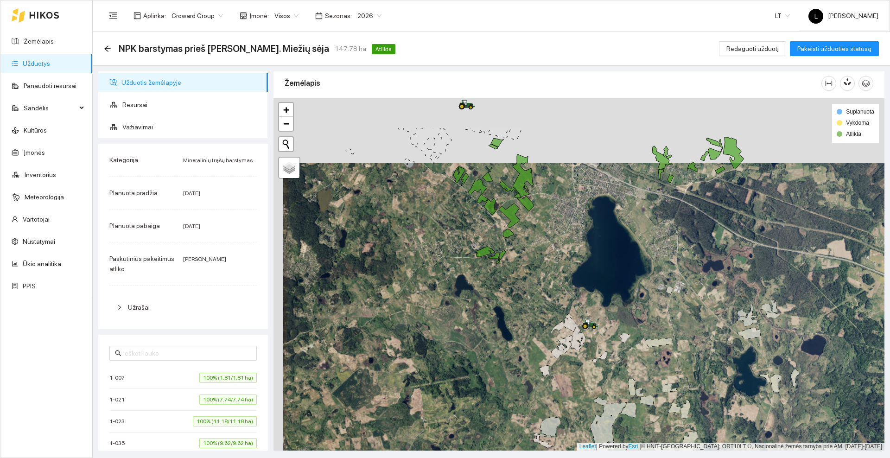
drag, startPoint x: 449, startPoint y: 220, endPoint x: 456, endPoint y: 279, distance: 59.7
click at [456, 279] on div at bounding box center [579, 274] width 611 height 352
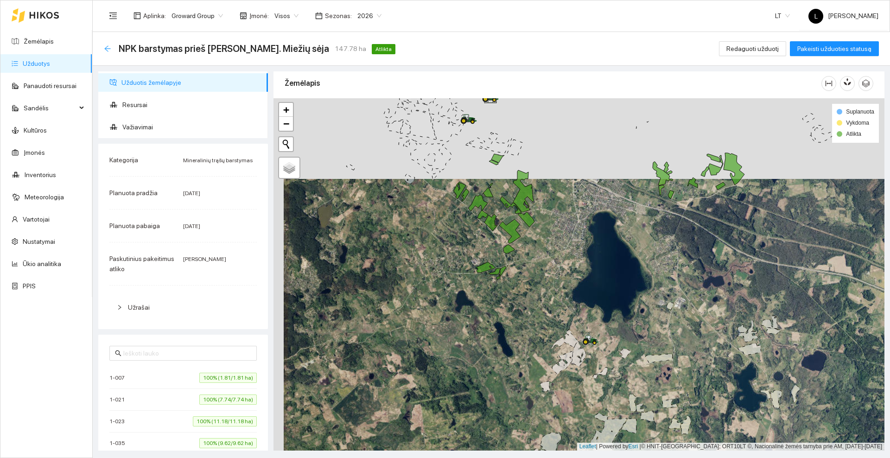
click at [106, 49] on icon "arrow-left" at bounding box center [107, 48] width 6 height 6
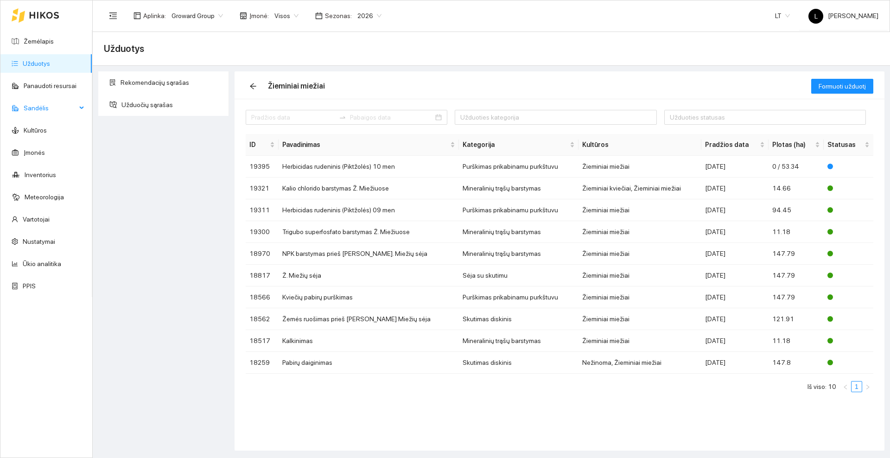
click at [73, 107] on span "Sandėlis" at bounding box center [50, 108] width 53 height 19
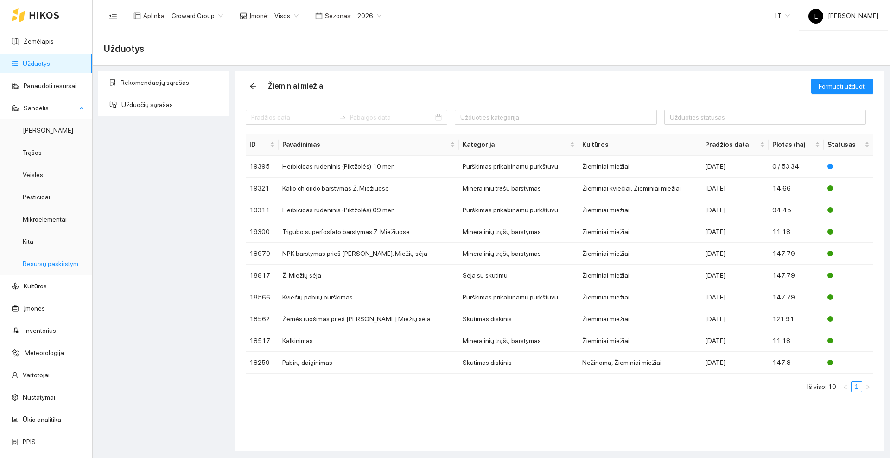
click at [45, 263] on link "Resursų paskirstymas" at bounding box center [54, 263] width 63 height 7
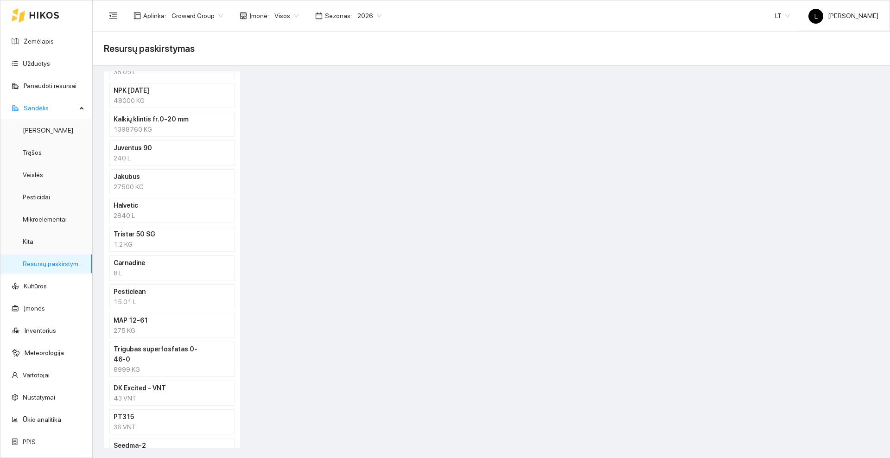
scroll to position [434, 0]
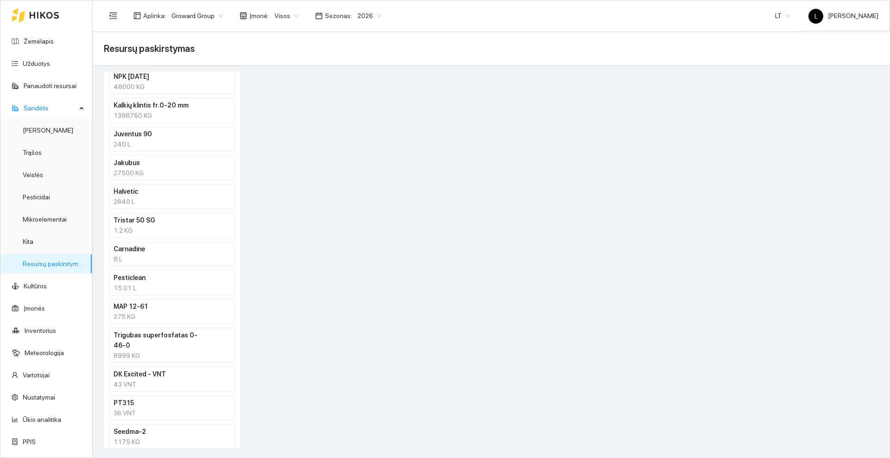
click at [170, 351] on div "8999 KG" at bounding box center [172, 356] width 117 height 10
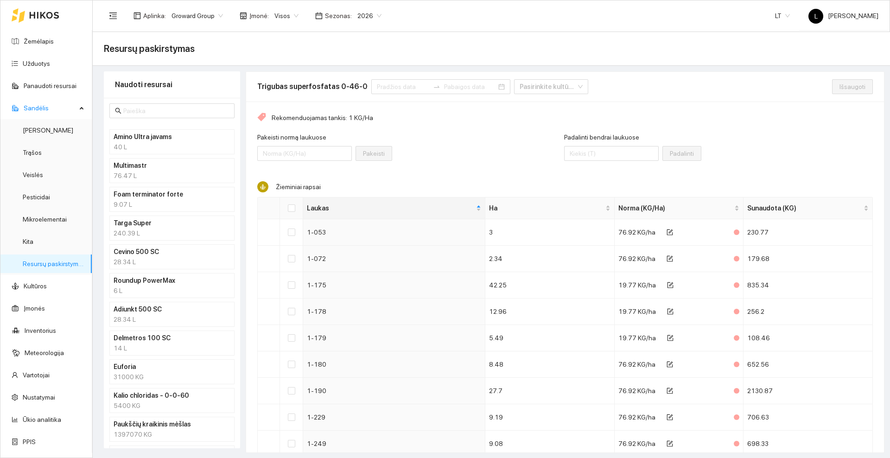
scroll to position [434, 0]
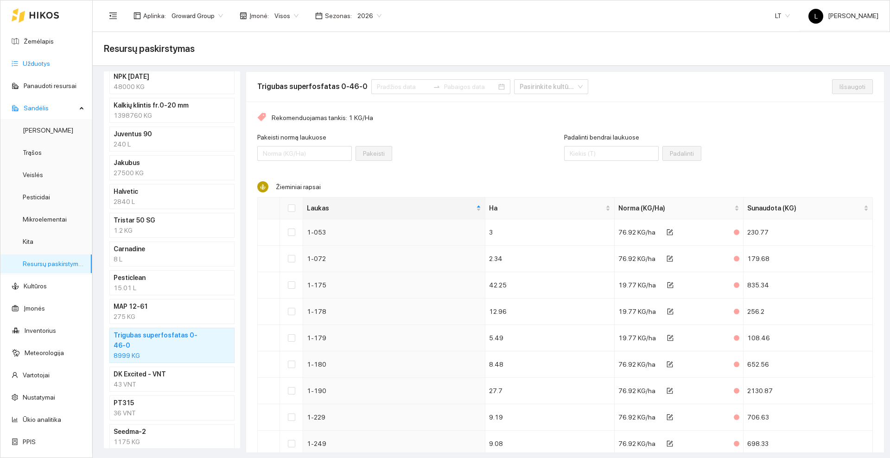
click at [50, 61] on link "Užduotys" at bounding box center [36, 63] width 27 height 7
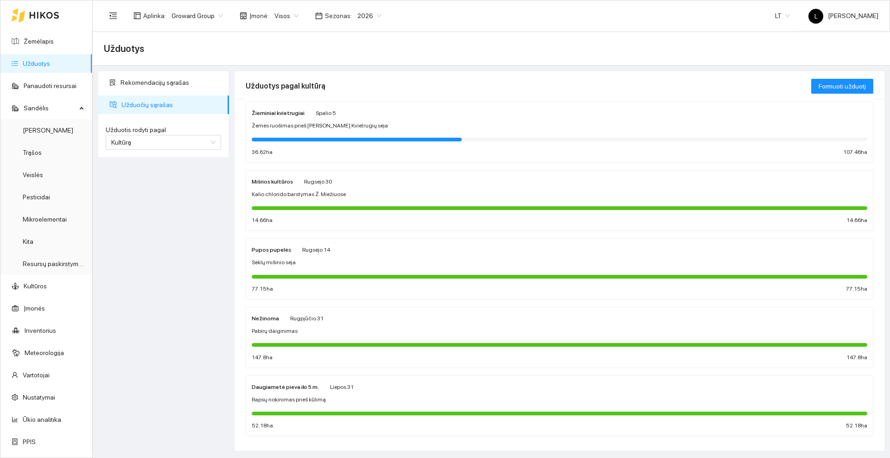
scroll to position [232, 0]
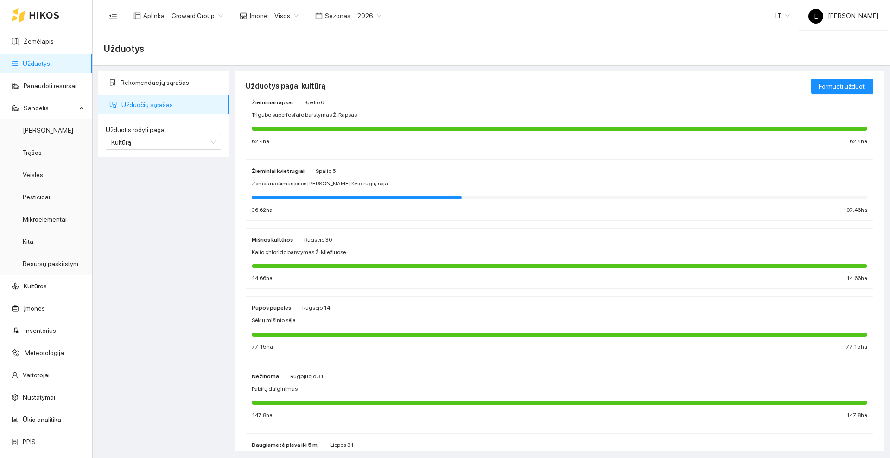
click at [352, 238] on div "Mišrios kultūros Rugsėjo 30" at bounding box center [560, 239] width 616 height 10
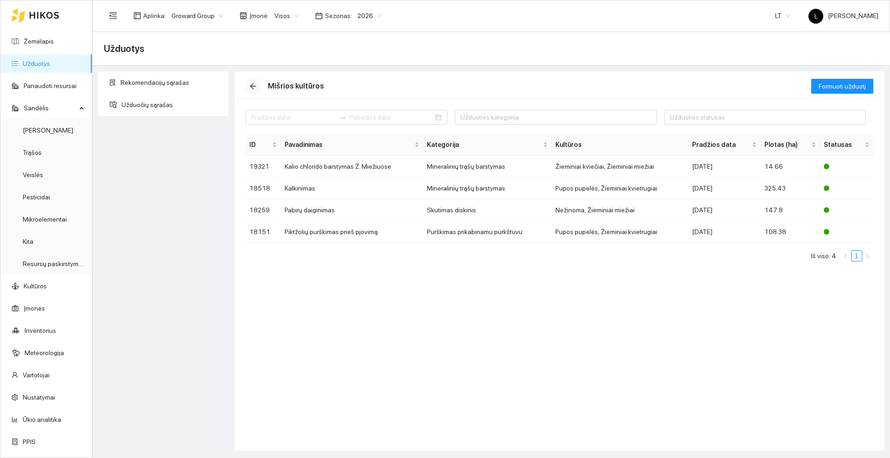
click at [253, 86] on icon "arrow-left" at bounding box center [253, 86] width 6 height 6
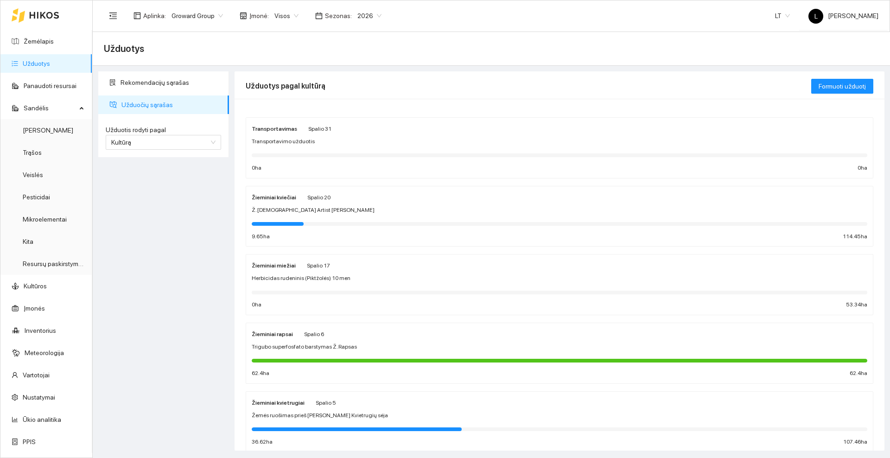
scroll to position [116, 0]
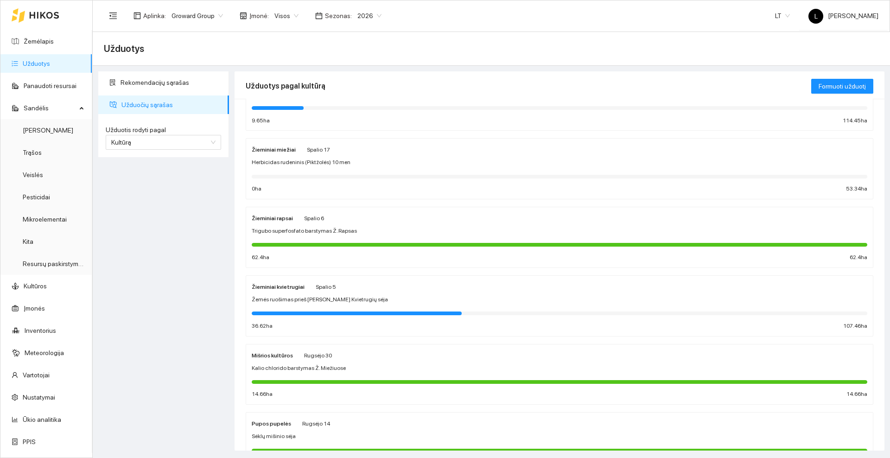
click at [451, 153] on div "Žieminiai miežiai Spalio 17" at bounding box center [560, 149] width 616 height 10
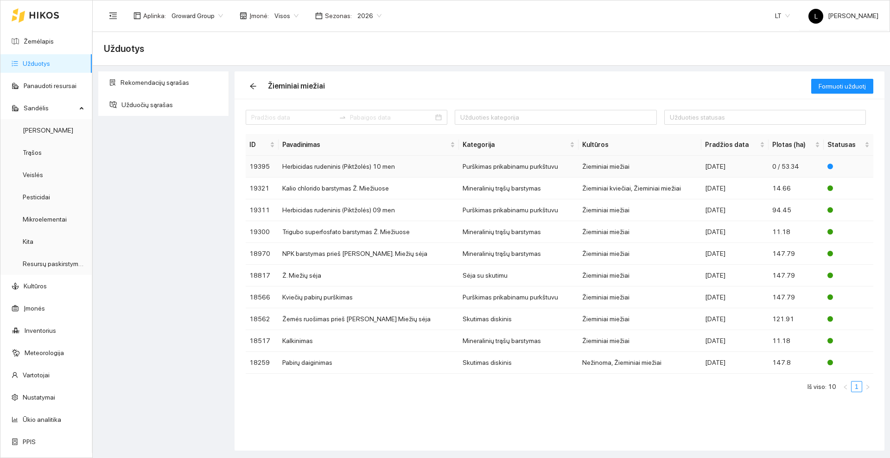
click at [480, 168] on td "Purškimas prikabinamu purkštuvu" at bounding box center [518, 167] width 119 height 22
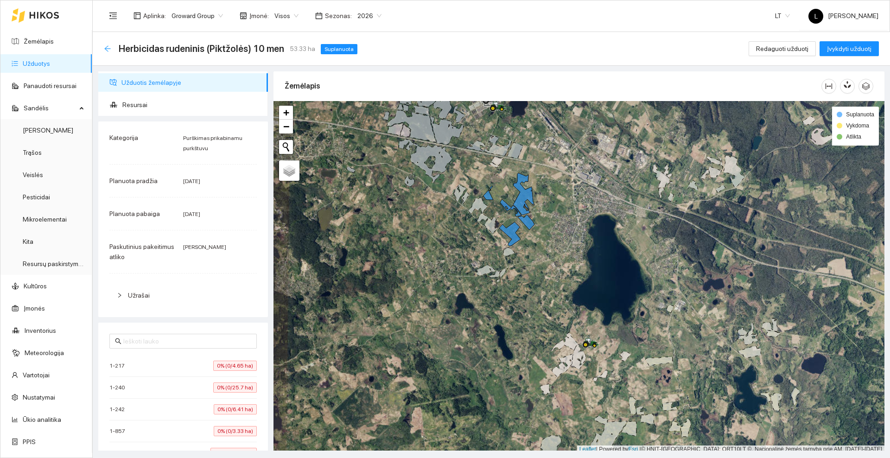
click at [109, 48] on icon "arrow-left" at bounding box center [107, 48] width 7 height 7
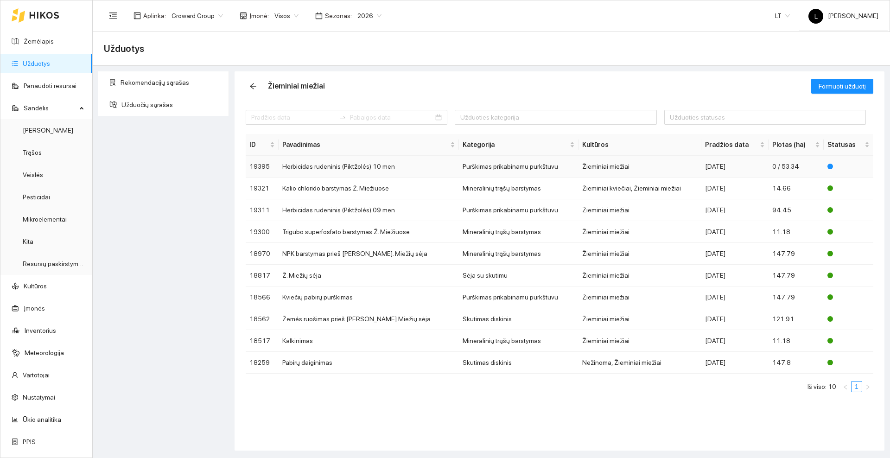
click at [505, 165] on td "Purškimas prikabinamu purkštuvu" at bounding box center [518, 167] width 119 height 22
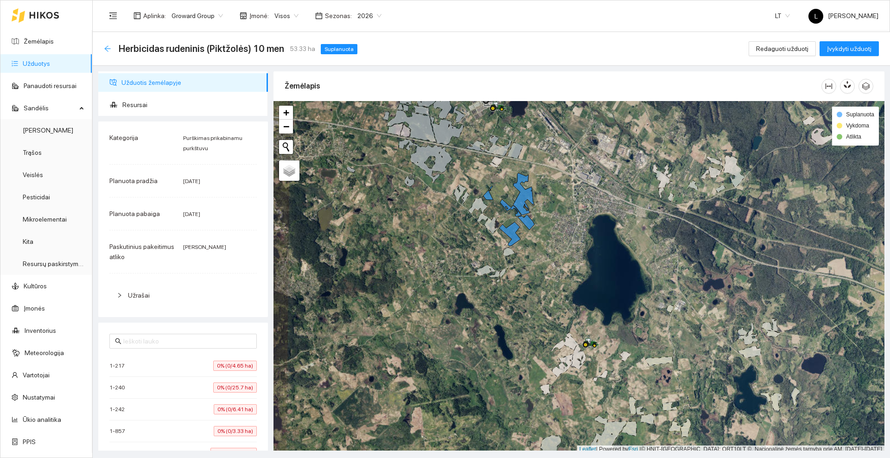
click at [109, 49] on icon "arrow-left" at bounding box center [107, 48] width 7 height 7
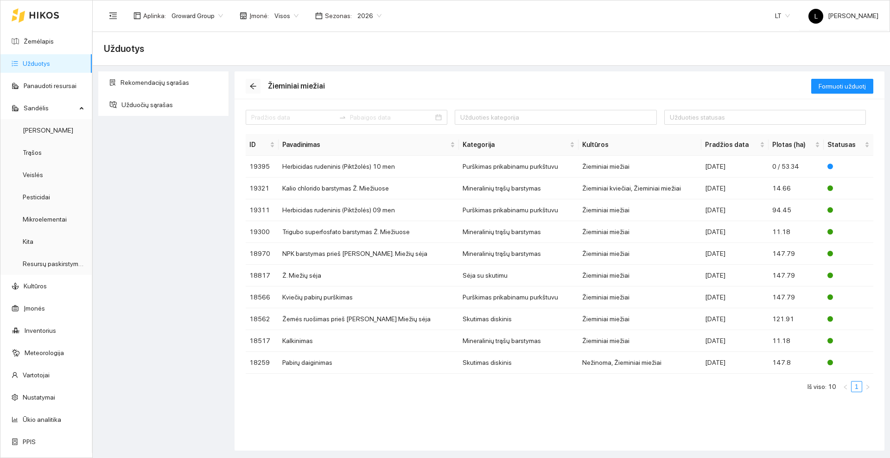
click at [256, 84] on icon "arrow-left" at bounding box center [253, 86] width 7 height 7
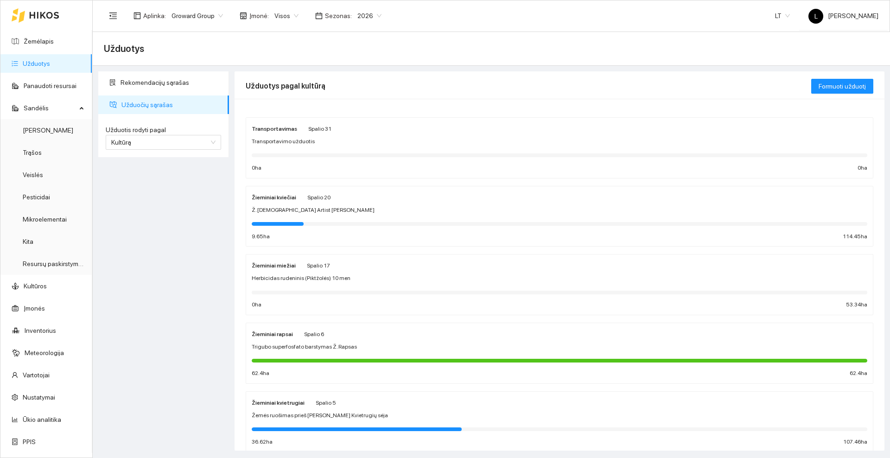
click at [57, 15] on icon at bounding box center [44, 15] width 29 height 6
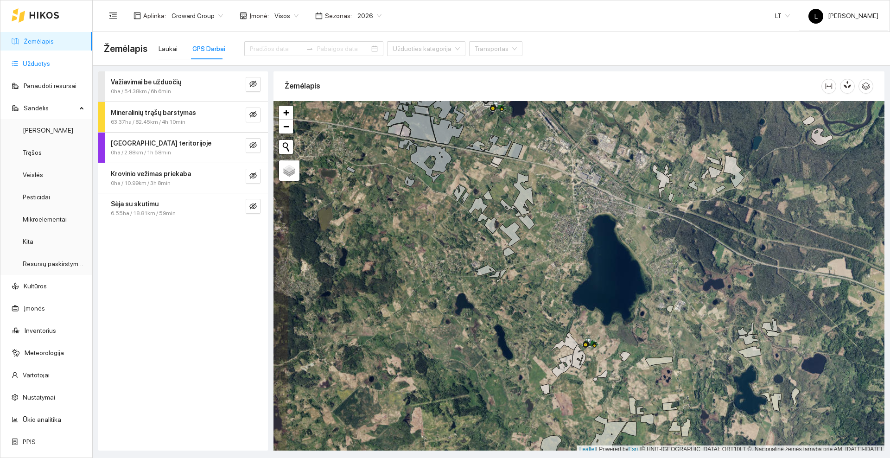
click at [50, 67] on link "Užduotys" at bounding box center [36, 63] width 27 height 7
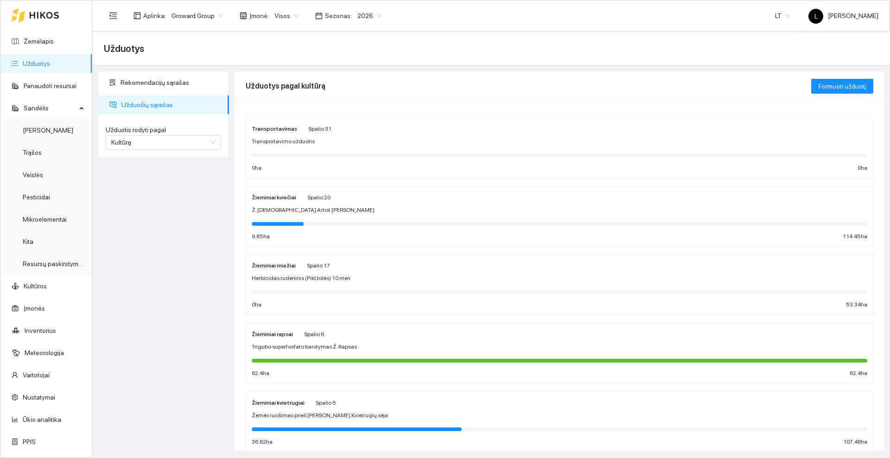
click at [470, 273] on div "Žieminiai miežiai Spalio 17 Herbicidas rudeninis (Piktžolės) 10 men 0 ha 53.34 …" at bounding box center [560, 284] width 616 height 49
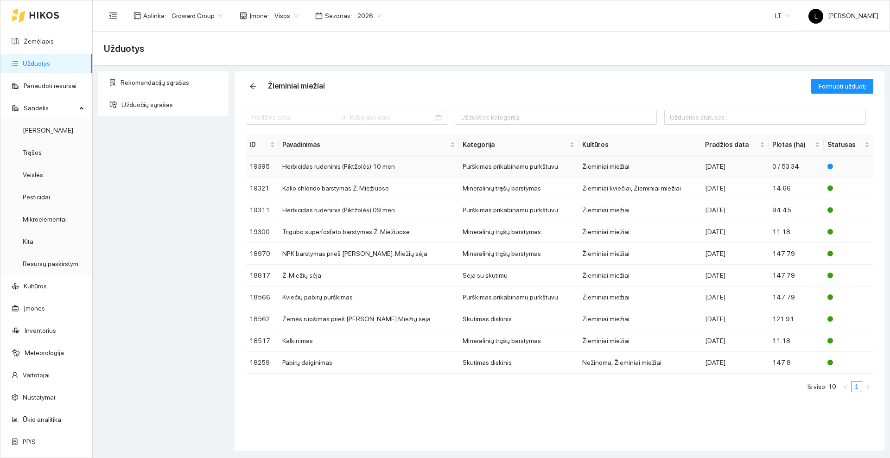
click at [518, 167] on td "Purškimas prikabinamu purkštuvu" at bounding box center [518, 167] width 119 height 22
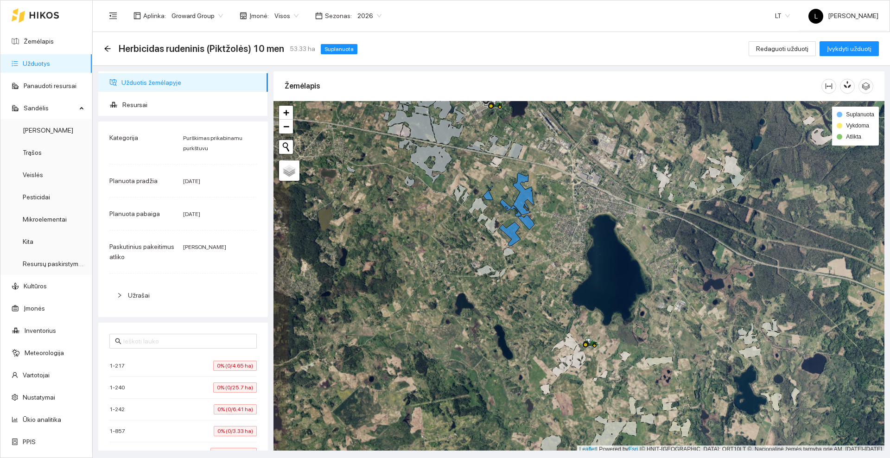
click at [38, 13] on icon at bounding box center [44, 15] width 30 height 7
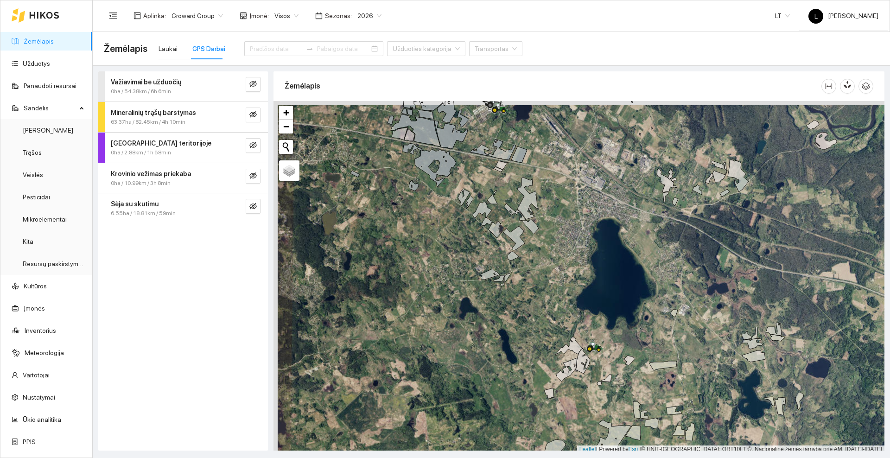
scroll to position [3, 0]
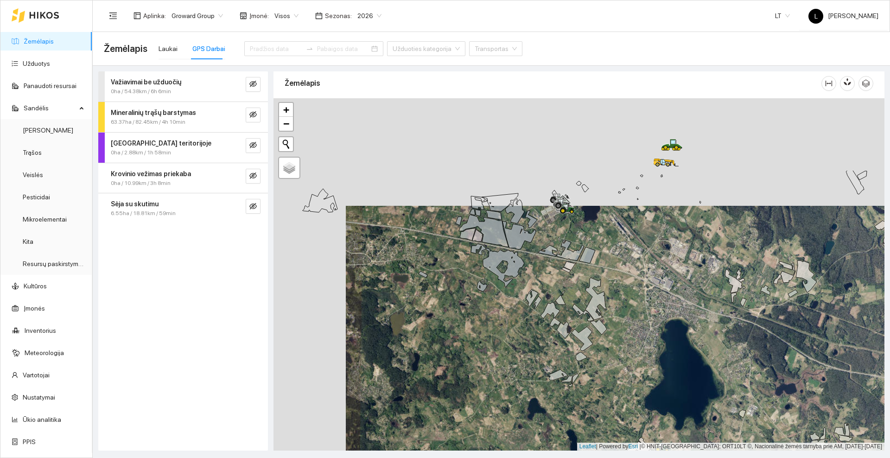
drag, startPoint x: 524, startPoint y: 151, endPoint x: 592, endPoint y: 254, distance: 123.9
click at [592, 254] on icon at bounding box center [588, 255] width 16 height 16
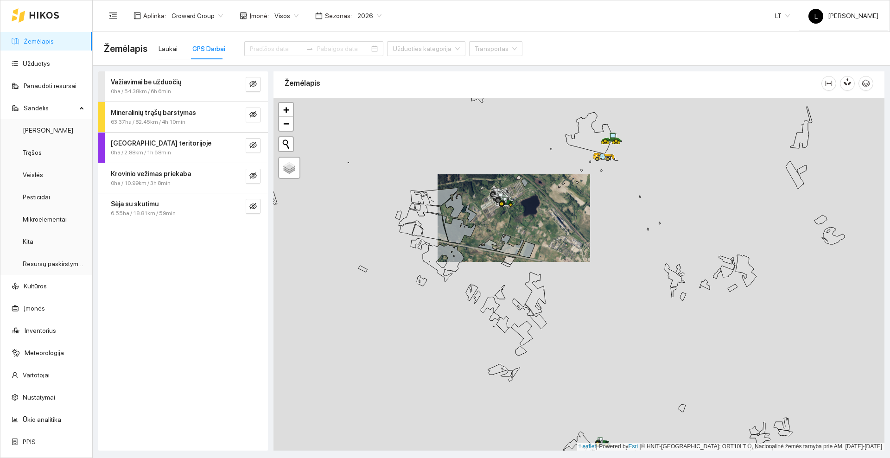
drag, startPoint x: 475, startPoint y: 191, endPoint x: 503, endPoint y: 253, distance: 68.1
click at [503, 253] on div at bounding box center [579, 274] width 611 height 352
